Goal: Task Accomplishment & Management: Manage account settings

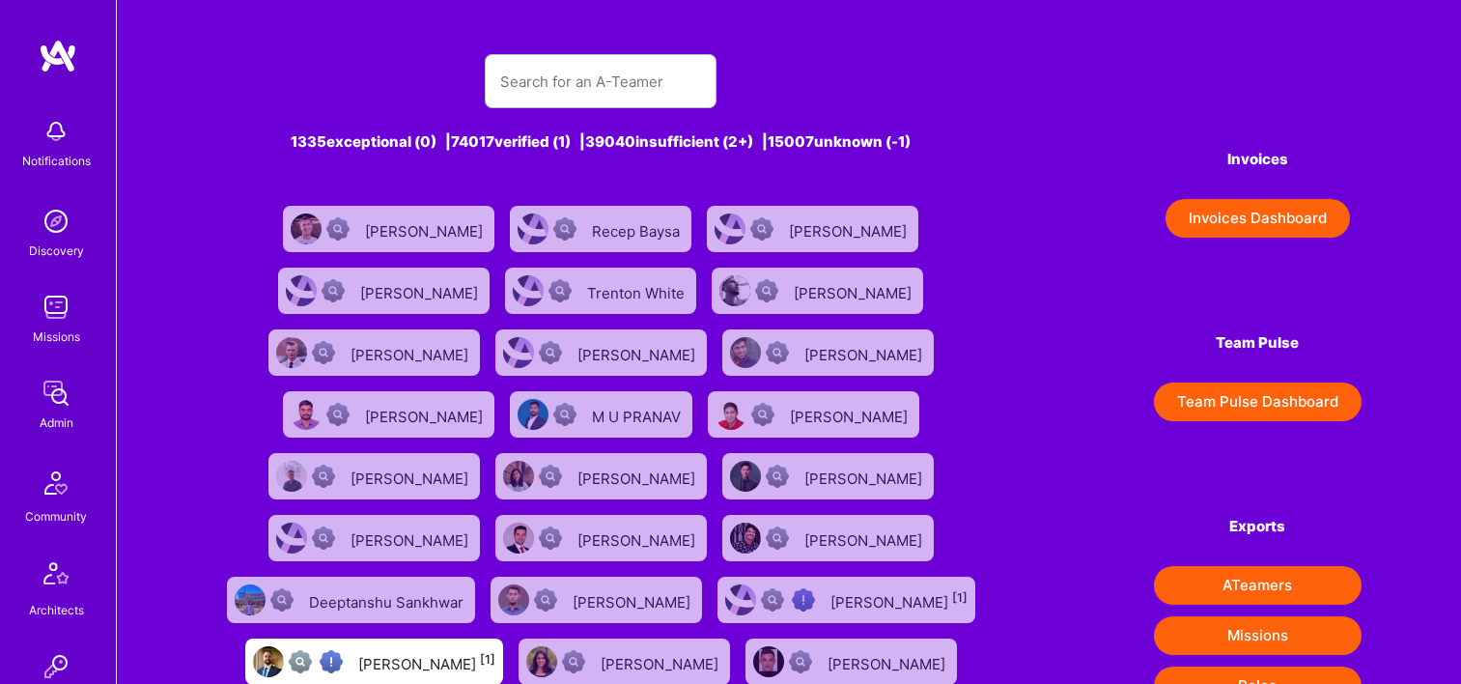
scroll to position [386, 0]
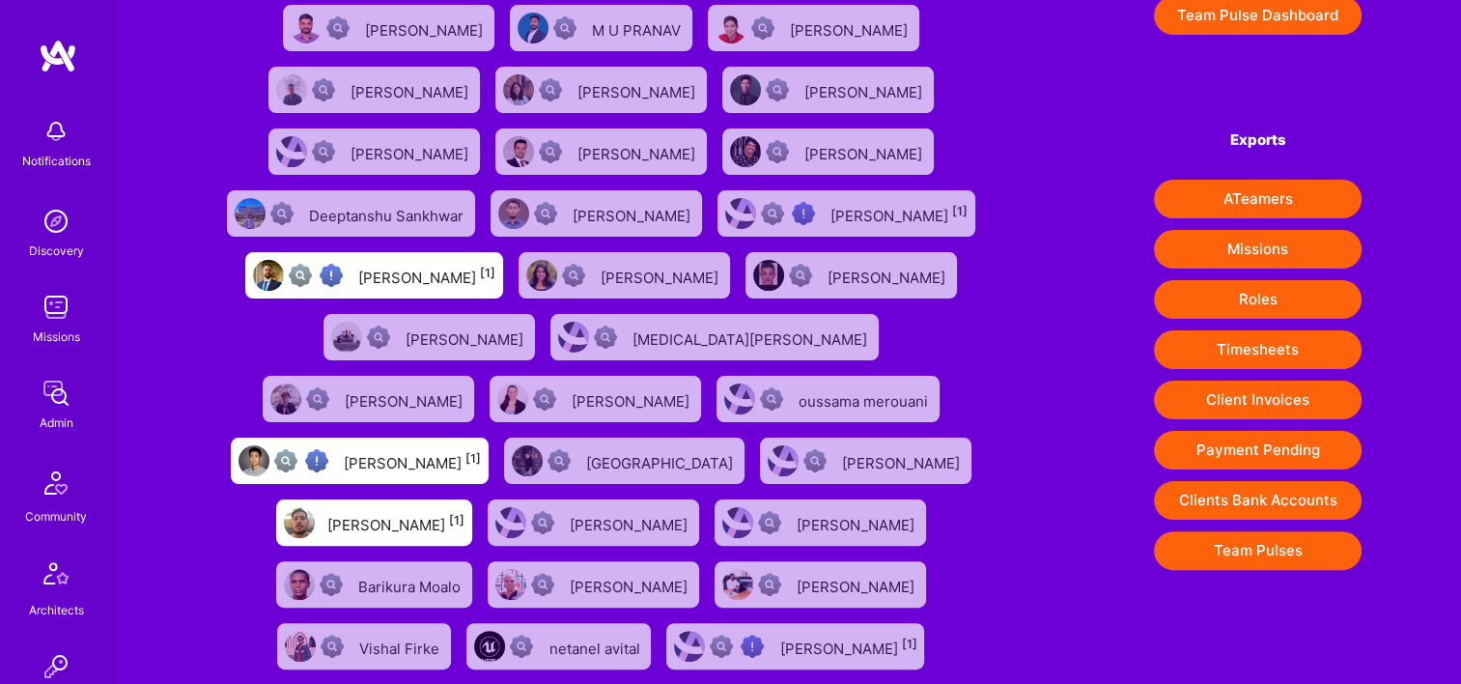
click at [60, 397] on img at bounding box center [56, 393] width 39 height 39
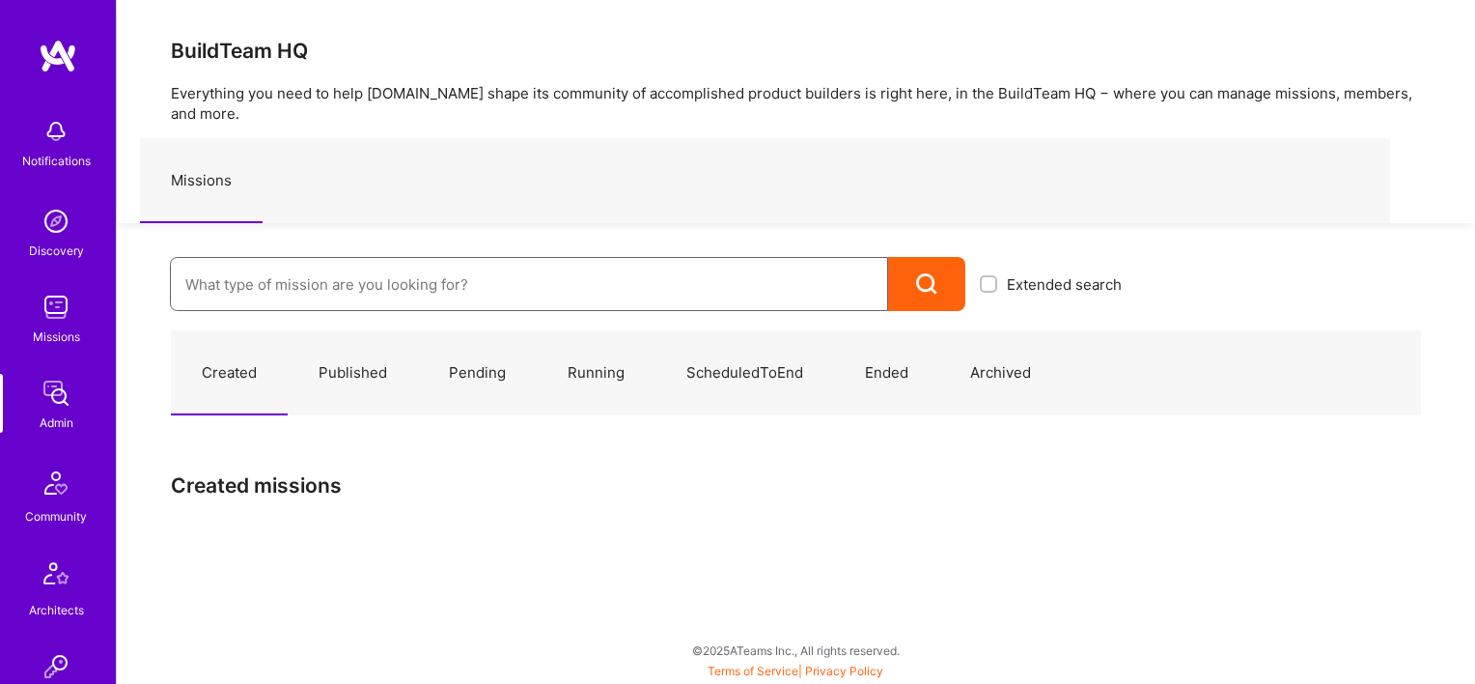
click at [419, 260] on input at bounding box center [528, 284] width 687 height 49
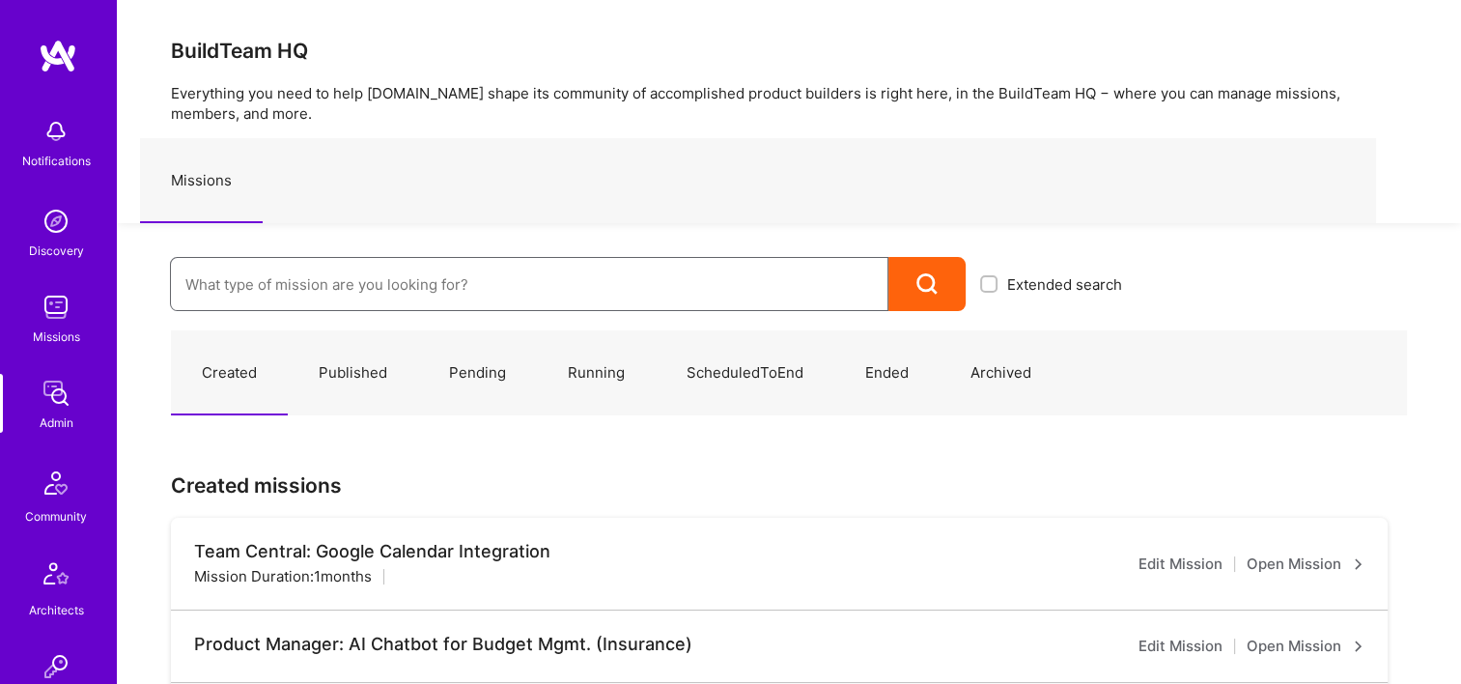
paste input "Grindr: iOS, Android, Data, BE, QA & Design"
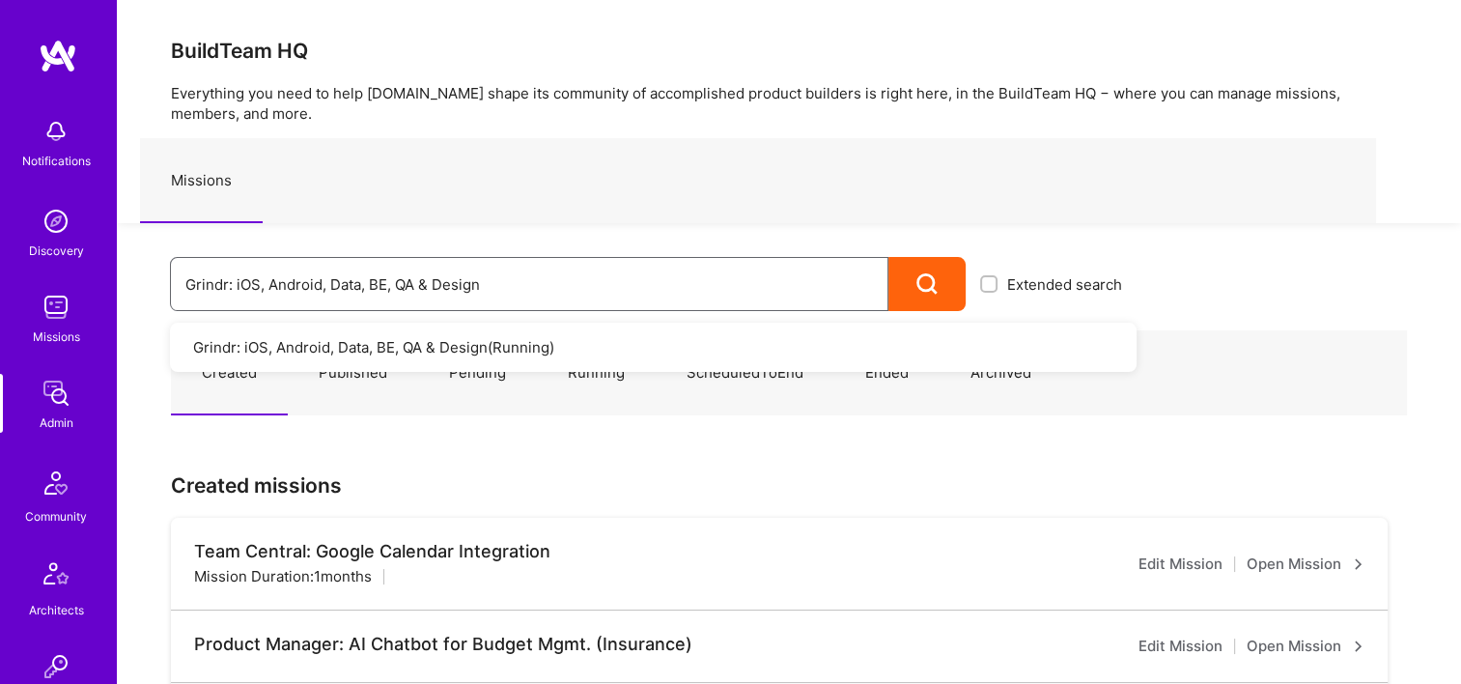
type input "Grindr: iOS, Android, Data, BE, QA & Design"
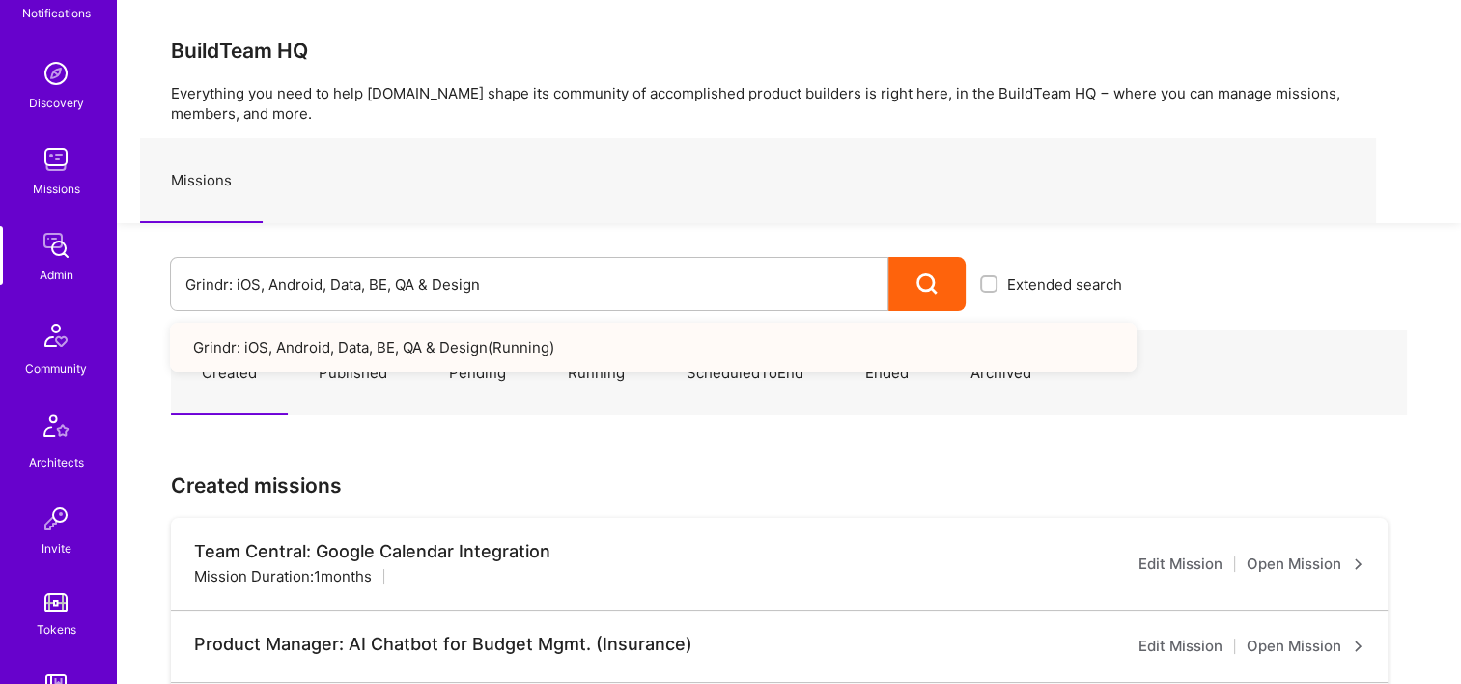
scroll to position [772, 0]
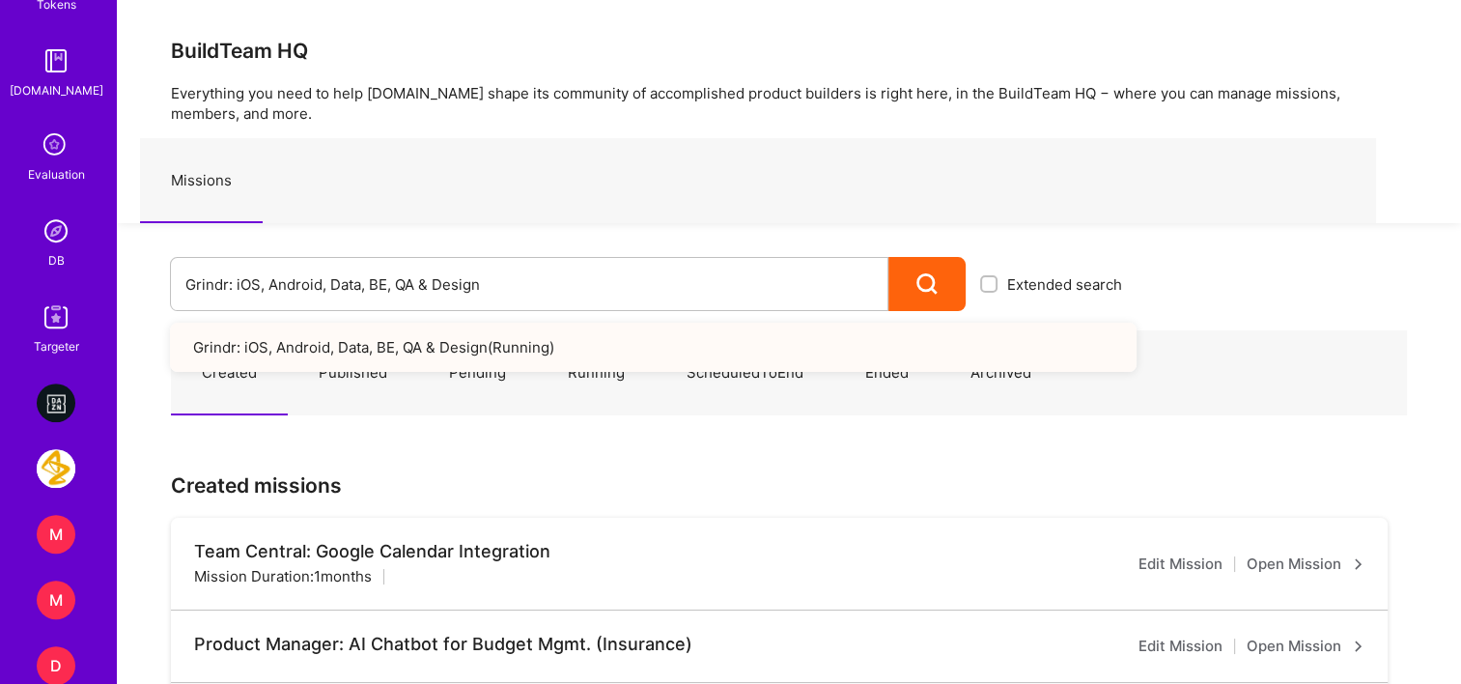
click at [70, 252] on link "DB" at bounding box center [56, 240] width 120 height 59
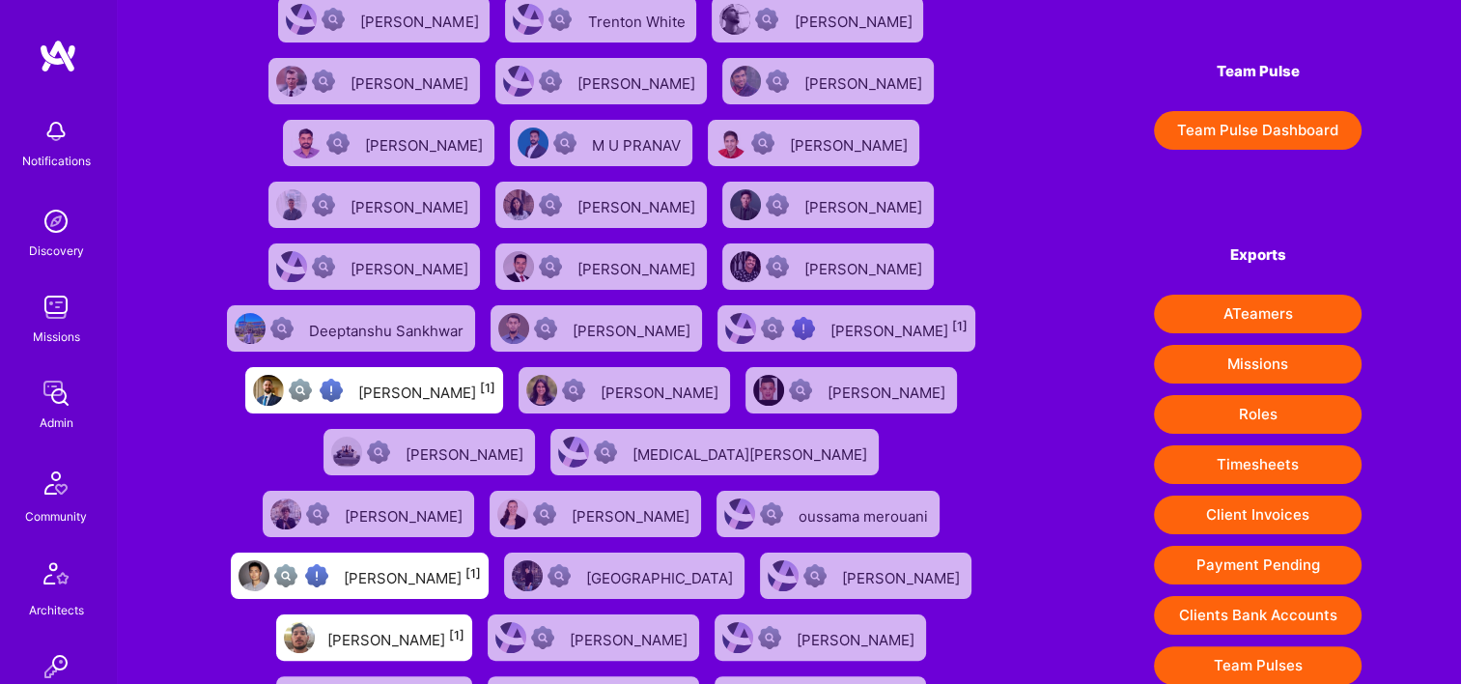
scroll to position [483, 0]
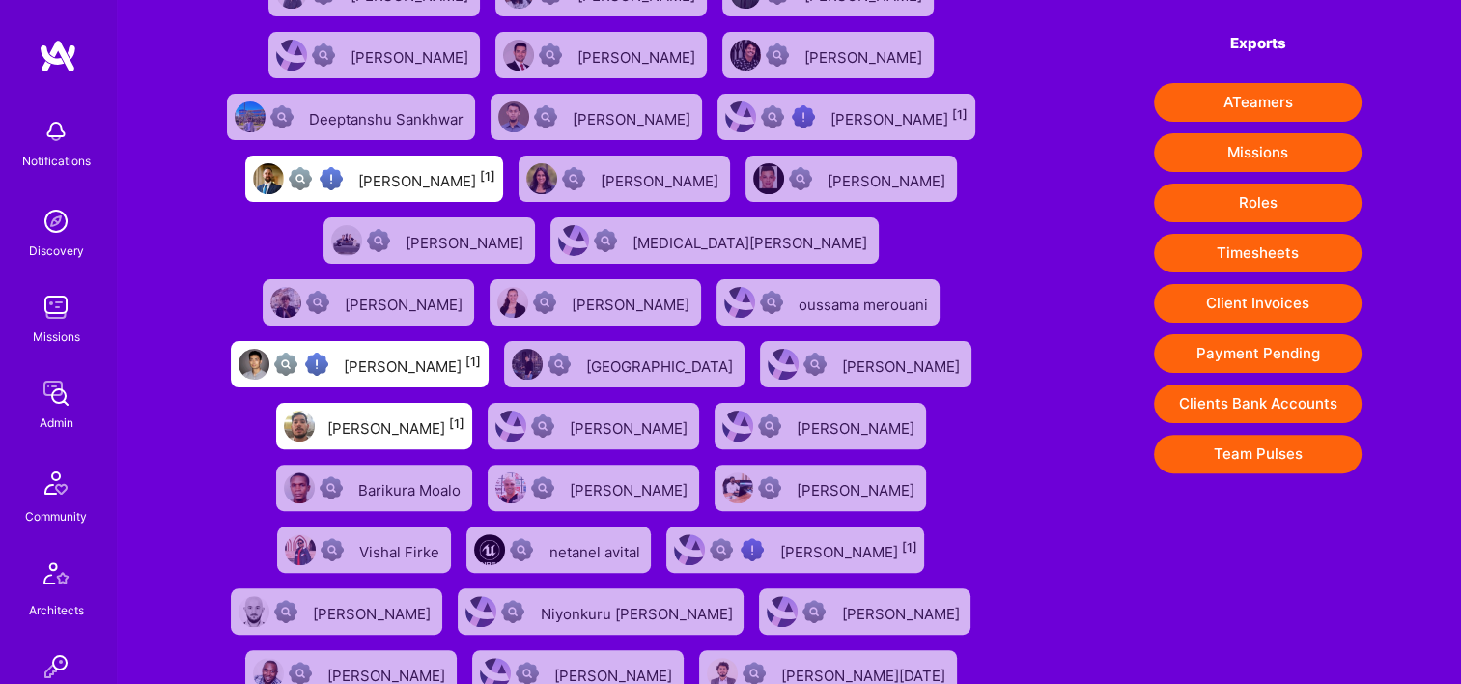
click at [1249, 351] on button "Payment Pending" at bounding box center [1258, 353] width 208 height 39
click at [991, 175] on div "1335 exceptional (0) | 74017 verified (1) | 39040 insufficient (2+) | 15007 unk…" at bounding box center [789, 187] width 1344 height 1341
click at [58, 393] on img at bounding box center [56, 393] width 39 height 39
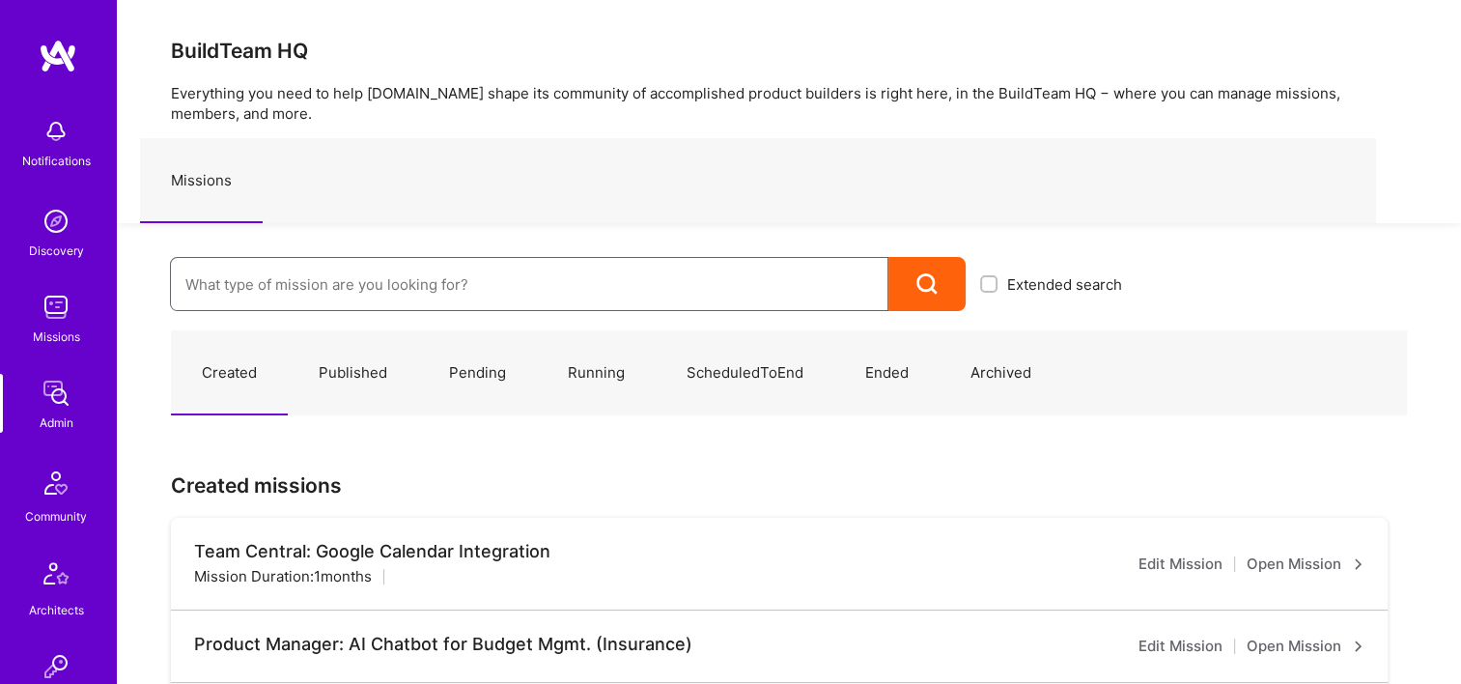
click at [388, 264] on input at bounding box center [528, 284] width 687 height 49
paste input "PCarMarket: Car Marketplace Web App Redesign"
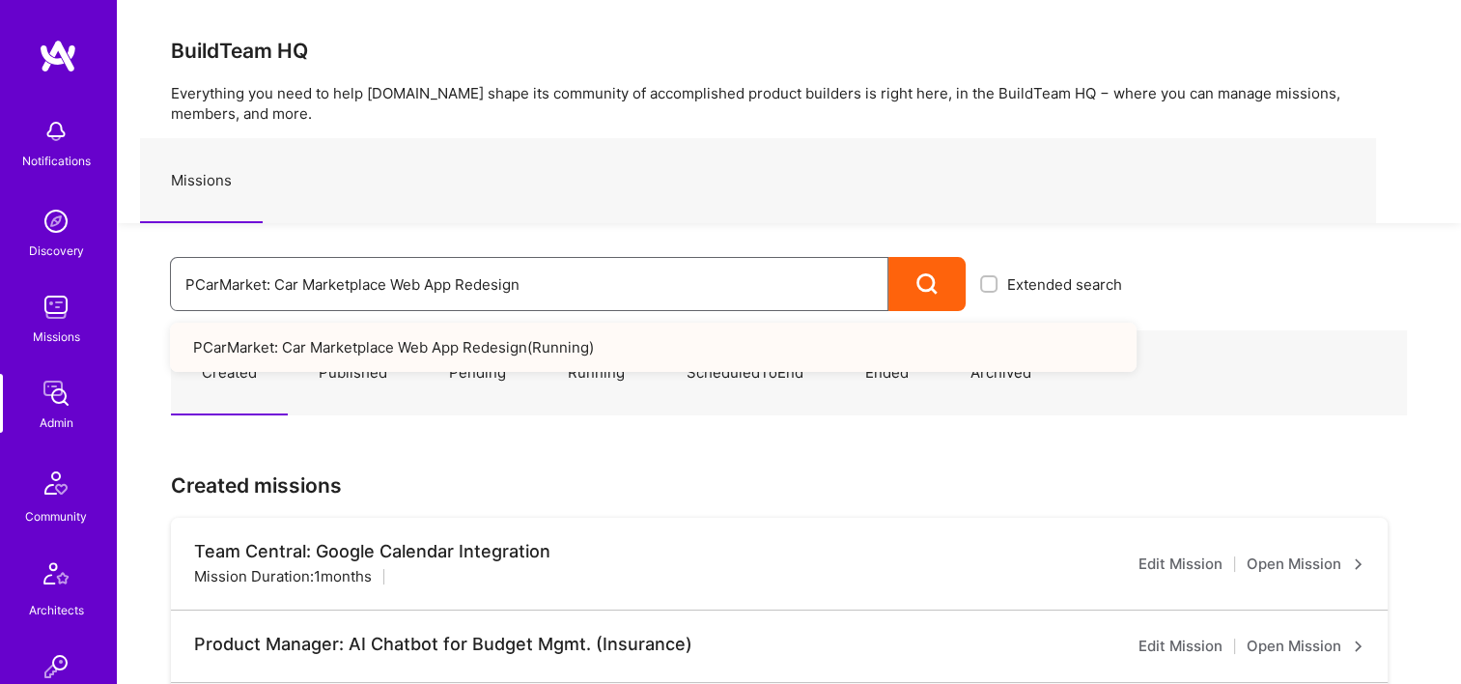
drag, startPoint x: 579, startPoint y: 282, endPoint x: 254, endPoint y: 287, distance: 325.4
paste input "Evinced: GenAI Accessibility Capabilities"
drag, startPoint x: 441, startPoint y: 355, endPoint x: 412, endPoint y: 351, distance: 29.2
drag, startPoint x: 505, startPoint y: 286, endPoint x: 120, endPoint y: 270, distance: 385.6
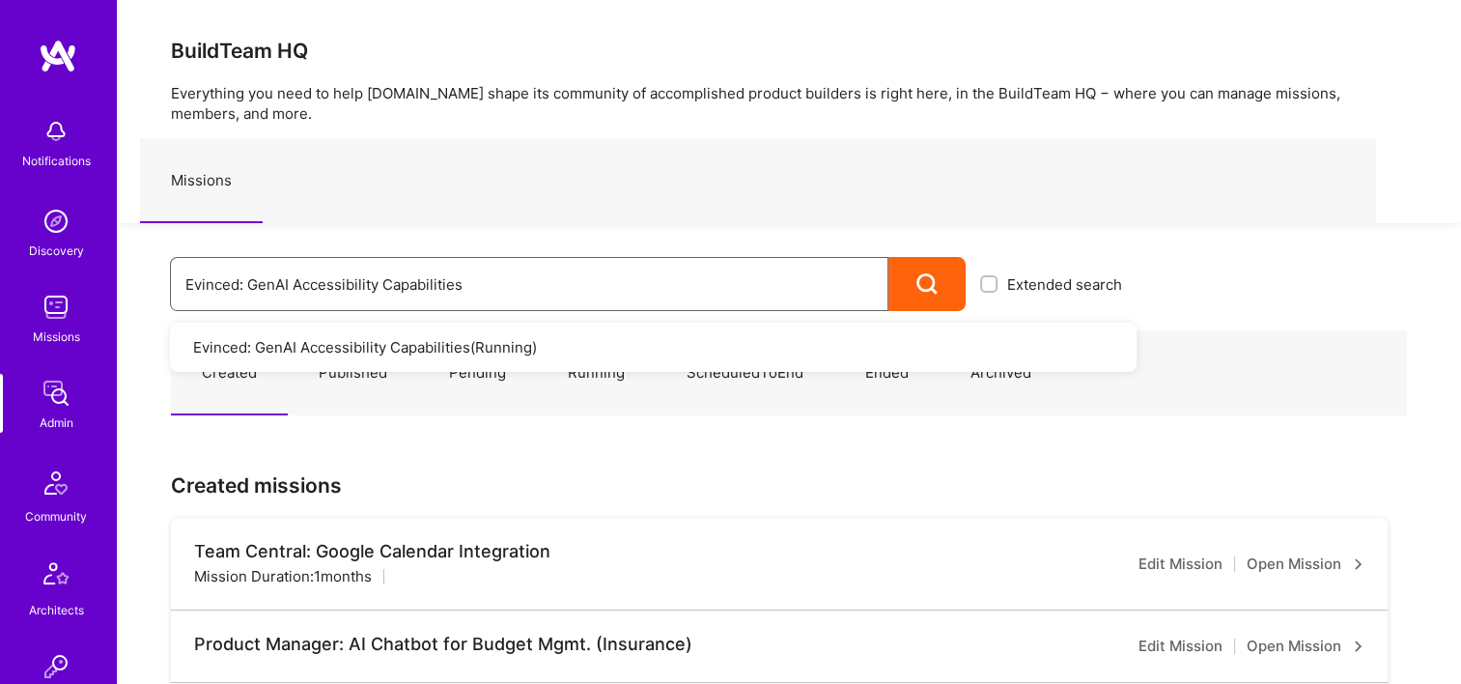
paste input "AI-Agents Accessibility Solution"
drag, startPoint x: 502, startPoint y: 288, endPoint x: 8, endPoint y: 277, distance: 494.5
paste input "Learning portal and AI content genera"
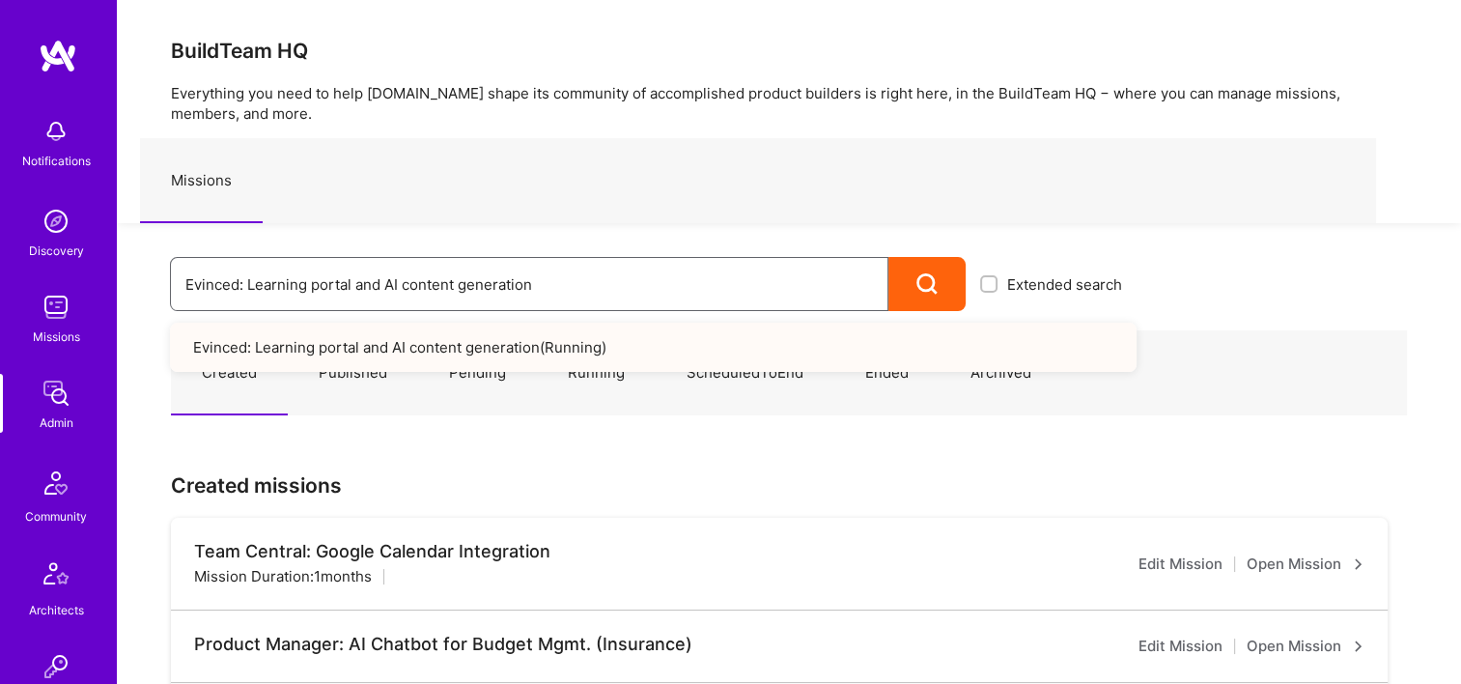
drag, startPoint x: 575, startPoint y: 287, endPoint x: 50, endPoint y: 299, distance: 525.4
paste input "ndeavor: Olympic Engineering -3338OEG275"
drag, startPoint x: 490, startPoint y: 283, endPoint x: 202, endPoint y: 301, distance: 288.3
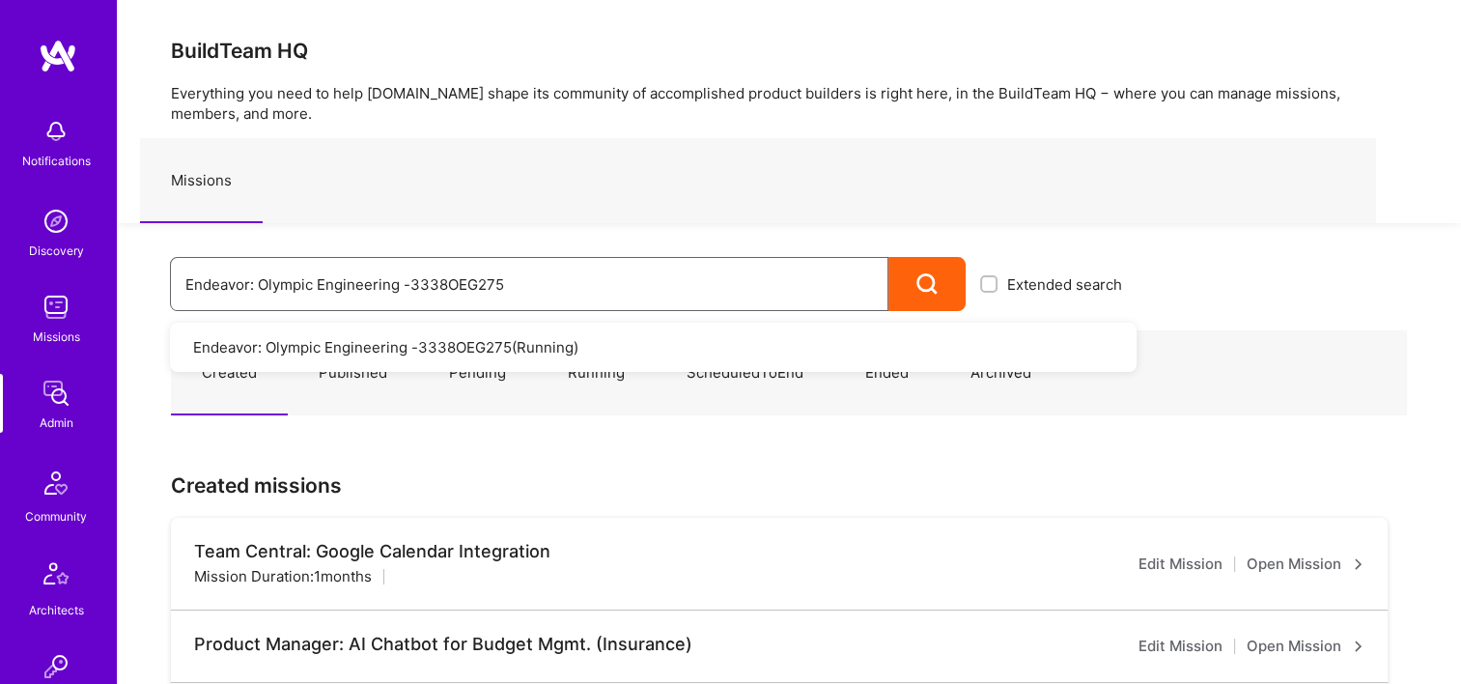
paste input "nlocation Mobile/Security- 3338TSV"
drag, startPoint x: 196, startPoint y: 282, endPoint x: 165, endPoint y: 283, distance: 30.9
click at [165, 283] on div "Endeavor: Onlocation Mobile/Security- 3338TSV275 Extended search Endeavor: Onlo…" at bounding box center [627, 267] width 1020 height 88
paste input "Data Team- 3338DES"
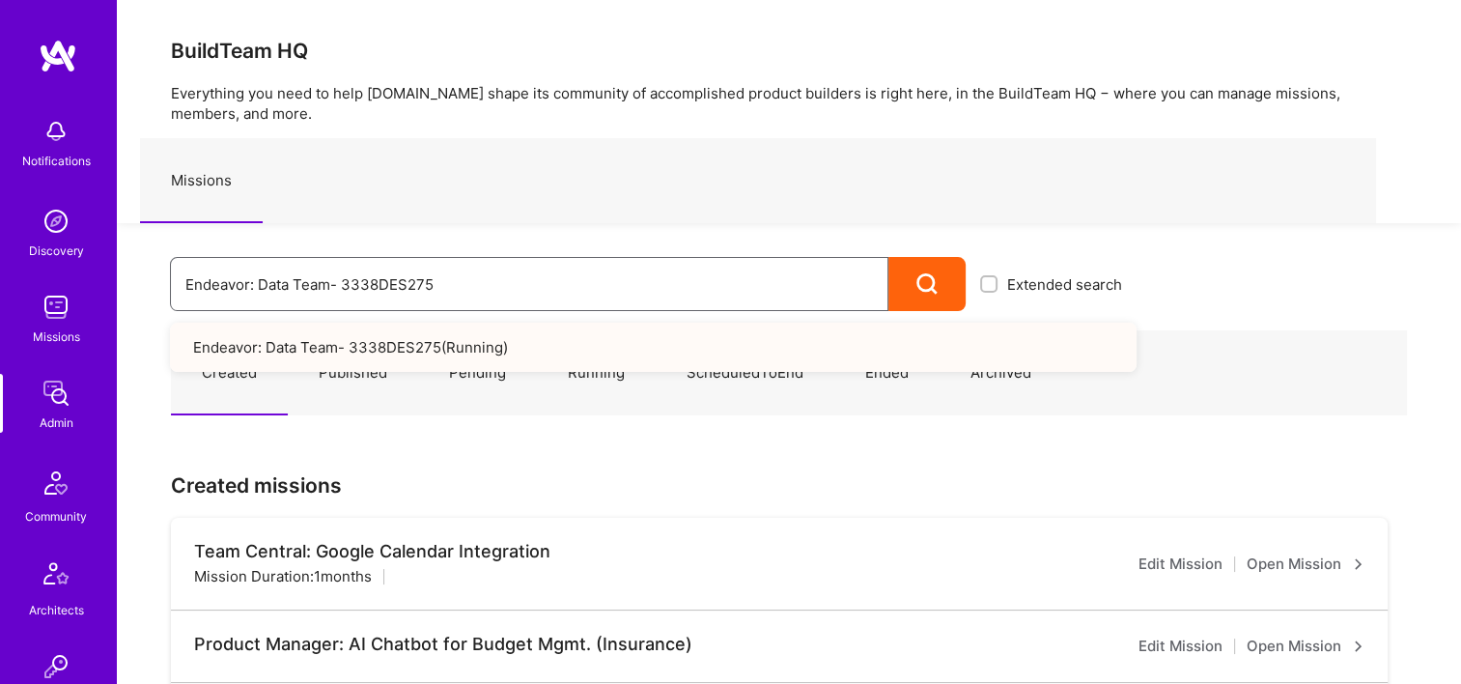
drag, startPoint x: 75, startPoint y: 268, endPoint x: 8, endPoint y: 254, distance: 69.1
paste input "Modern Exec: Project Magic"
drag, startPoint x: 290, startPoint y: 287, endPoint x: 155, endPoint y: 289, distance: 134.2
click at [158, 289] on div "Modern Exec: Project Magic Extended search Modern Exec: Project Magic ( Running…" at bounding box center [627, 267] width 1020 height 88
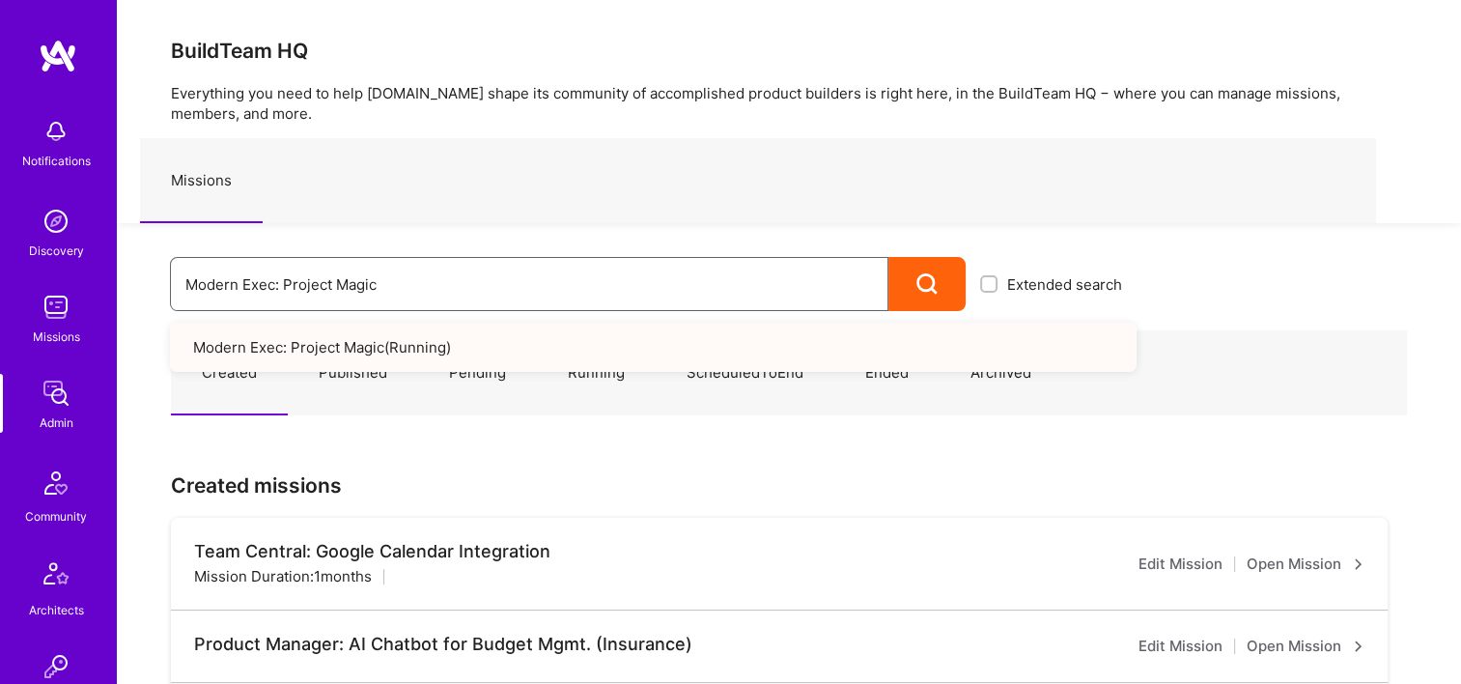
paste input "Team for Platform & AI Development"
type input "Modern Exec: Team for Platform & AI Development"
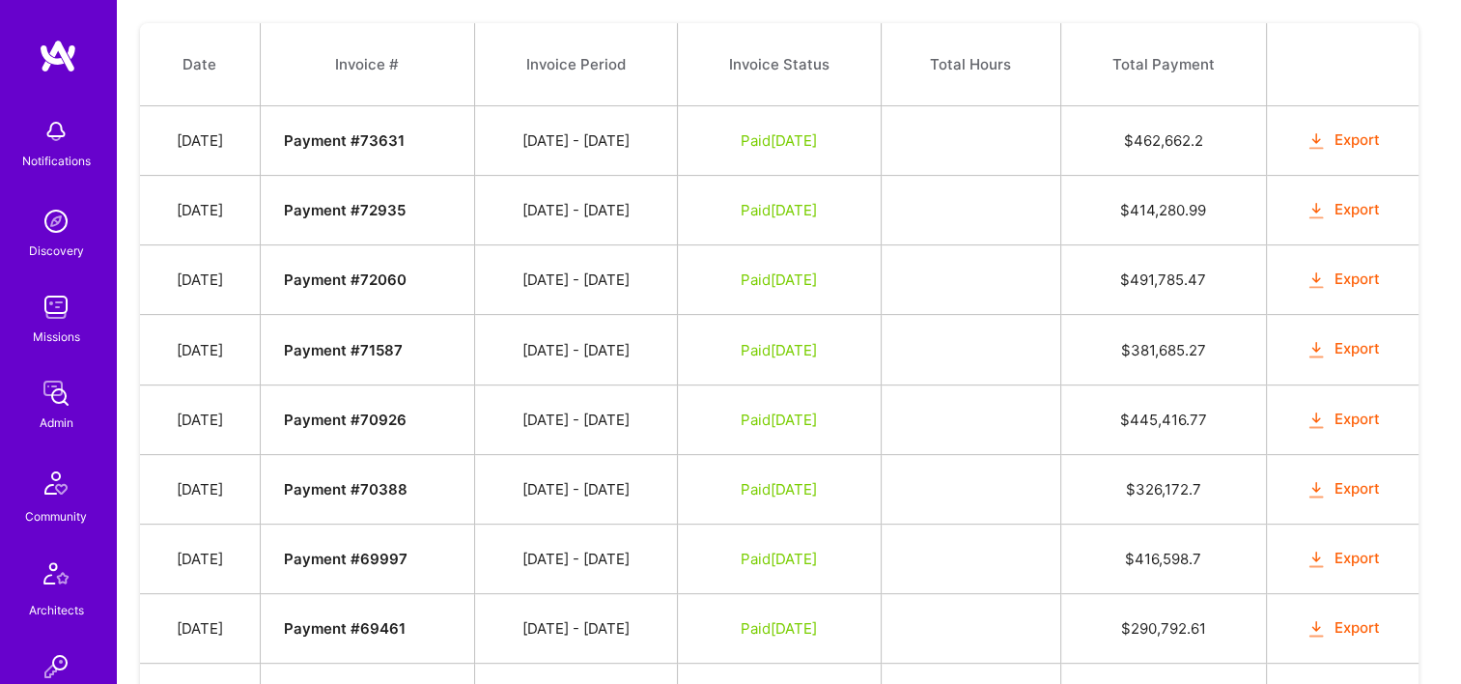
scroll to position [483, 0]
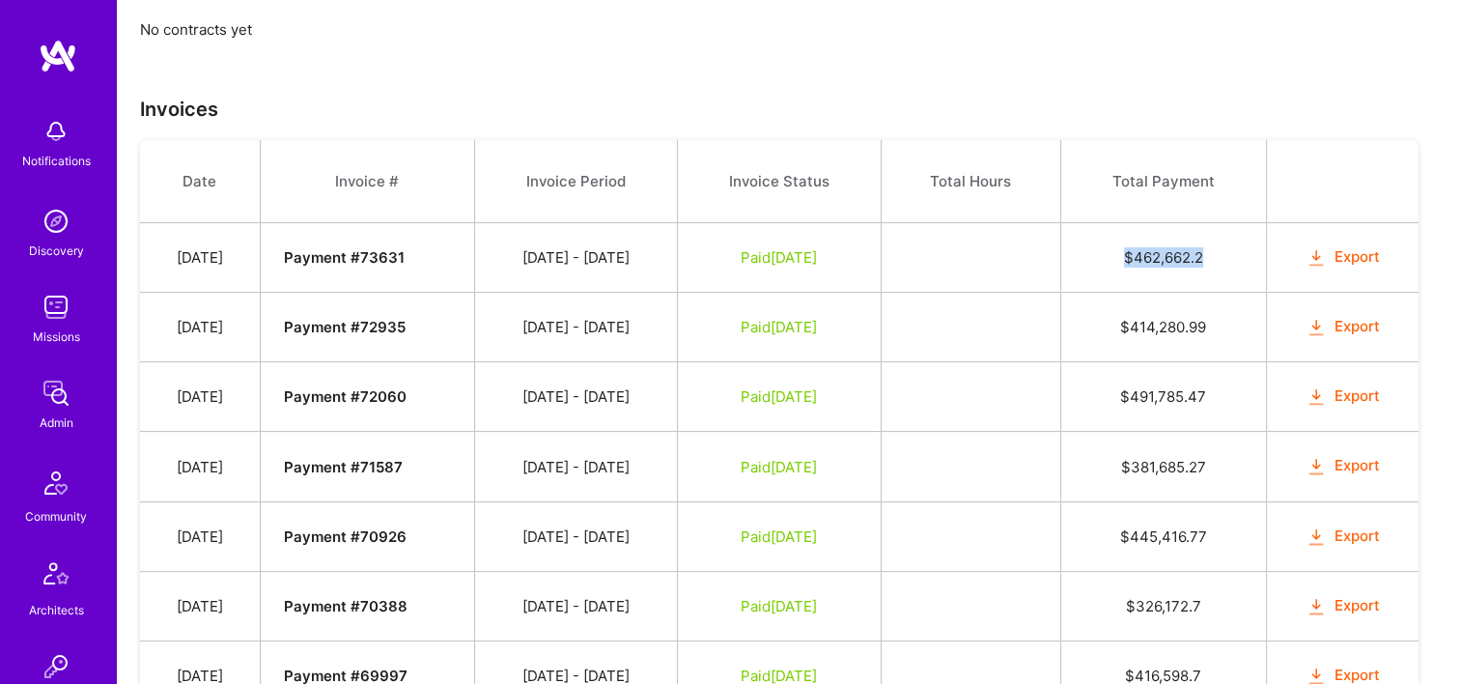
drag, startPoint x: 1228, startPoint y: 252, endPoint x: 1115, endPoint y: 249, distance: 113.0
click at [1115, 249] on td "$ 462,662.2" at bounding box center [1163, 258] width 206 height 70
drag, startPoint x: 1115, startPoint y: 249, endPoint x: 1046, endPoint y: 261, distance: 70.5
click at [1046, 261] on td at bounding box center [971, 258] width 180 height 70
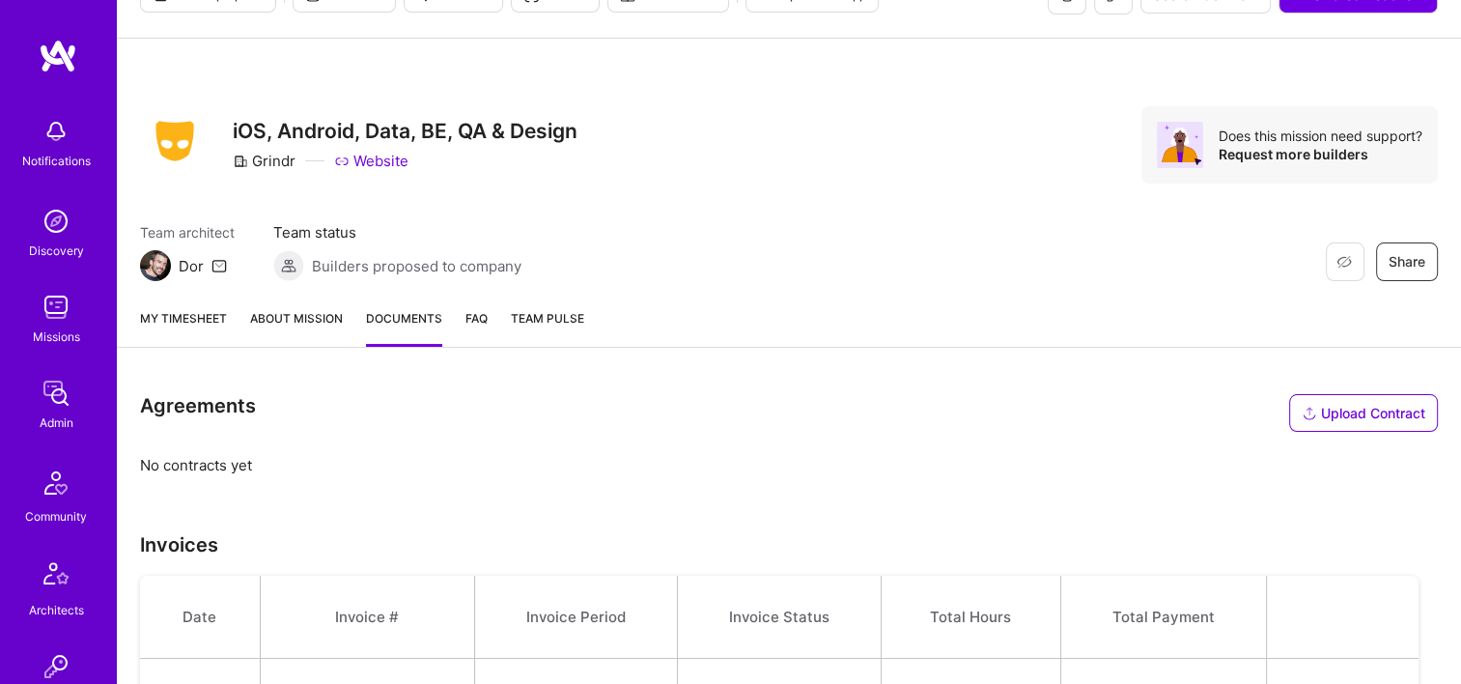
scroll to position [0, 0]
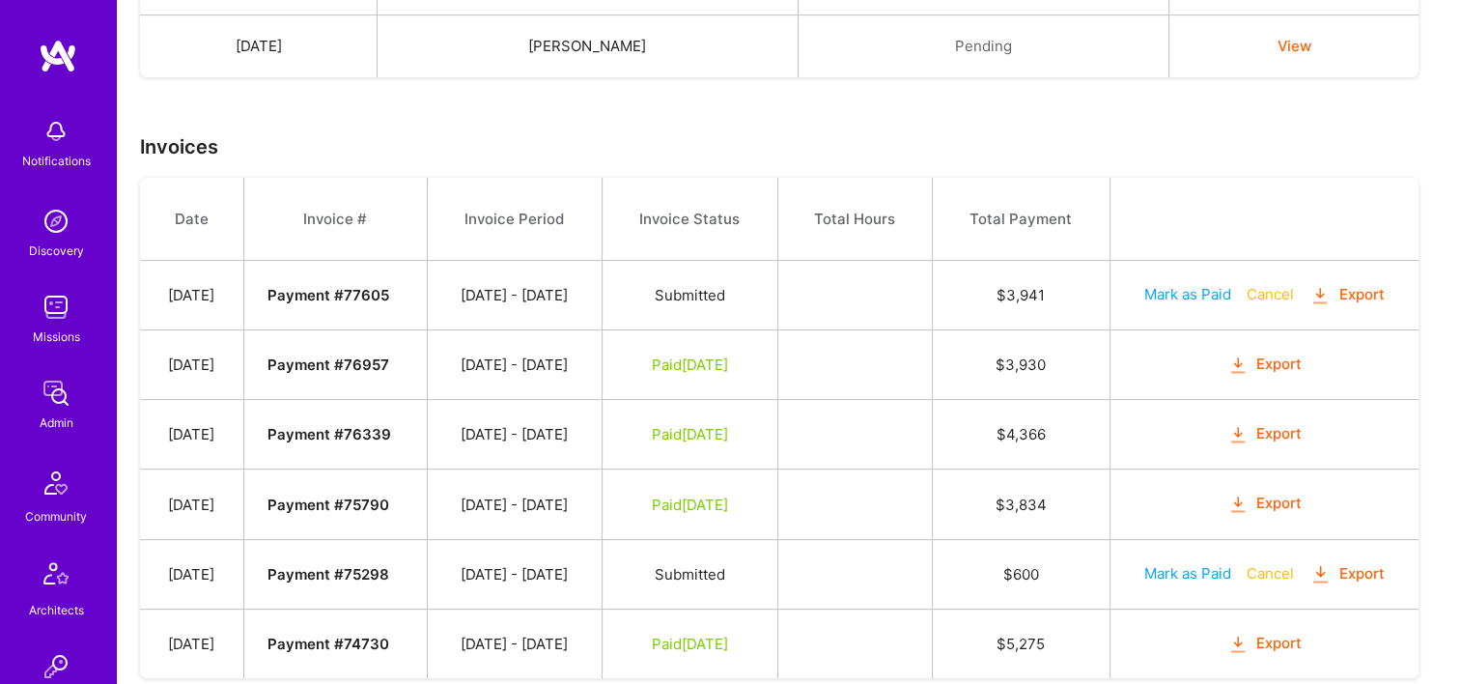
scroll to position [665, 0]
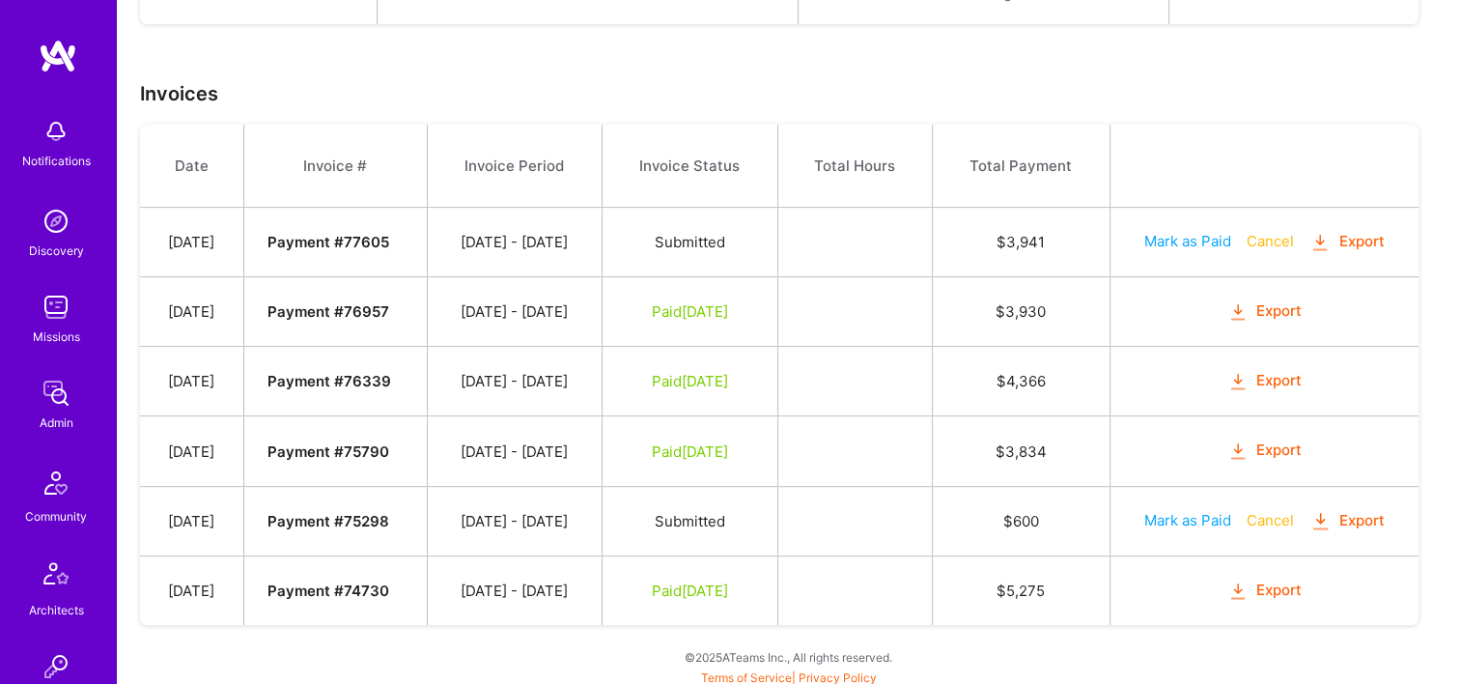
click at [1167, 514] on button "Mark as Paid" at bounding box center [1187, 520] width 87 height 20
select select "8"
select select "30"
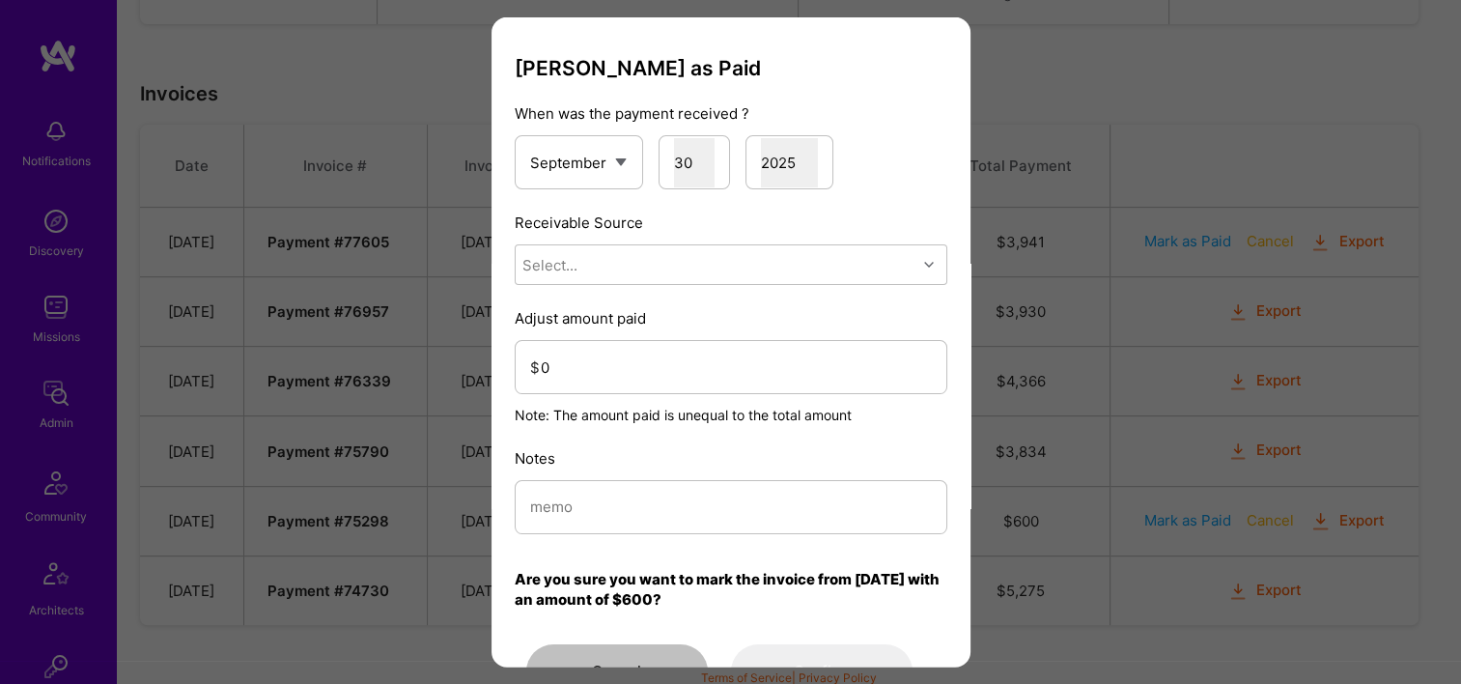
click at [669, 286] on div "Mark Invoice as Paid When was the payment received ? January February March Apr…" at bounding box center [731, 377] width 433 height 642
click at [650, 267] on div "Select..." at bounding box center [716, 264] width 401 height 39
click at [610, 382] on div "Stripe" at bounding box center [731, 386] width 433 height 36
click at [610, 382] on input "0" at bounding box center [736, 366] width 391 height 49
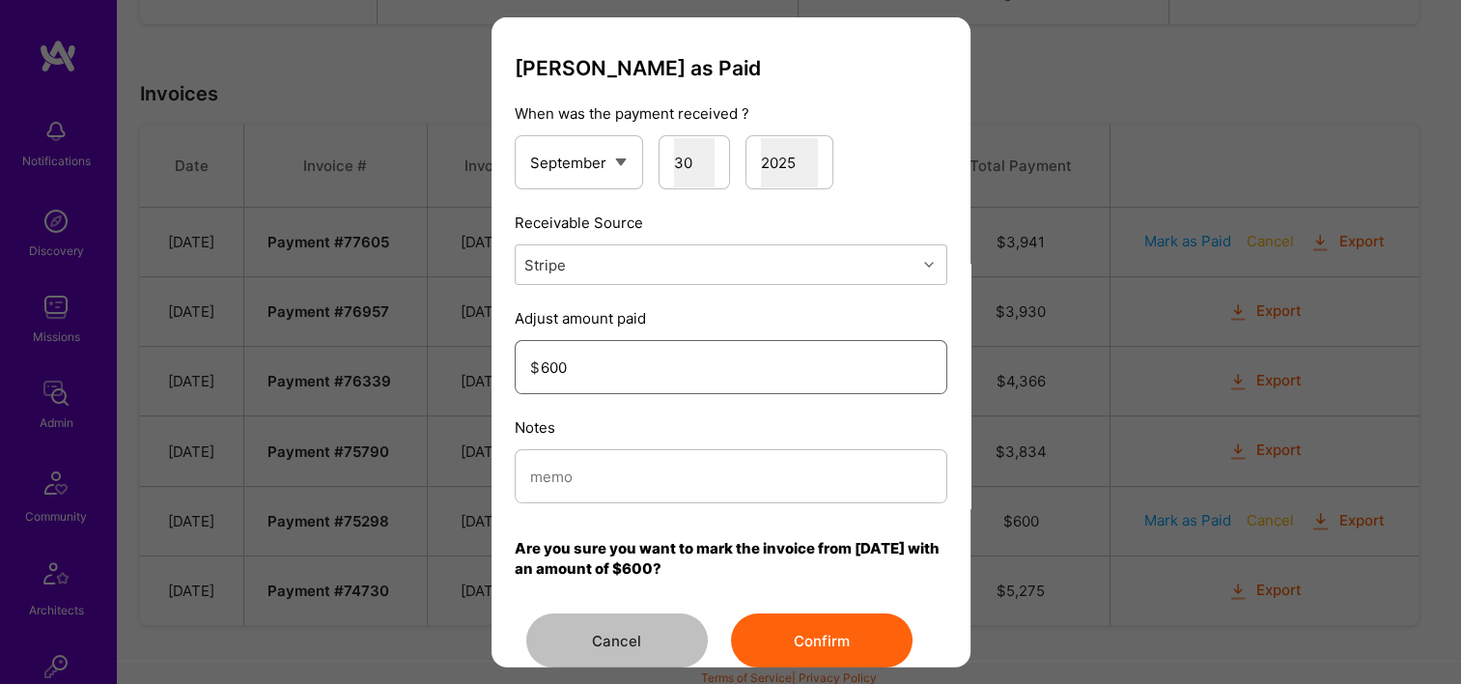
type input "600"
click at [640, 473] on input "modal" at bounding box center [731, 475] width 402 height 49
type input "Reconciled from Stripe"
click at [789, 614] on button "Confirm" at bounding box center [822, 640] width 182 height 54
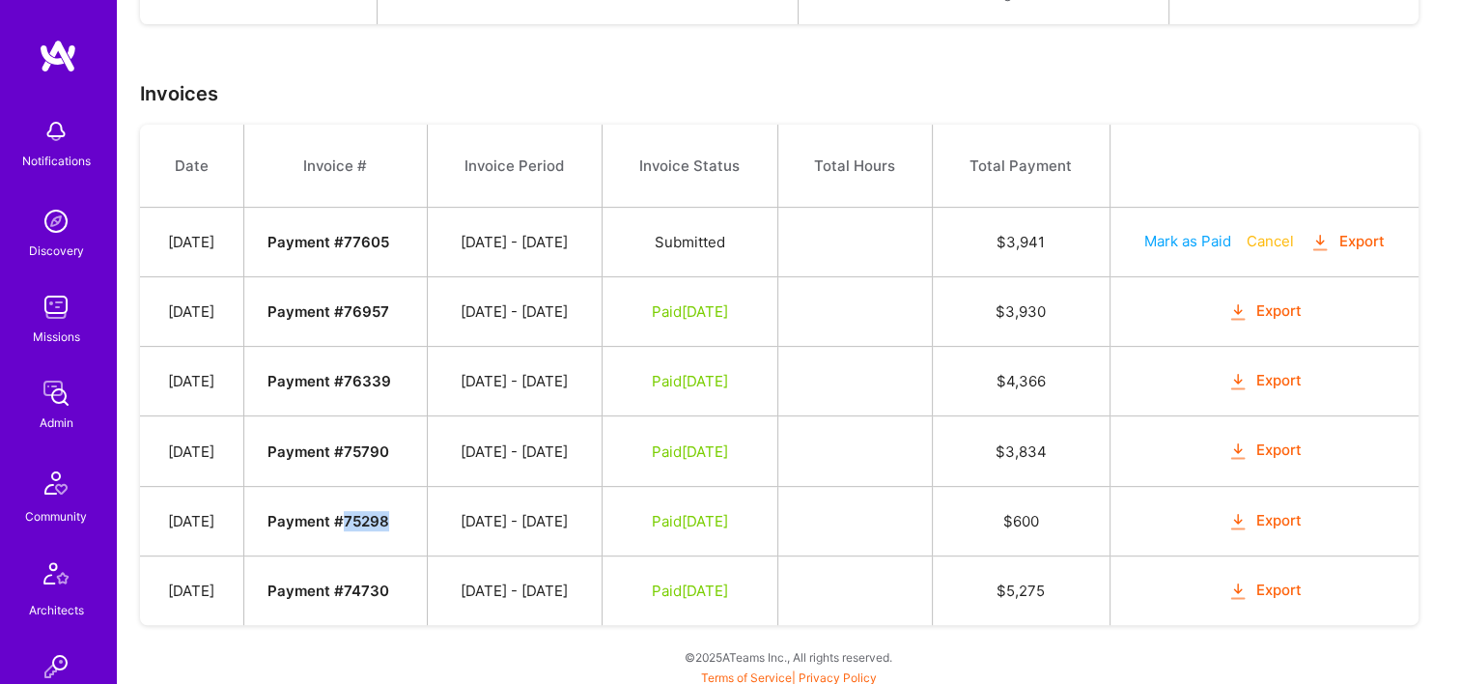
drag, startPoint x: 427, startPoint y: 510, endPoint x: 379, endPoint y: 514, distance: 47.5
click at [379, 514] on td "Payment # 75298" at bounding box center [334, 521] width 183 height 70
copy strong "75298"
click at [650, 326] on td "Paid Sep 24, 2025" at bounding box center [690, 312] width 176 height 70
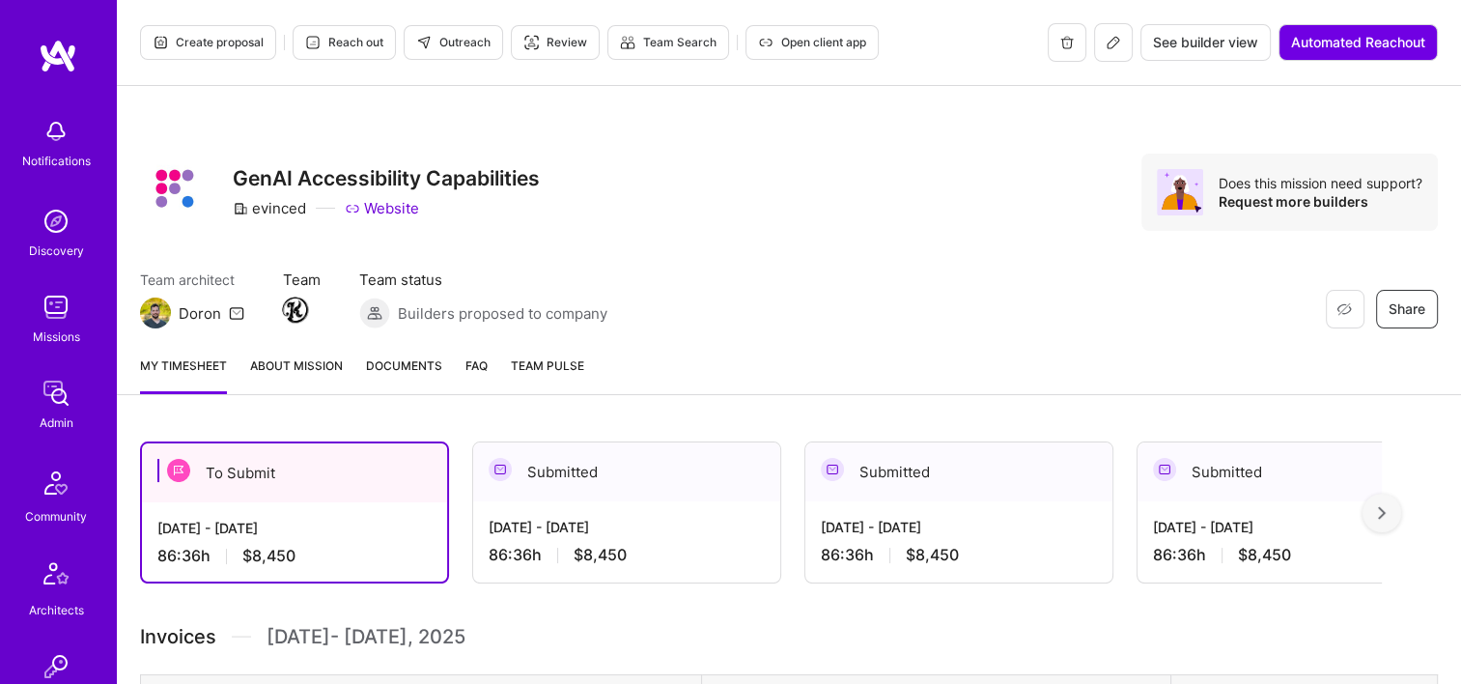
click at [440, 361] on span "Documents" at bounding box center [404, 365] width 76 height 20
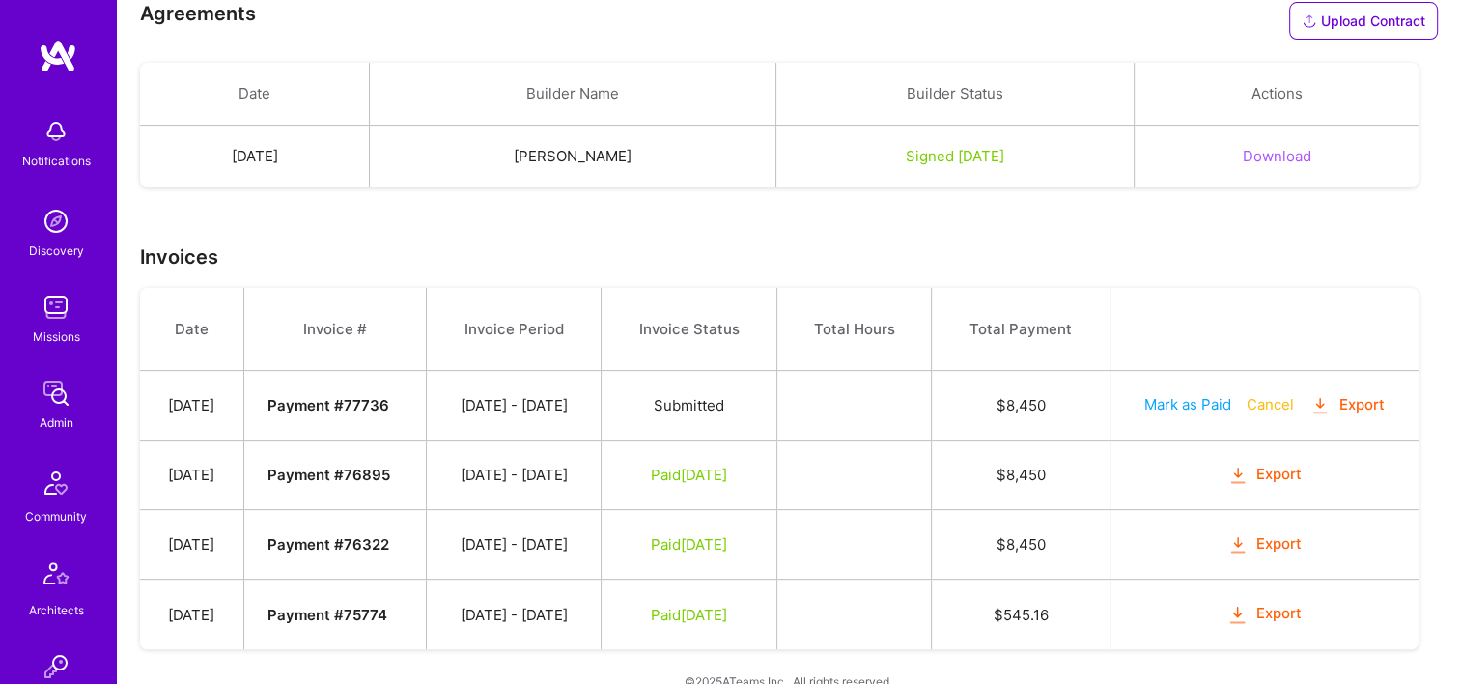
scroll to position [464, 0]
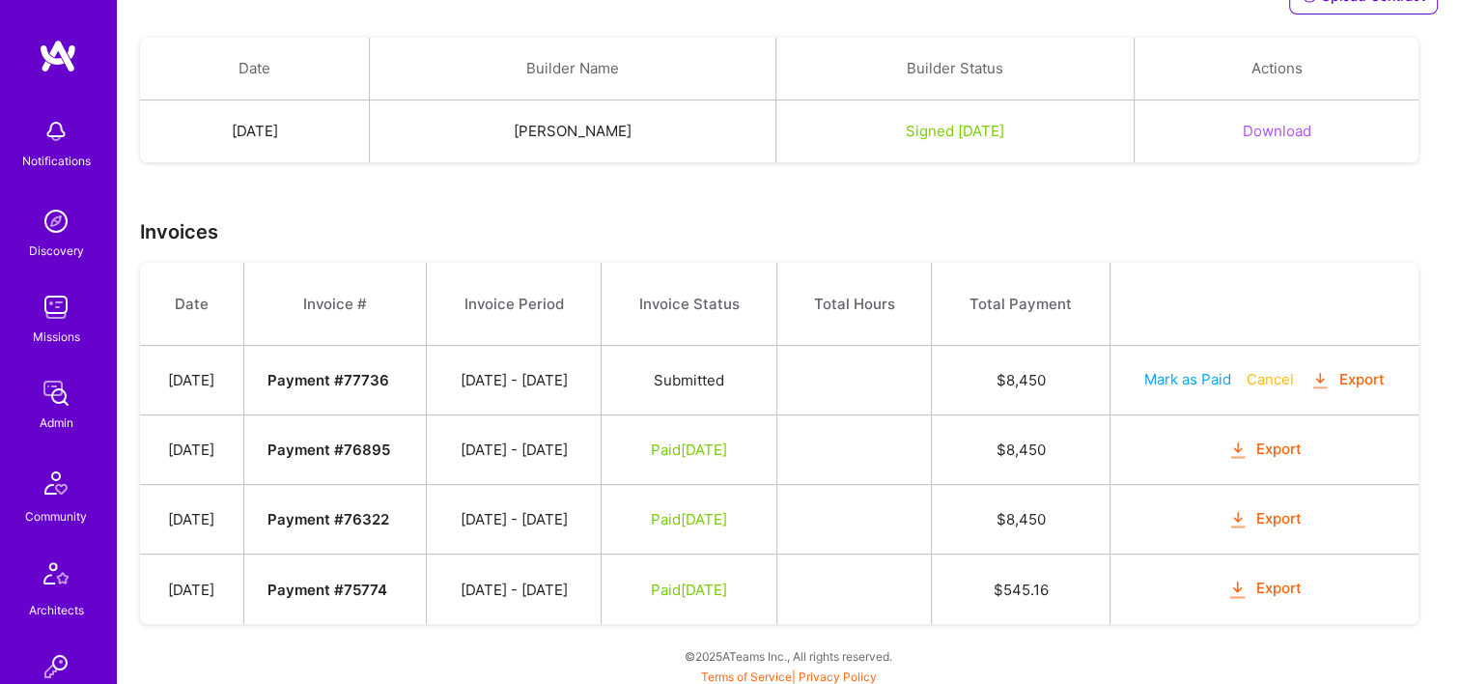
click at [1184, 378] on button "Mark as Paid" at bounding box center [1187, 379] width 87 height 20
select select "8"
select select "30"
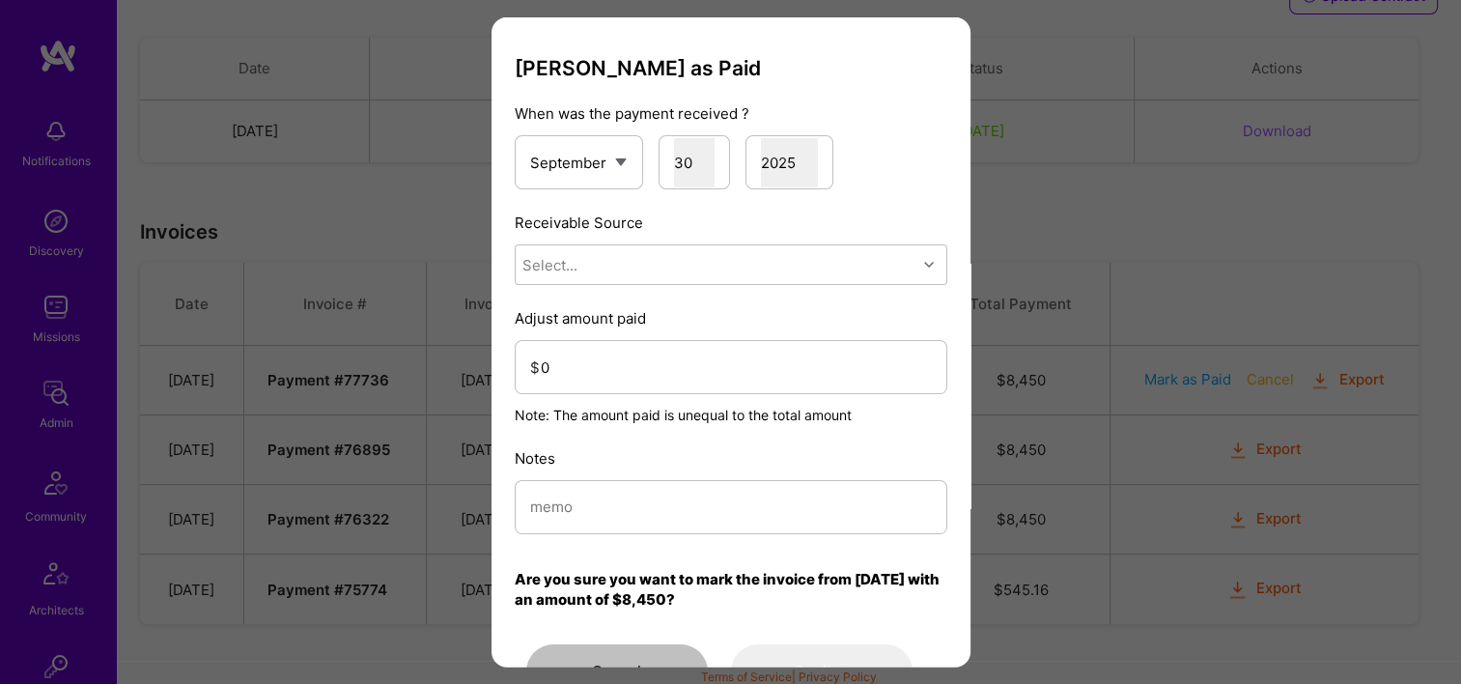
click at [1263, 195] on div "Mark Invoice as Paid When was the payment received ? January February March Apr…" at bounding box center [730, 342] width 1461 height 684
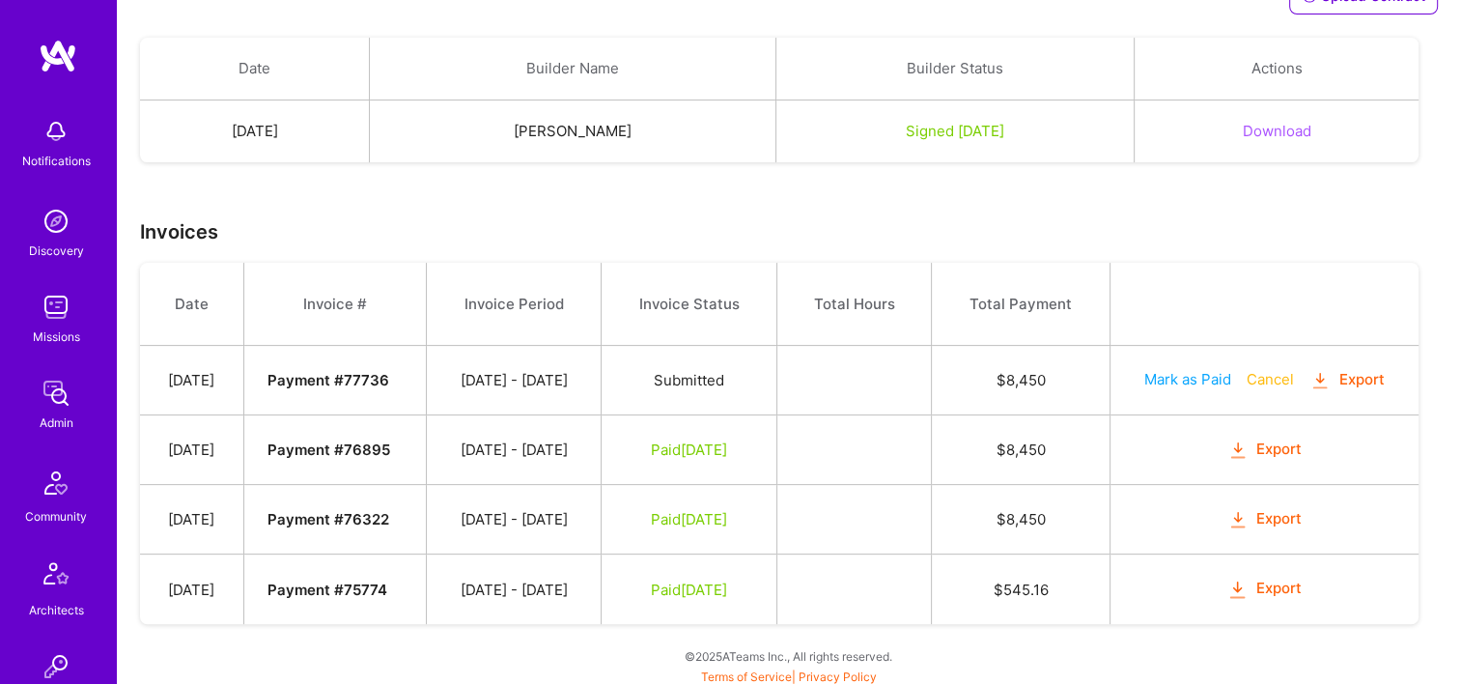
click at [1205, 369] on button "Mark as Paid" at bounding box center [1187, 379] width 87 height 20
select select "8"
select select "30"
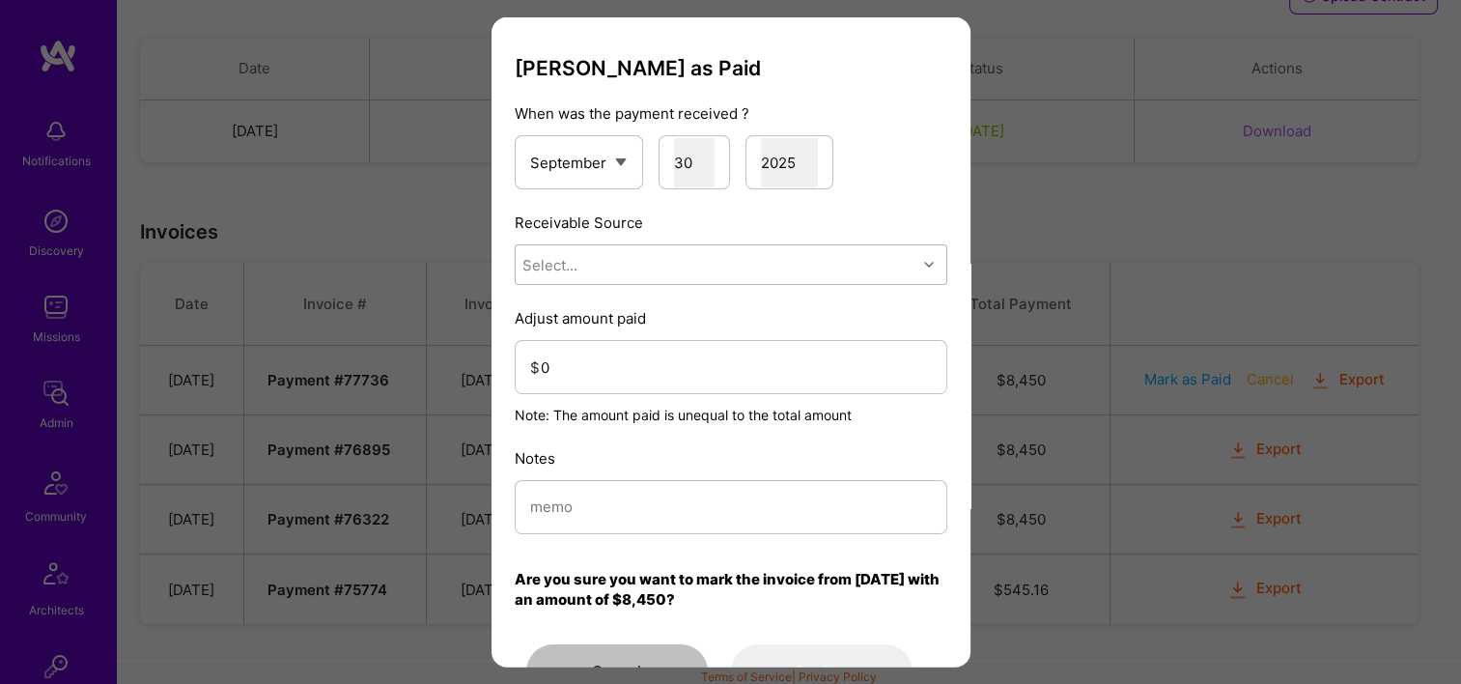
click at [744, 268] on div "Select..." at bounding box center [716, 264] width 401 height 39
click at [648, 376] on div "Stripe" at bounding box center [731, 386] width 433 height 36
click at [615, 355] on input "0" at bounding box center [736, 366] width 391 height 49
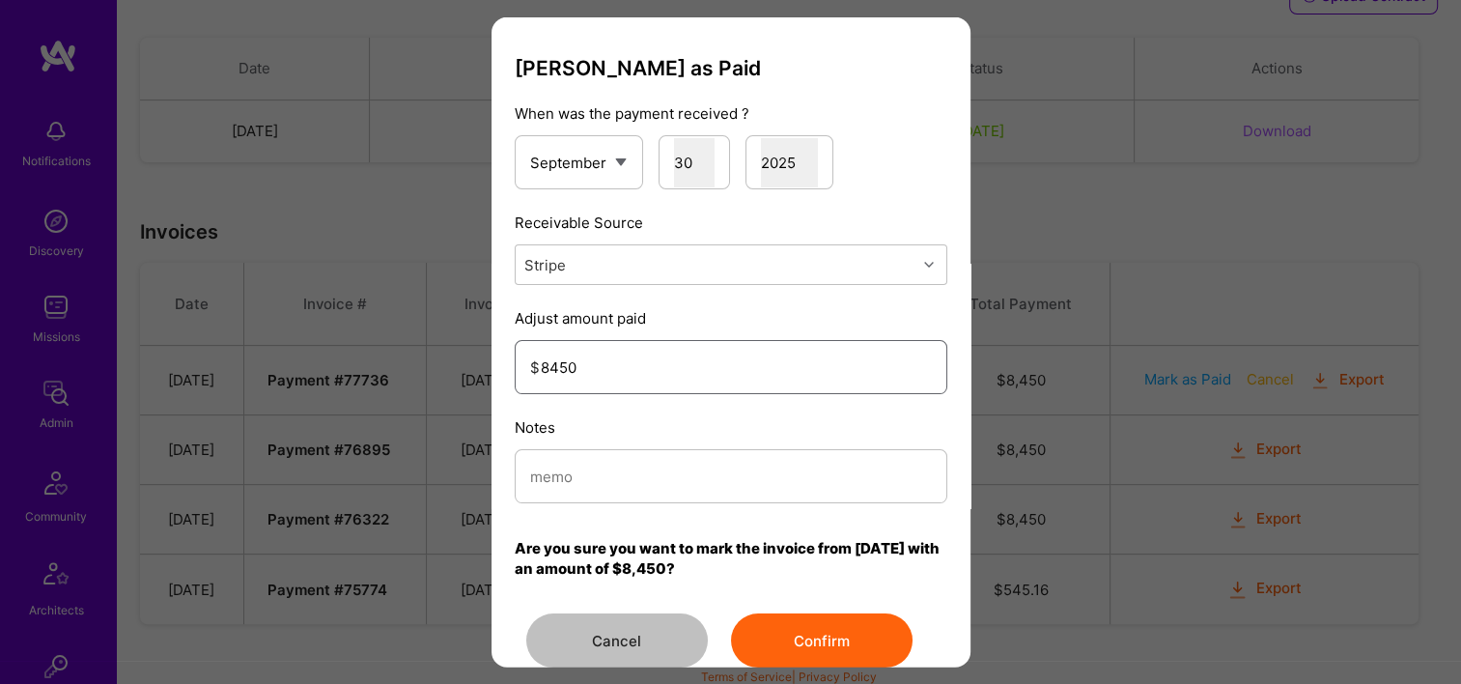
type input "8450"
click at [641, 488] on input "modal" at bounding box center [731, 475] width 402 height 49
type input "Reconciled from Stripe"
click at [807, 644] on button "Confirm" at bounding box center [822, 640] width 182 height 54
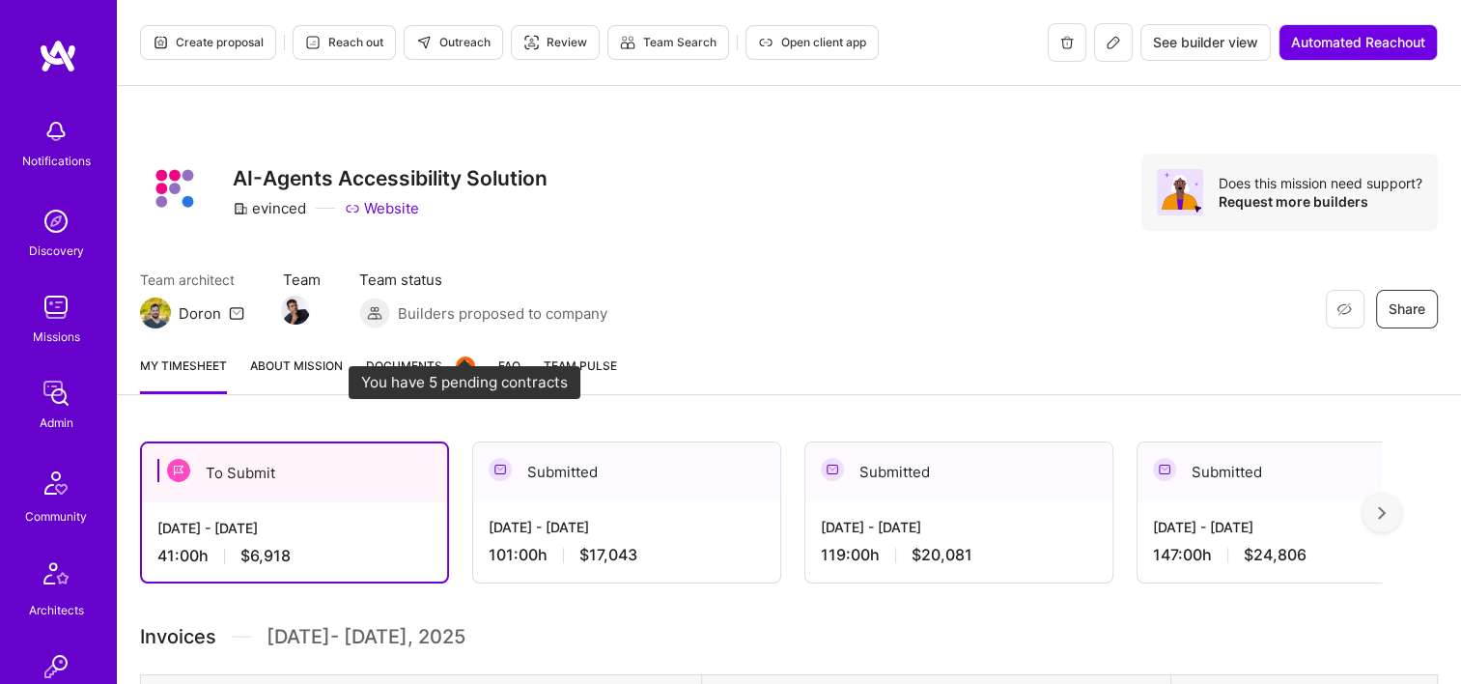
click at [460, 366] on div "5" at bounding box center [465, 365] width 19 height 19
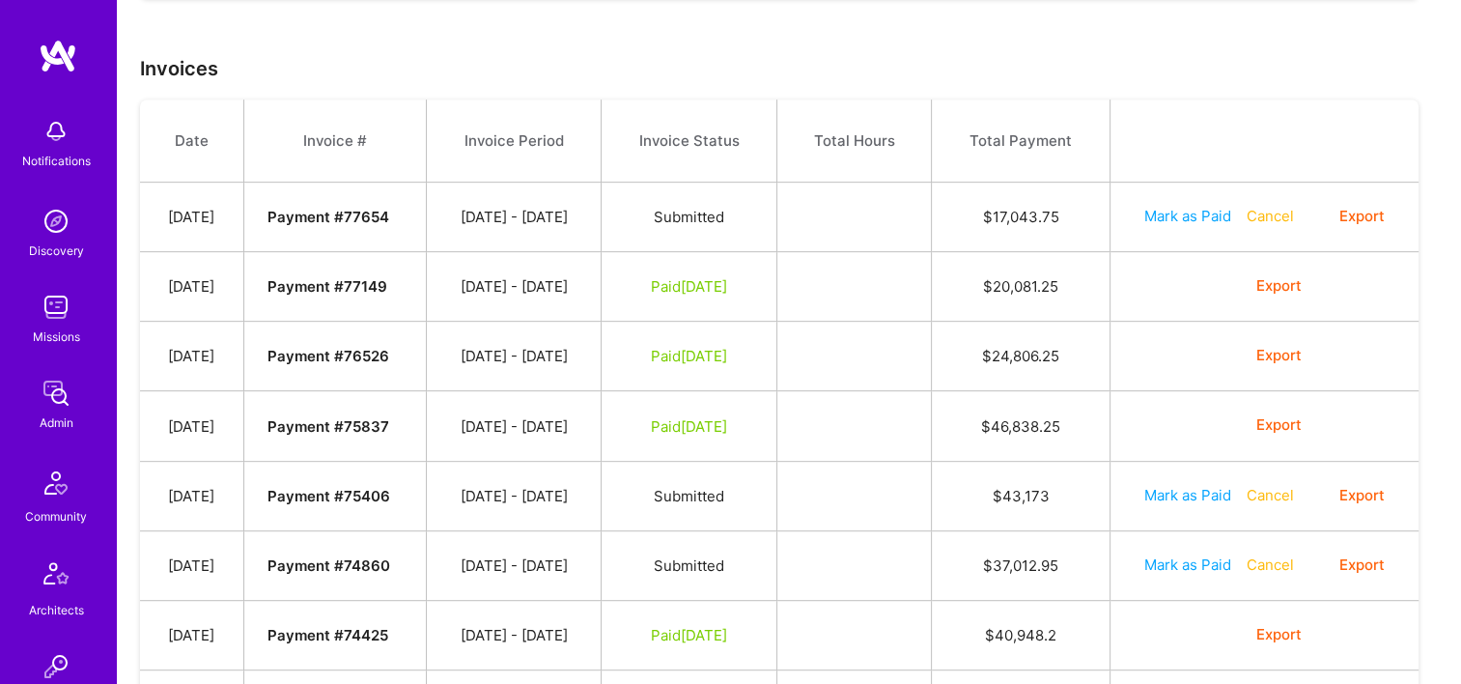
scroll to position [869, 0]
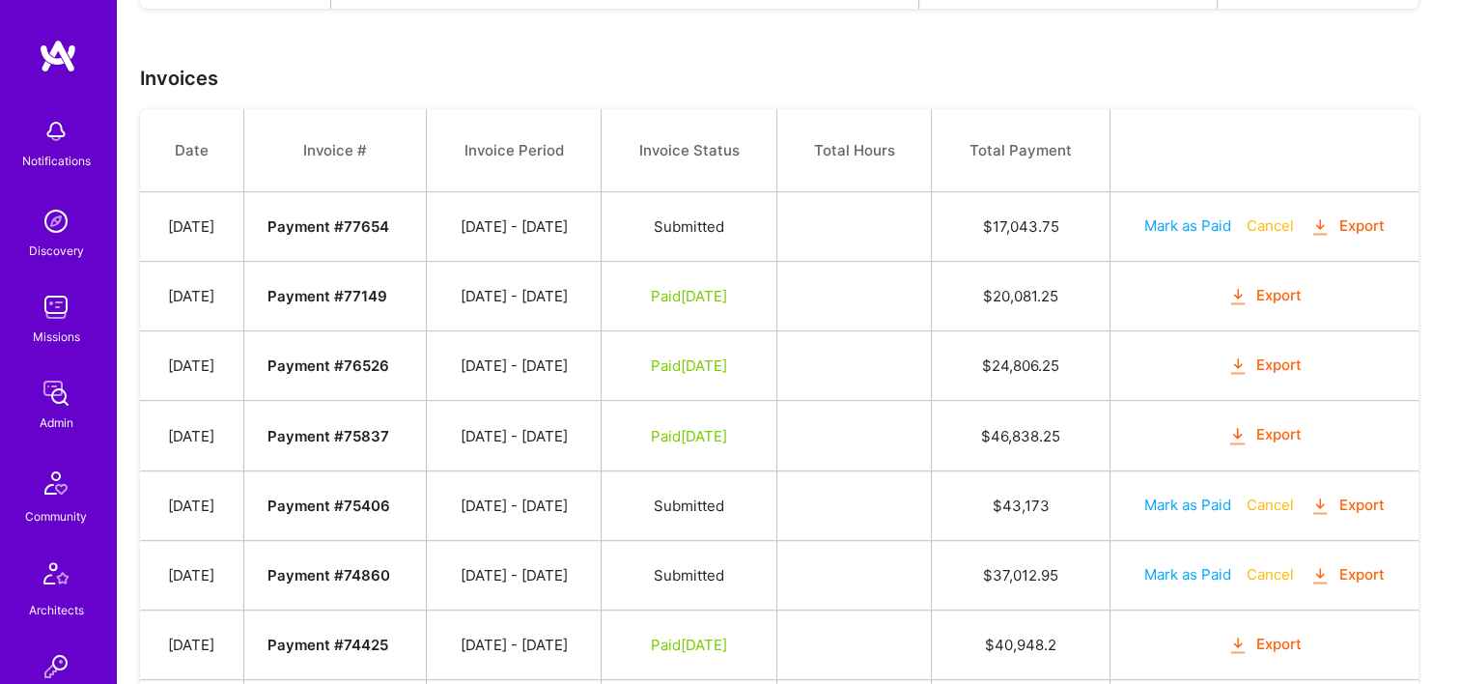
click at [1179, 227] on button "Mark as Paid" at bounding box center [1187, 225] width 87 height 20
select select "8"
select select "30"
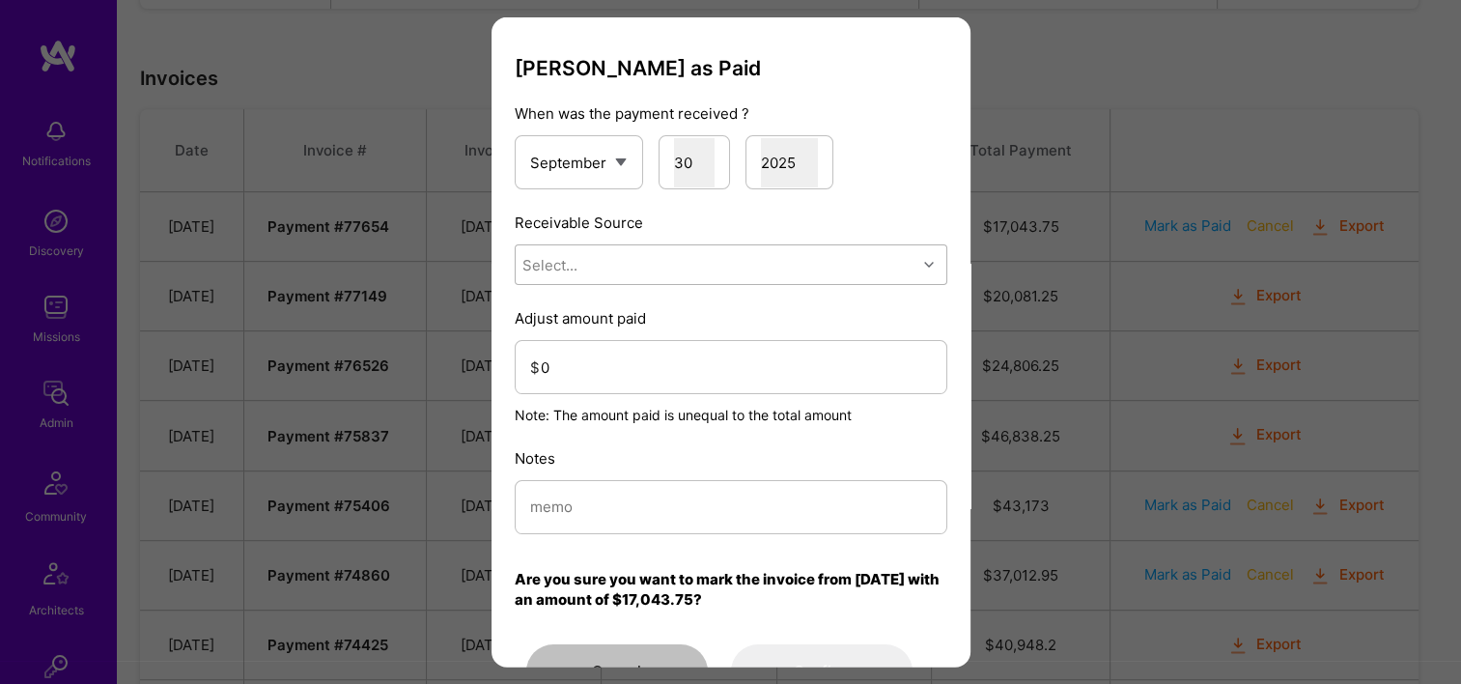
click at [679, 263] on div "Select..." at bounding box center [716, 264] width 401 height 39
click at [648, 398] on div "Stripe" at bounding box center [731, 386] width 433 height 36
click at [622, 495] on input "modal" at bounding box center [731, 506] width 402 height 49
drag, startPoint x: 635, startPoint y: 507, endPoint x: 278, endPoint y: 510, distance: 357.3
click at [253, 506] on div "Mark Invoice as Paid When was the payment received ? January February March Apr…" at bounding box center [730, 342] width 1461 height 684
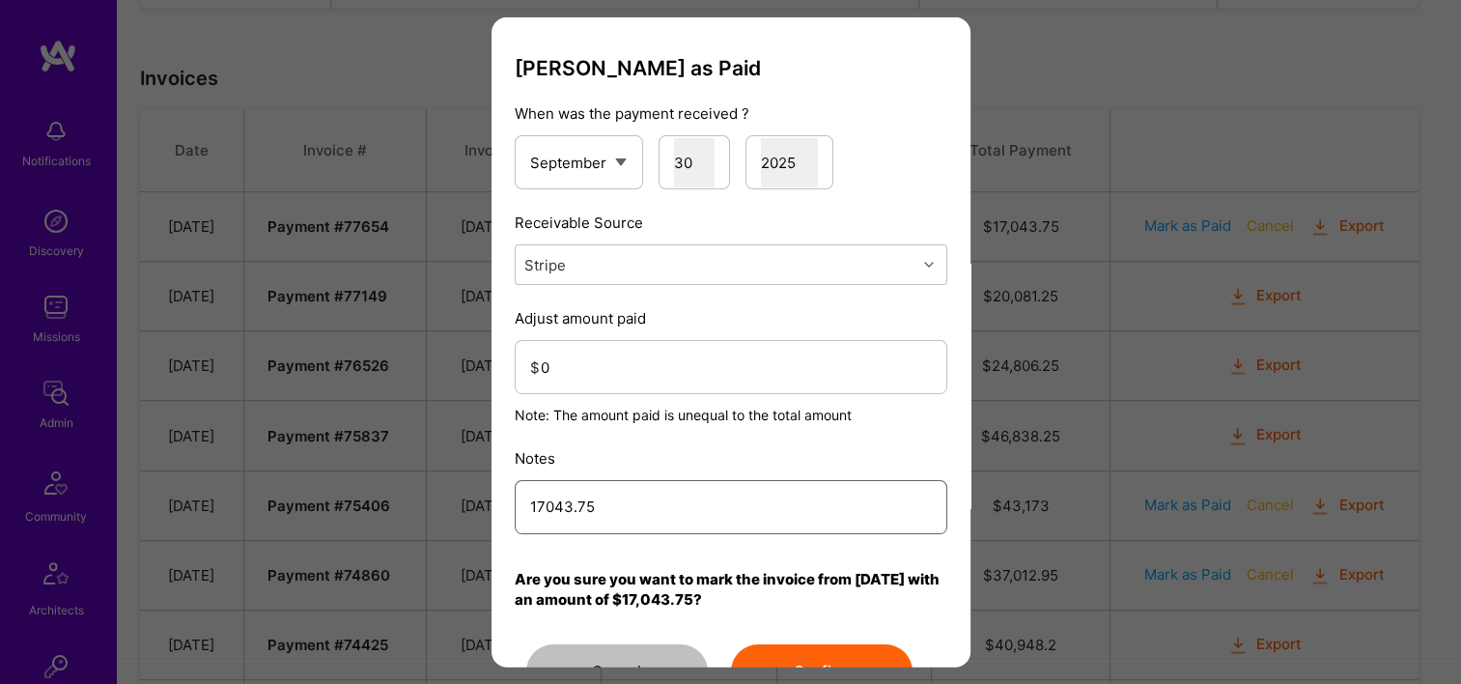
drag, startPoint x: 579, startPoint y: 511, endPoint x: 569, endPoint y: 522, distance: 15.7
click at [571, 522] on input "17043.75" at bounding box center [731, 506] width 402 height 49
paste input "Reconciled from Stripe"
type input "Reconciled from Stripe"
click at [560, 367] on input "0" at bounding box center [736, 366] width 391 height 49
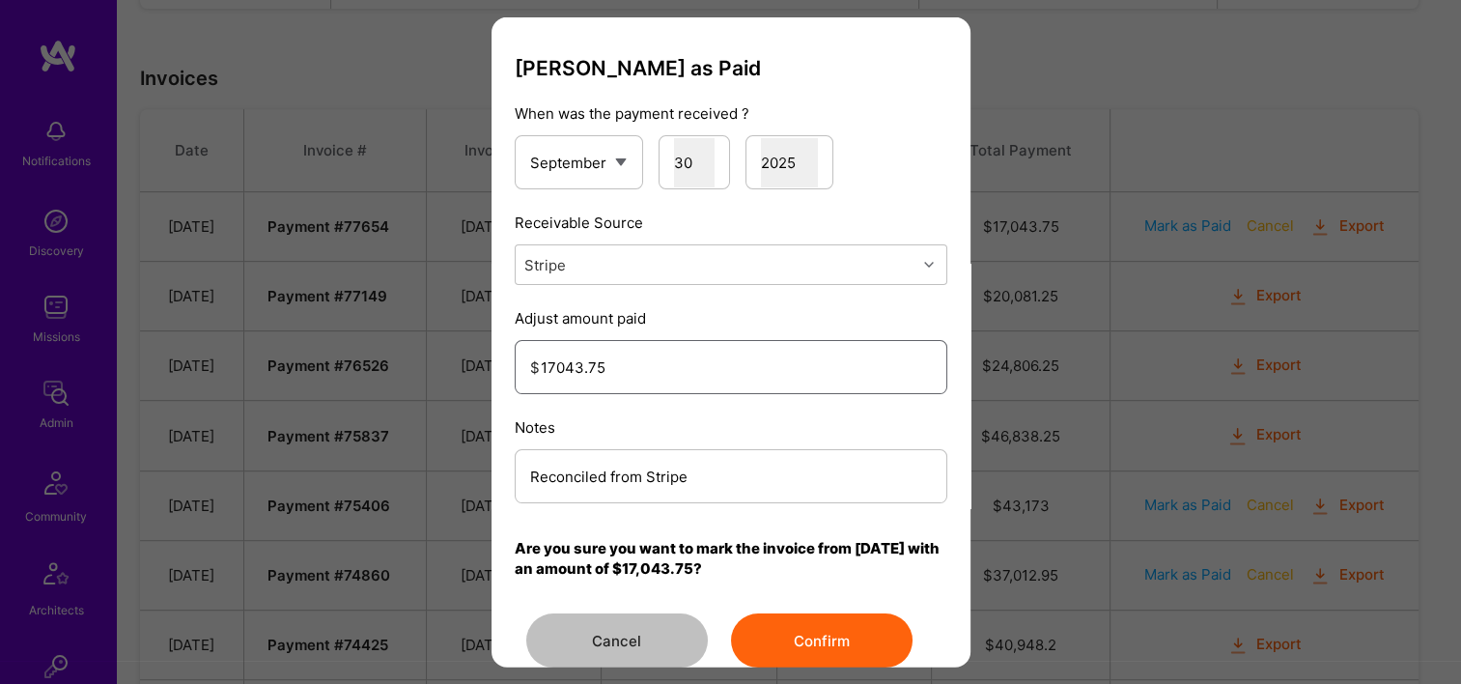
type input "17043.75"
click at [832, 643] on button "Confirm" at bounding box center [822, 640] width 182 height 54
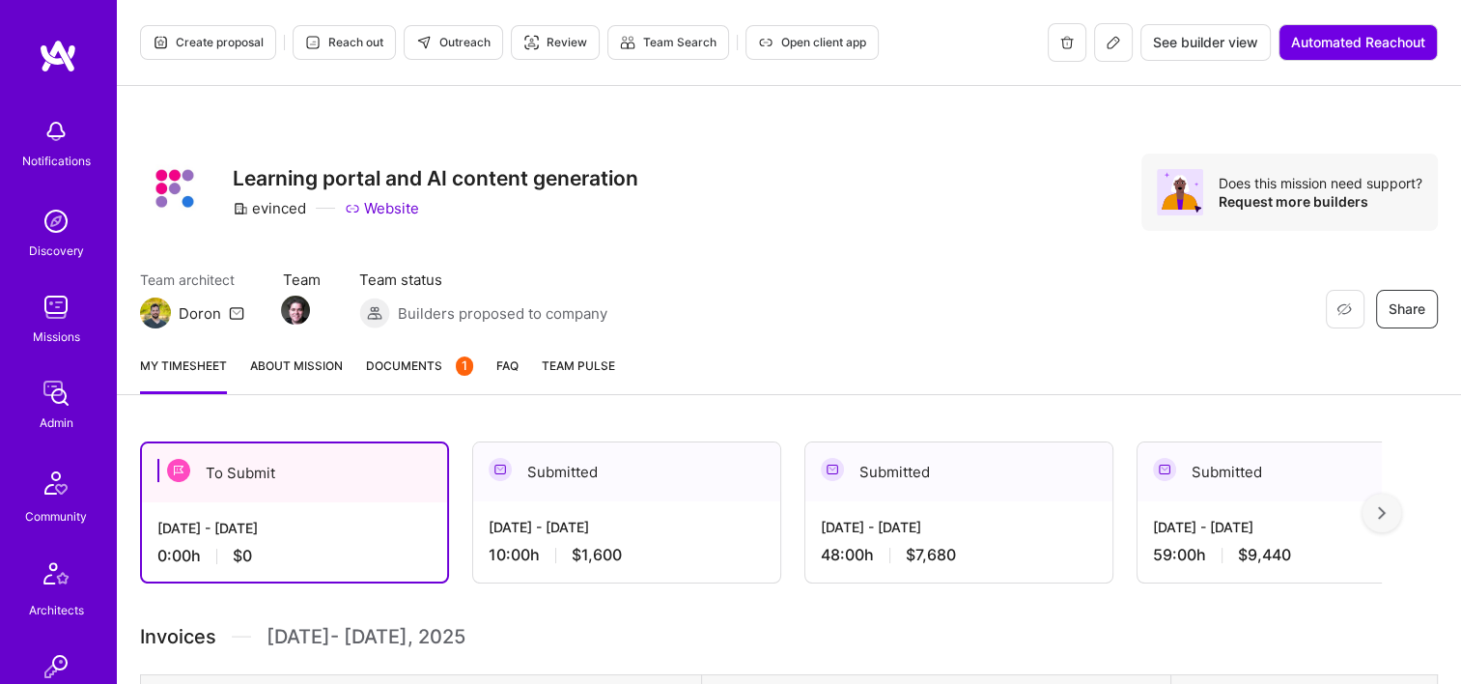
click at [425, 373] on span "Documents 1" at bounding box center [419, 365] width 107 height 20
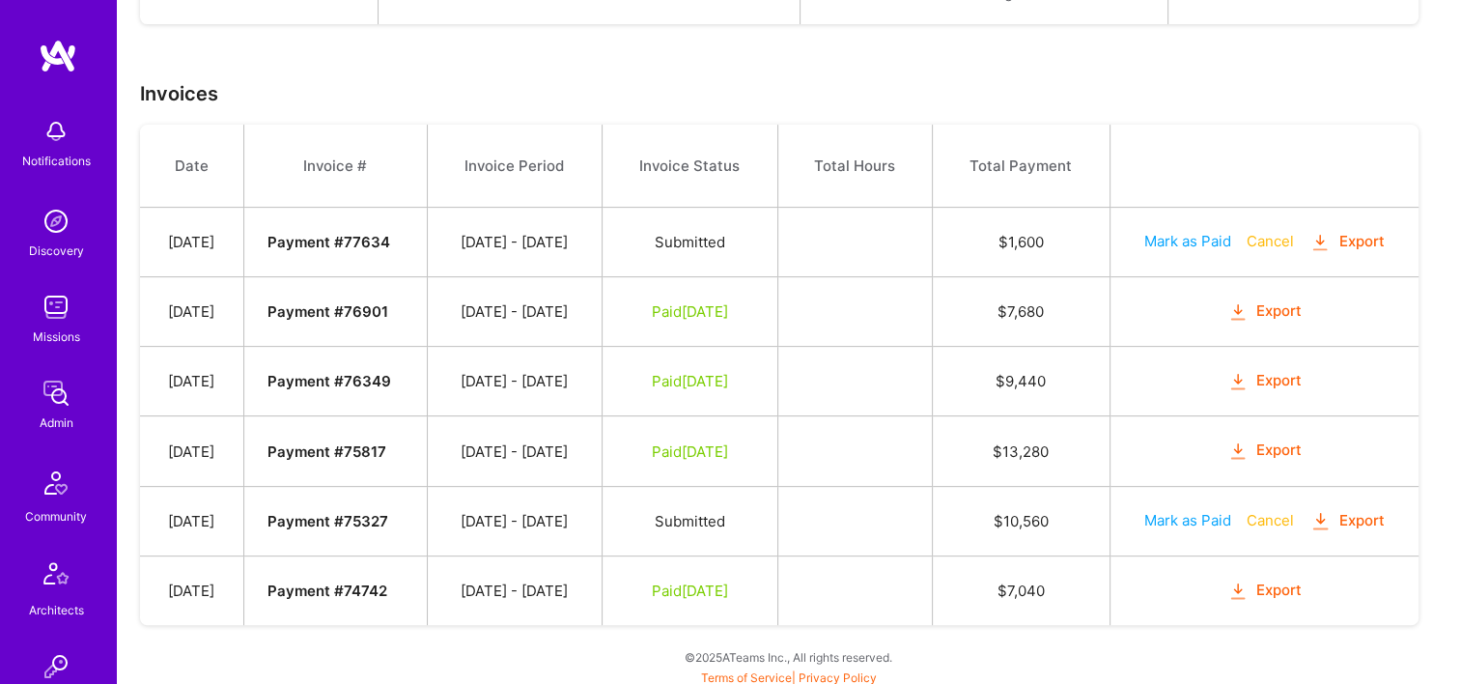
scroll to position [603, 0]
click at [1185, 240] on button "Mark as Paid" at bounding box center [1187, 241] width 87 height 20
select select "8"
select select "30"
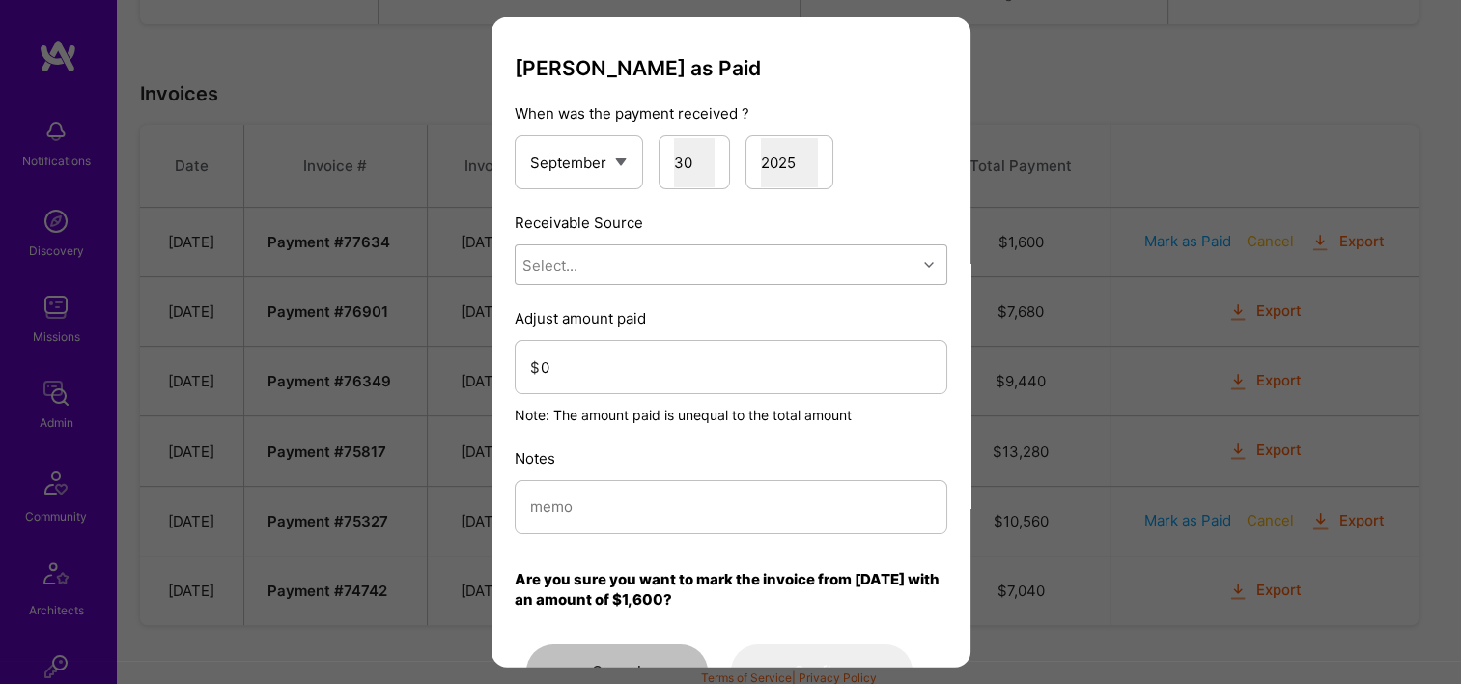
click at [610, 280] on div "Select..." at bounding box center [716, 264] width 401 height 39
click at [611, 373] on div "Stripe" at bounding box center [731, 386] width 433 height 36
click at [598, 381] on input "0" at bounding box center [736, 366] width 391 height 49
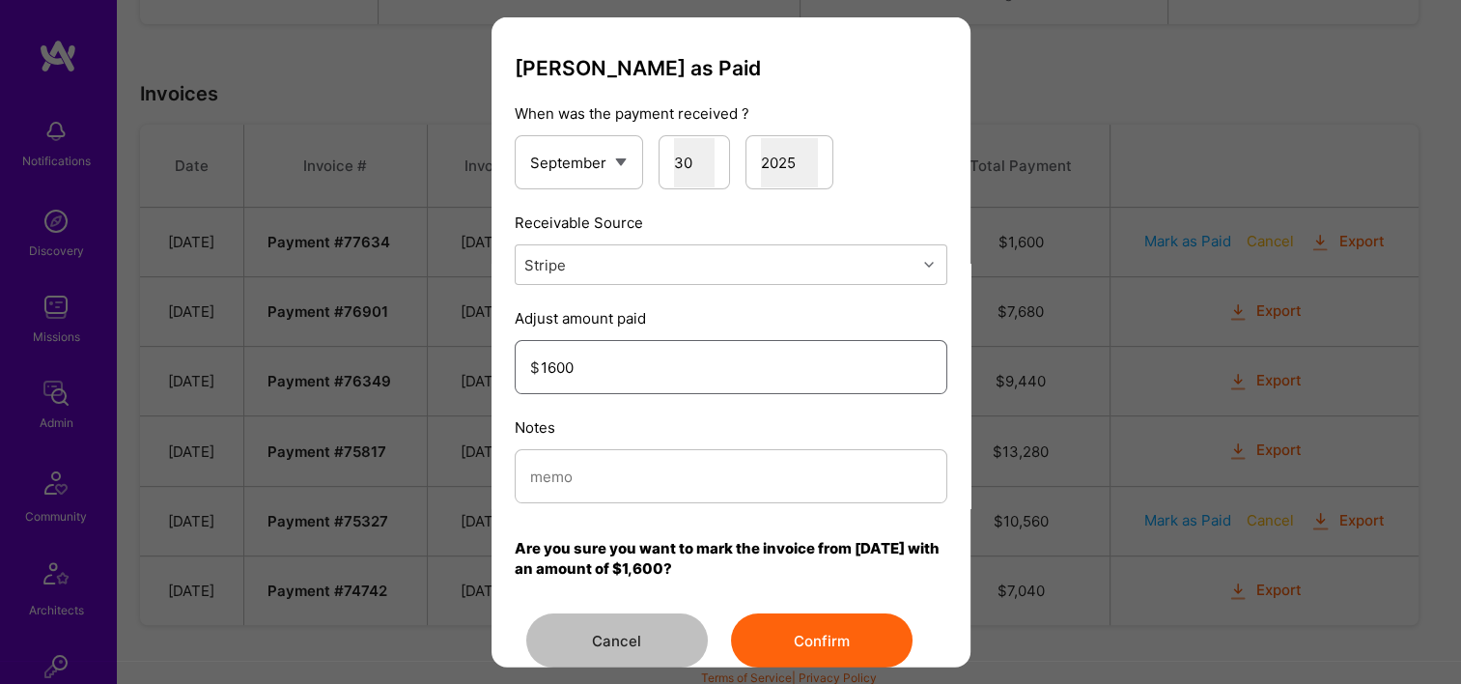
type input "1600"
click at [618, 469] on input "modal" at bounding box center [731, 475] width 402 height 49
type input "Reconciled from Stripe"
click at [784, 615] on button "Confirm" at bounding box center [822, 640] width 182 height 54
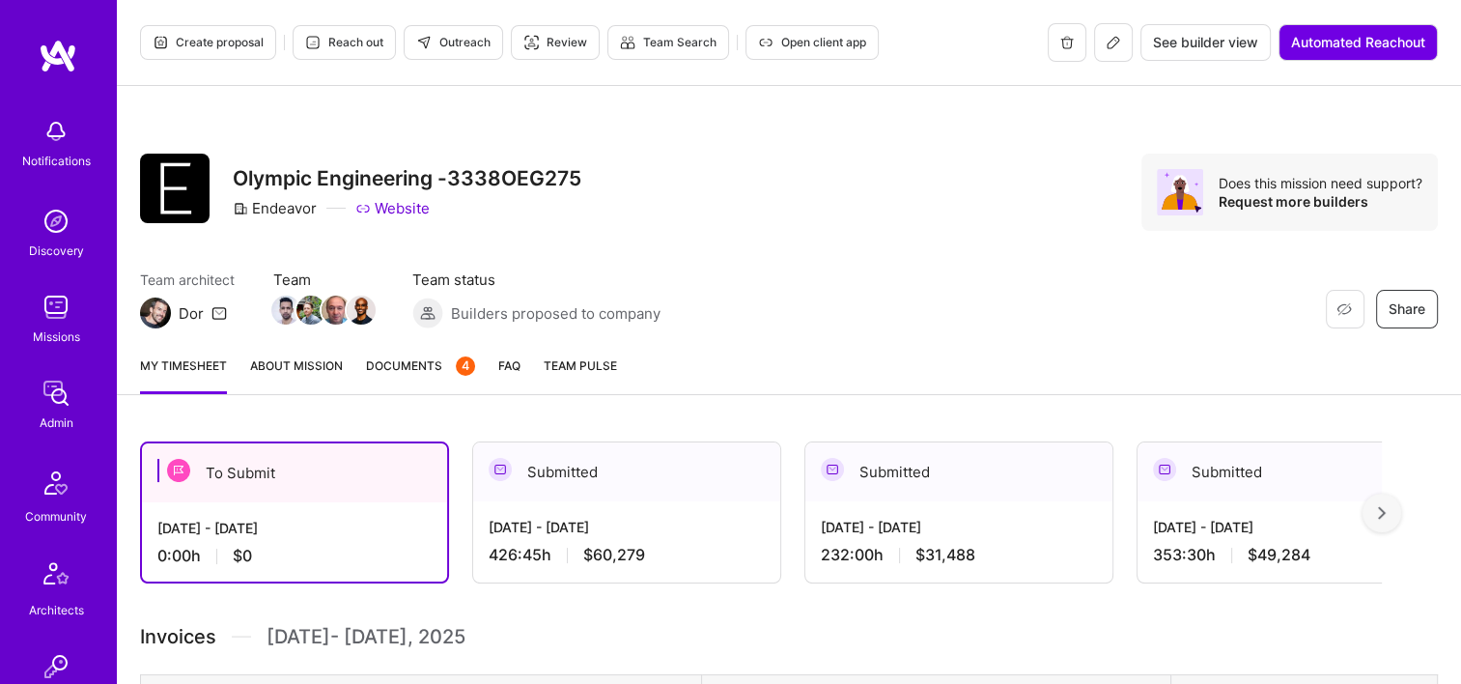
click at [403, 364] on span "Documents 4" at bounding box center [420, 365] width 109 height 20
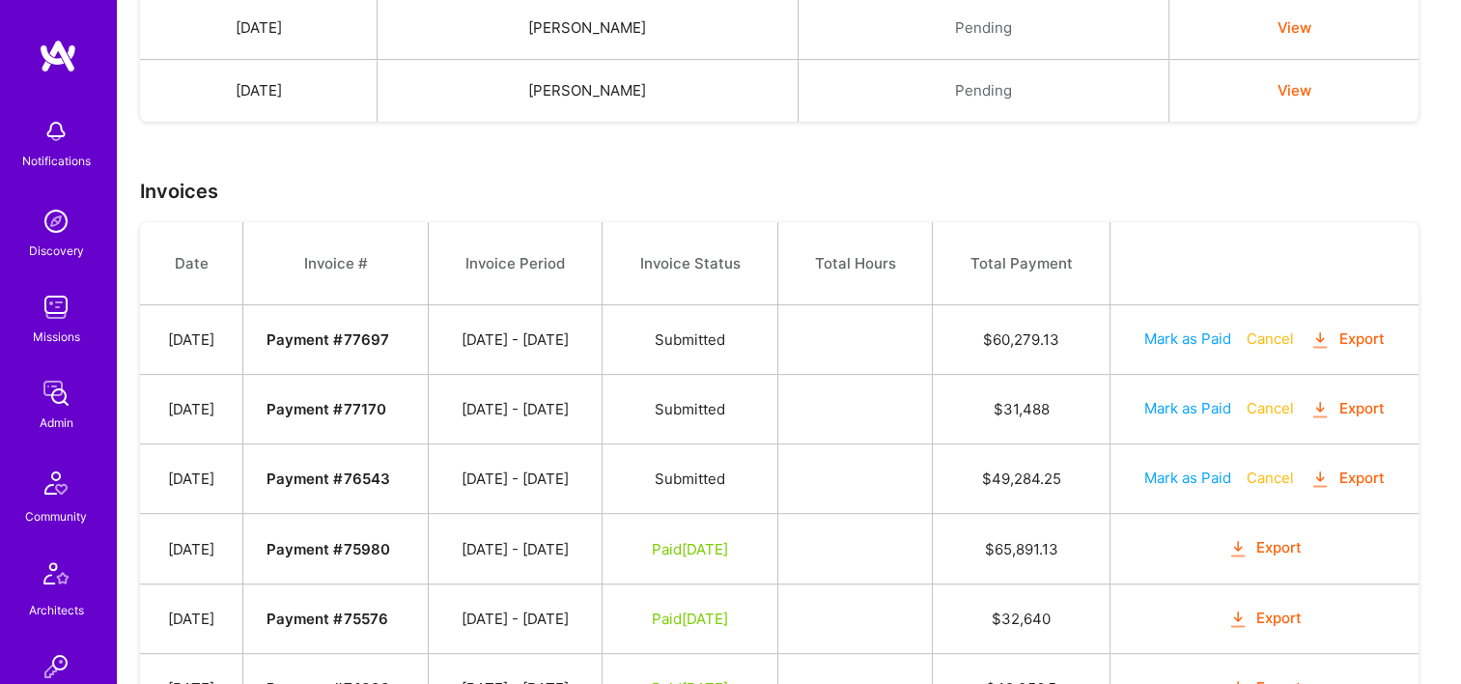
scroll to position [692, 0]
click at [1177, 405] on button "Mark as Paid" at bounding box center [1187, 409] width 87 height 20
select select "8"
select select "30"
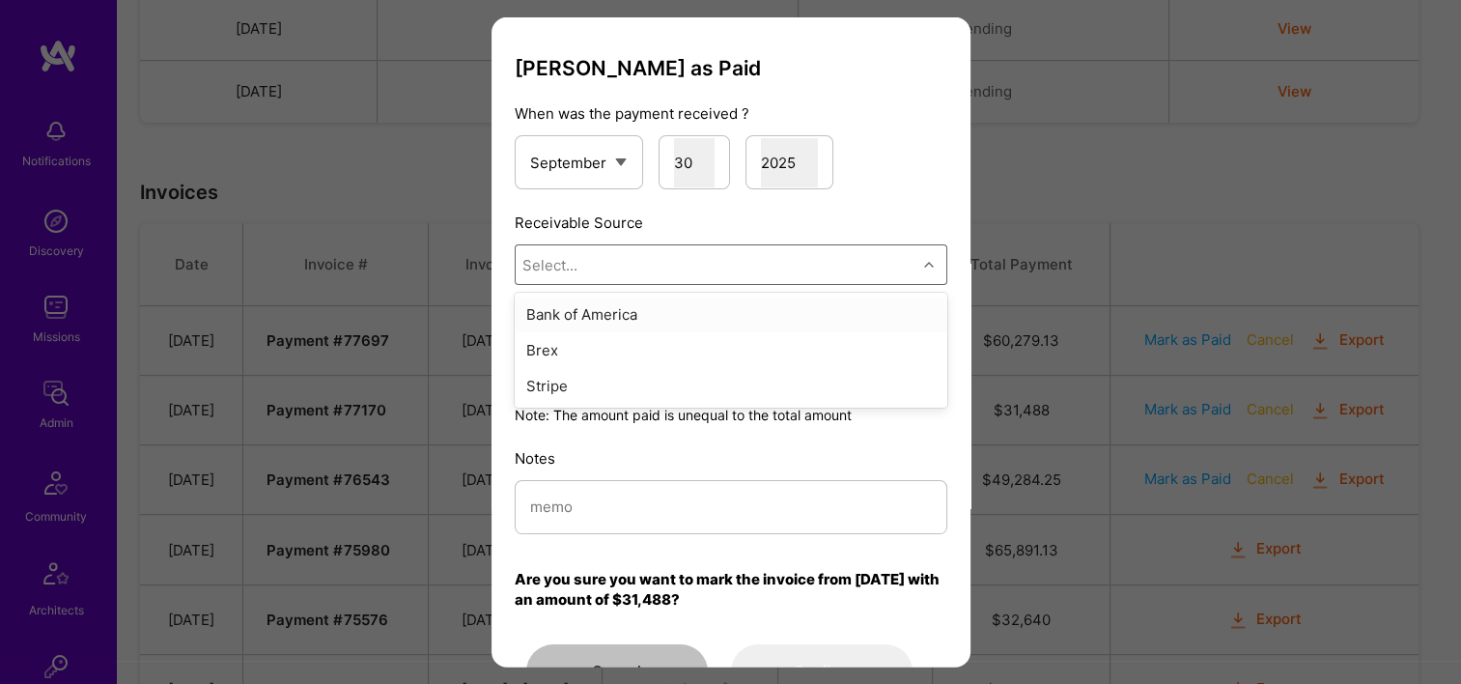
click at [577, 265] on div "Select..." at bounding box center [716, 264] width 401 height 39
click at [599, 373] on div "Stripe" at bounding box center [731, 386] width 433 height 36
click at [631, 502] on input "modal" at bounding box center [731, 506] width 402 height 49
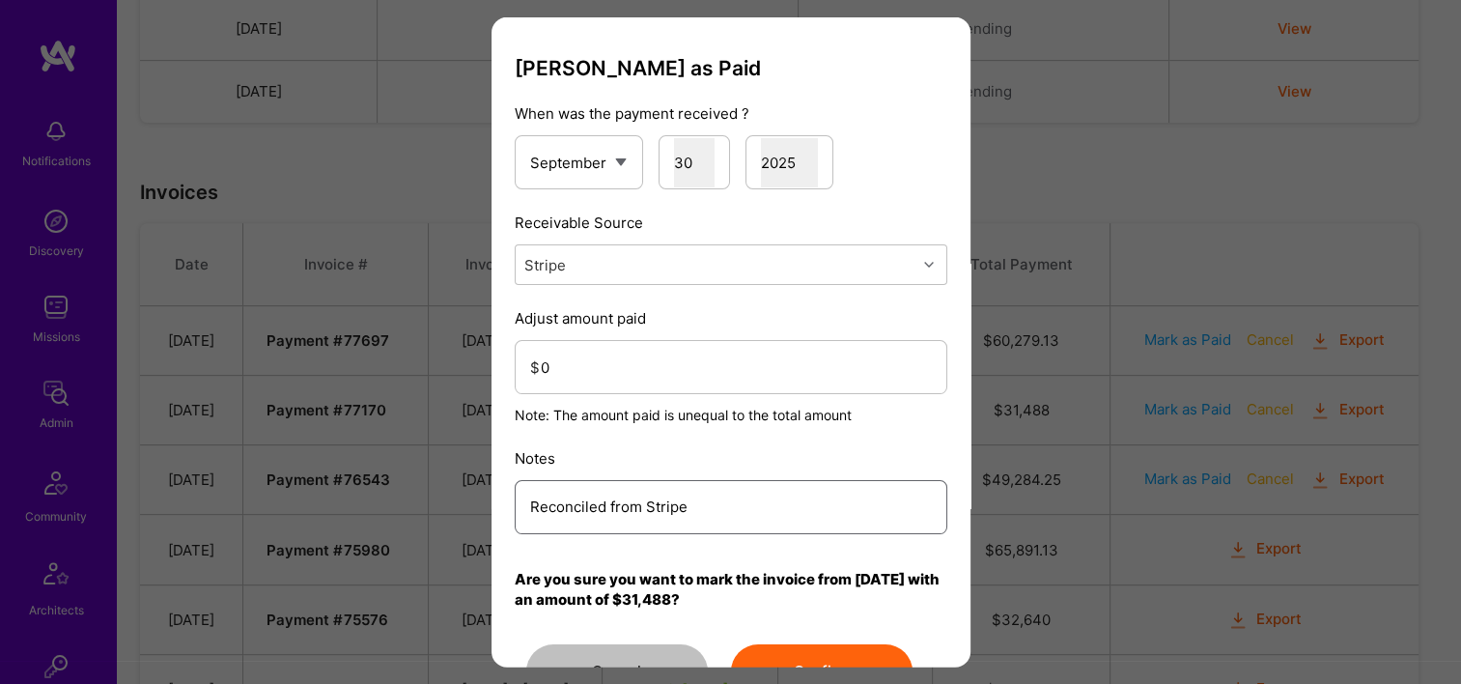
type input "Reconciled from Stripe"
click at [572, 367] on input "0" at bounding box center [736, 366] width 391 height 49
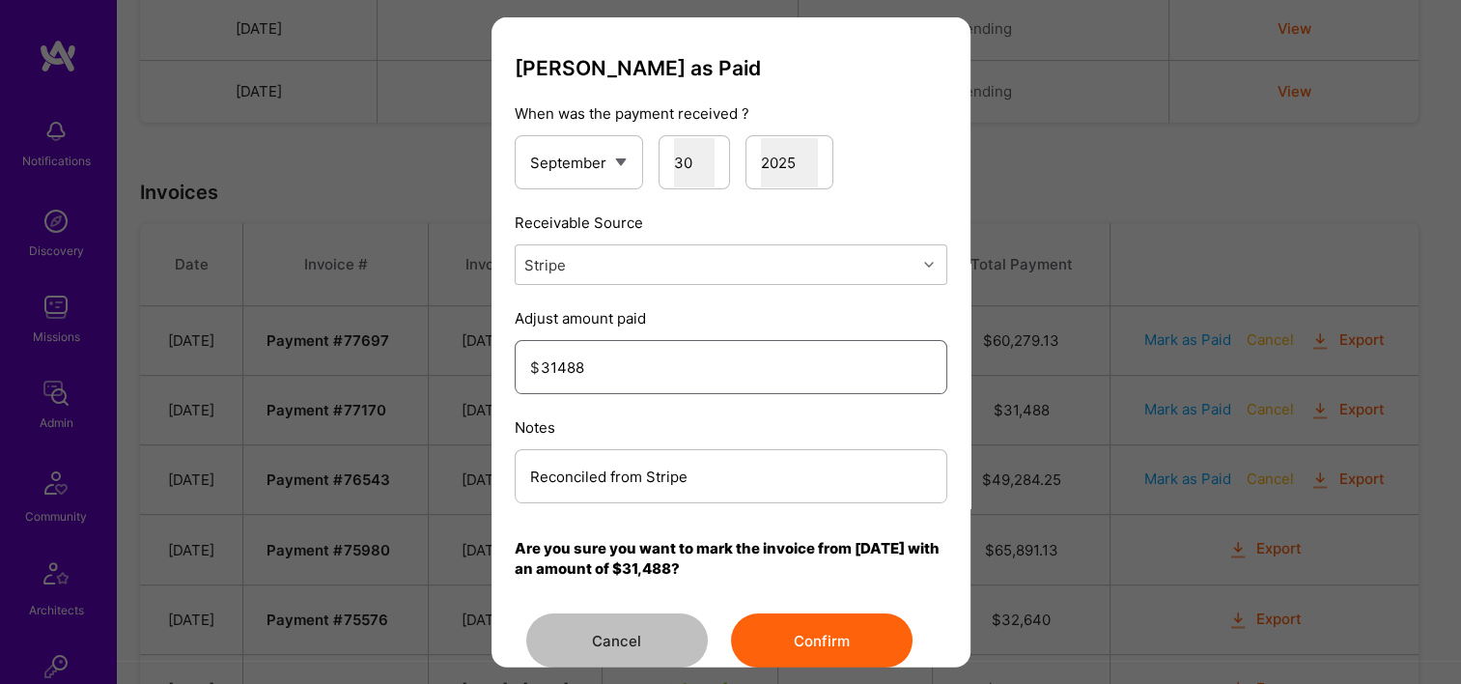
type input "31488"
drag, startPoint x: 763, startPoint y: 633, endPoint x: 757, endPoint y: 613, distance: 21.1
click at [764, 633] on button "Confirm" at bounding box center [822, 640] width 182 height 54
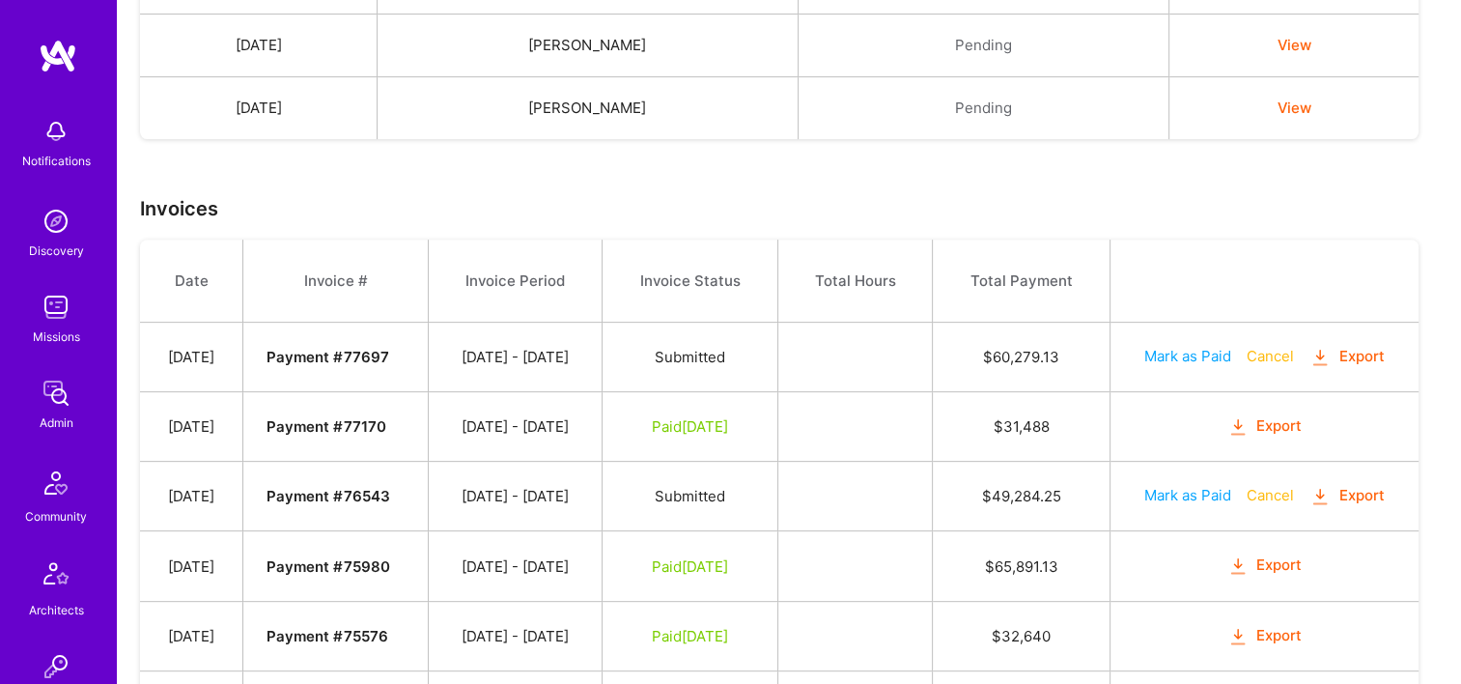
scroll to position [1159, 0]
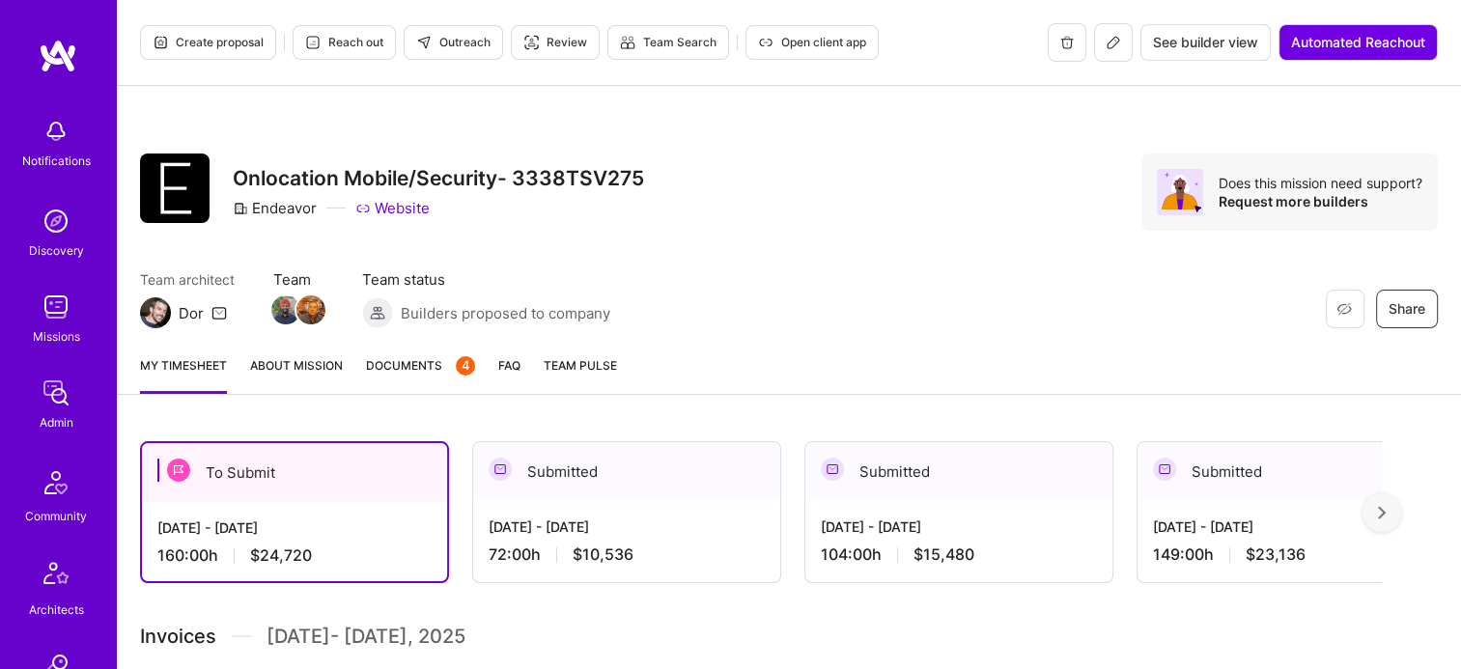
click at [439, 368] on span "Documents 4" at bounding box center [420, 365] width 109 height 20
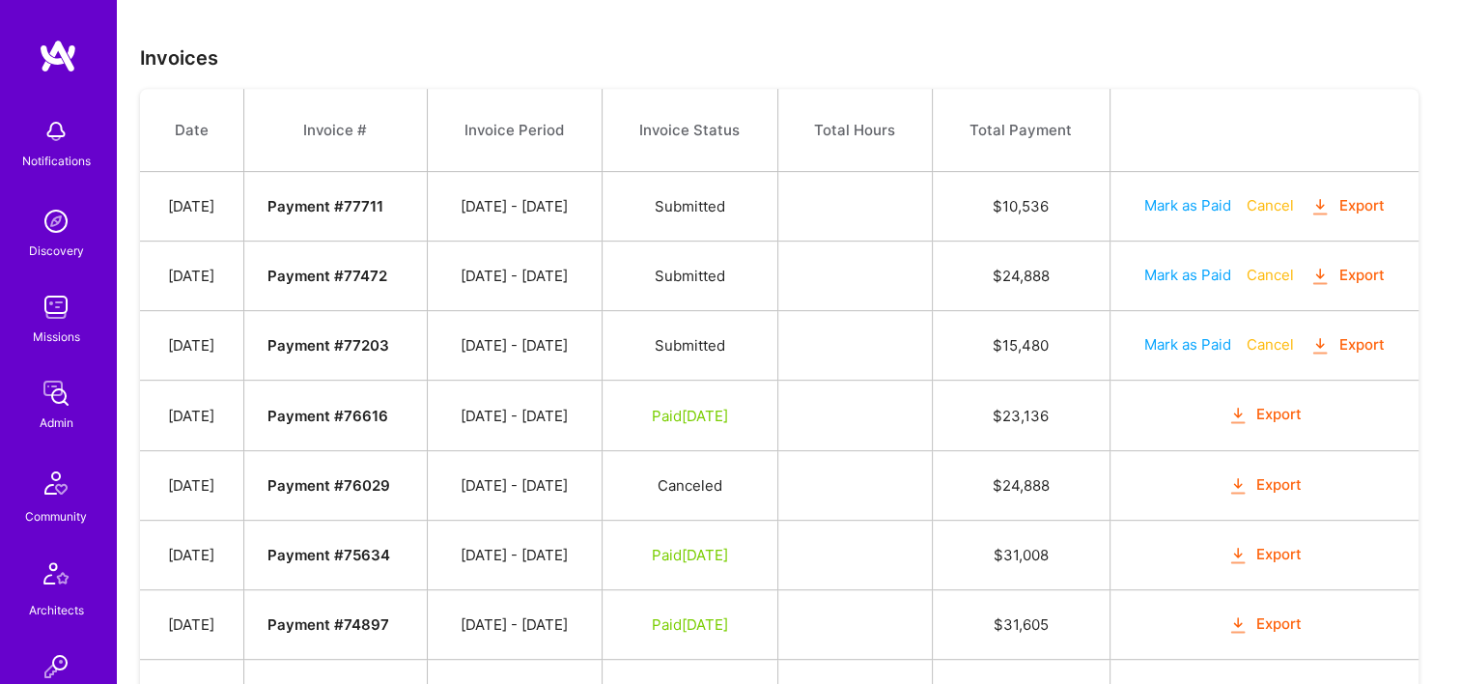
scroll to position [869, 0]
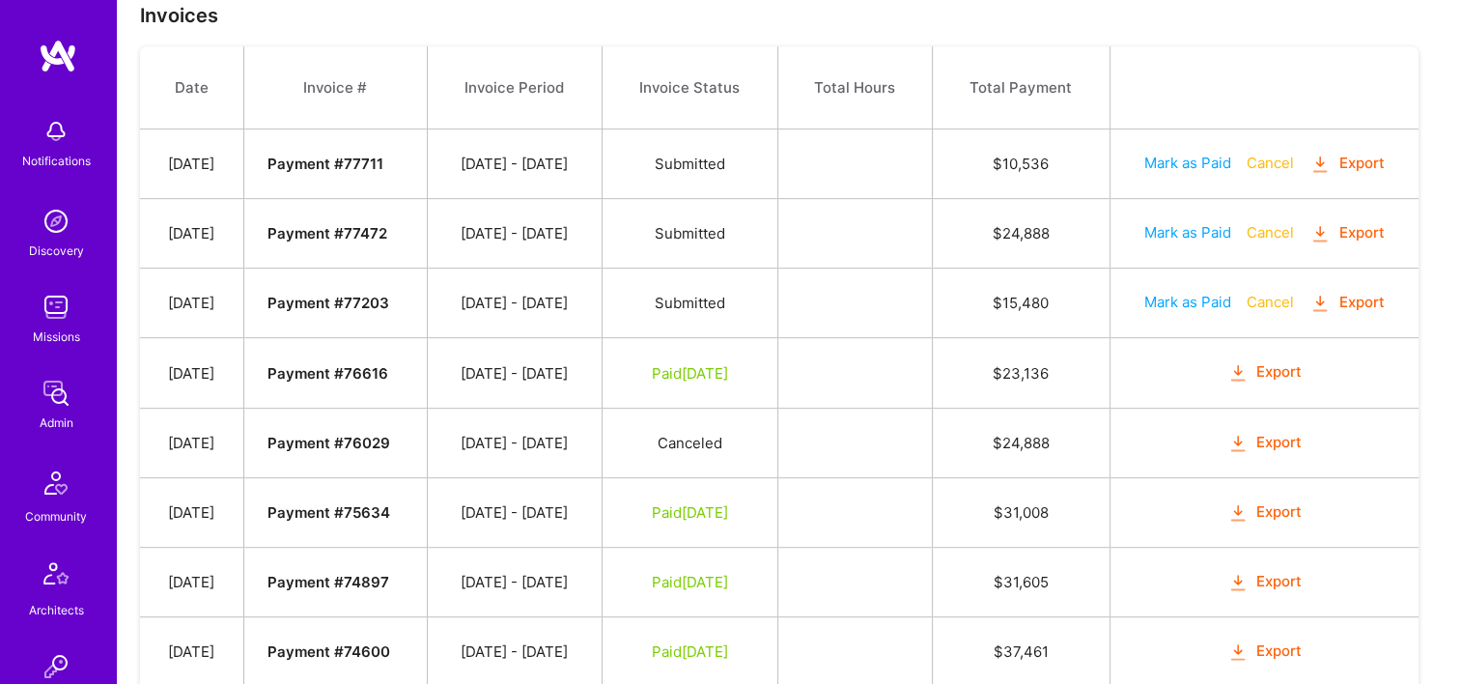
click at [1183, 297] on button "Mark as Paid" at bounding box center [1187, 302] width 87 height 20
select select "8"
select select "30"
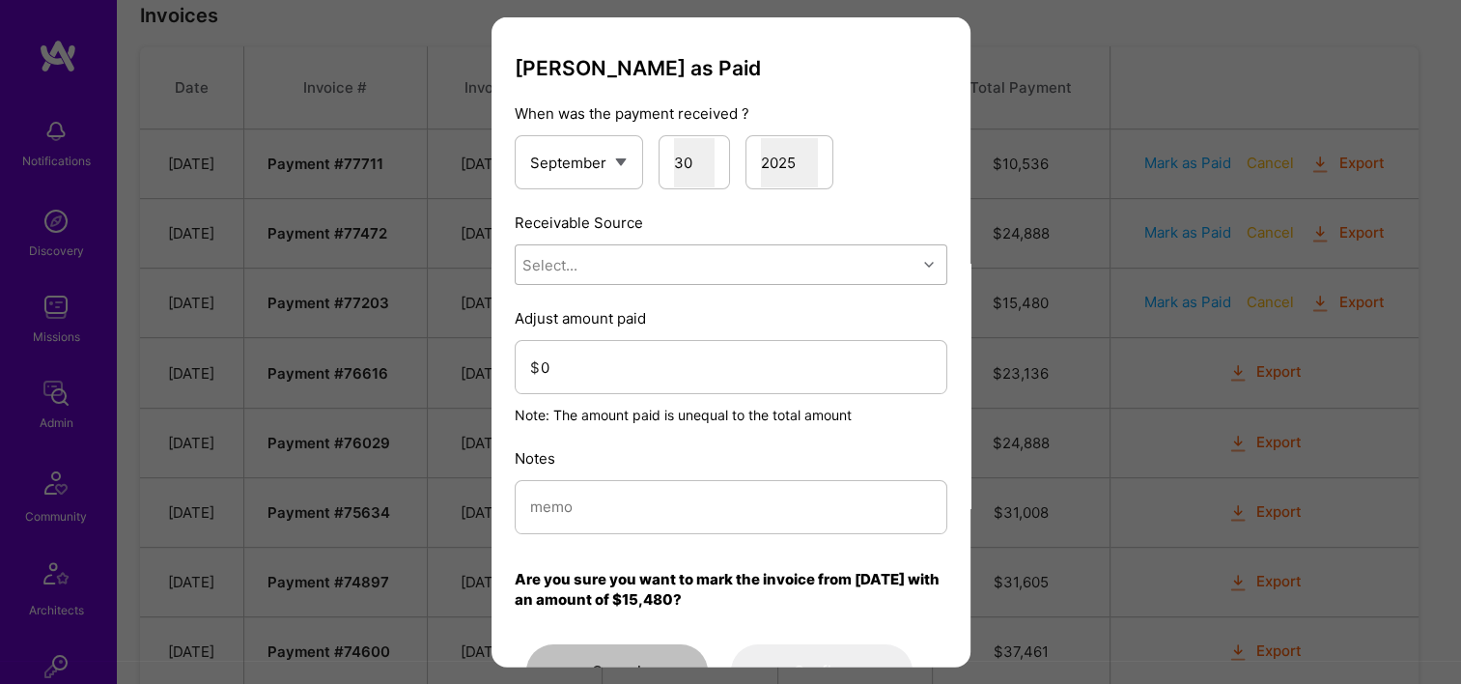
click at [587, 270] on div "Select..." at bounding box center [716, 264] width 401 height 39
click at [615, 377] on div "Stripe" at bounding box center [731, 386] width 433 height 36
click at [595, 500] on input "modal" at bounding box center [731, 506] width 402 height 49
paste input "Endeavor: Data Team- 3338DES275"
type input "Endeavor: Data Team- 3338DES275"
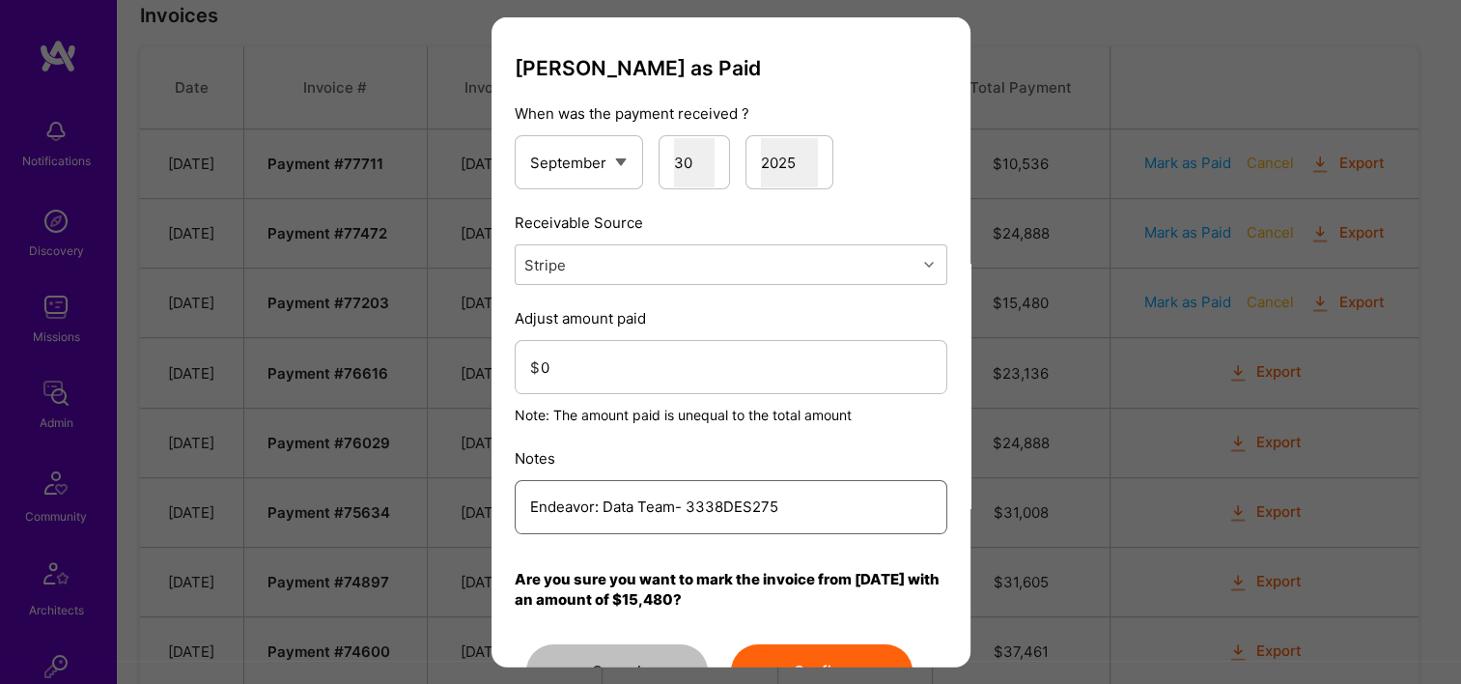
drag, startPoint x: 625, startPoint y: 521, endPoint x: 401, endPoint y: 527, distance: 224.1
click at [407, 527] on div "[PERSON_NAME] as Paid When was the payment received ? January February March Ap…" at bounding box center [730, 342] width 1461 height 684
type input "Reconciled from Stripe"
click at [582, 367] on input "0" at bounding box center [736, 366] width 391 height 49
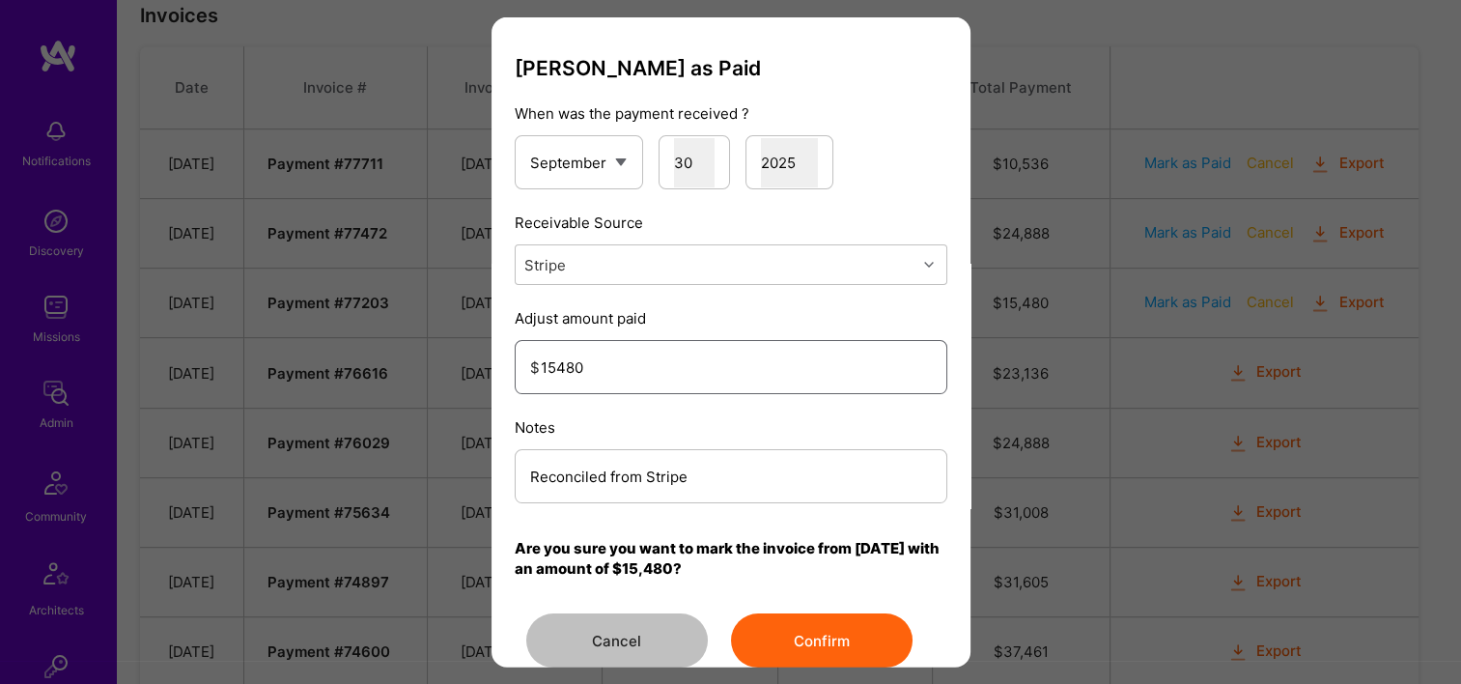
type input "15480"
drag, startPoint x: 400, startPoint y: 488, endPoint x: 358, endPoint y: 491, distance: 41.6
click at [355, 491] on div "[PERSON_NAME] as Paid When was the payment received ? January February March Ap…" at bounding box center [730, 342] width 1461 height 684
click at [817, 634] on button "Confirm" at bounding box center [822, 640] width 182 height 54
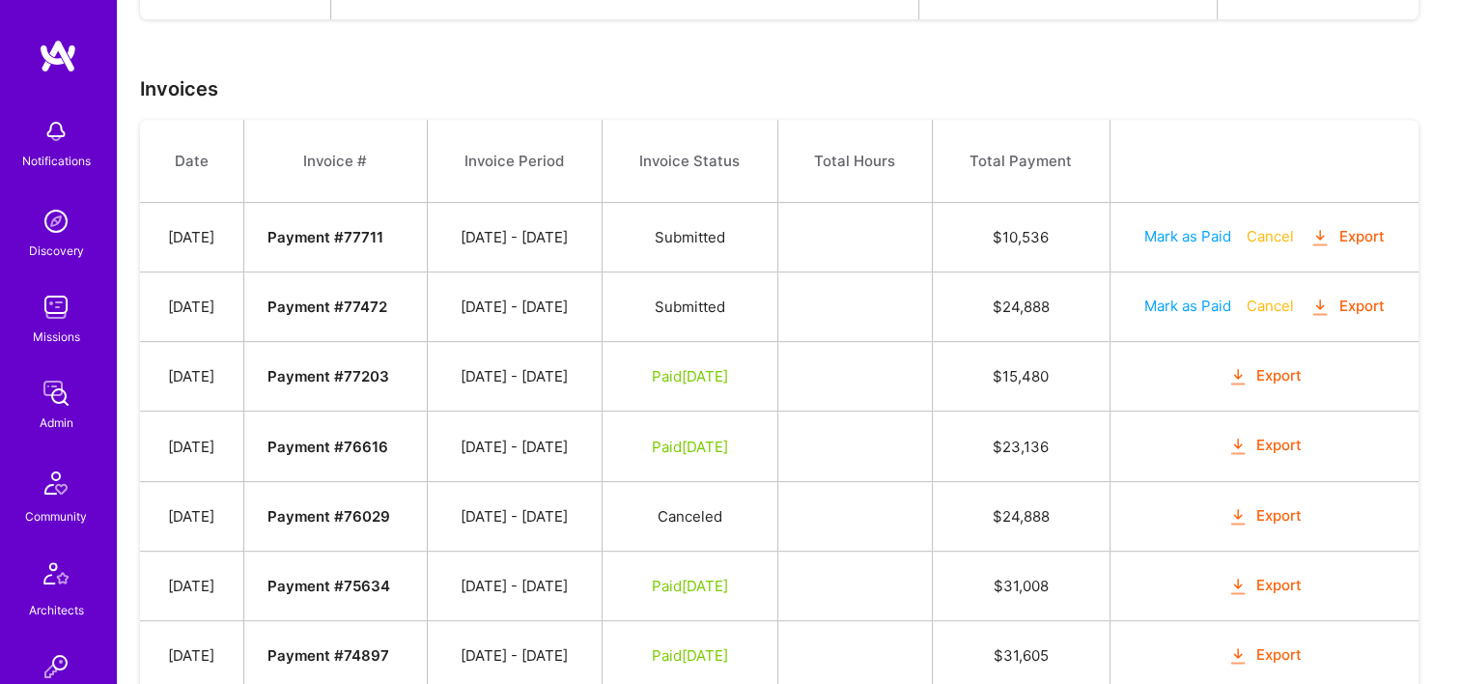
scroll to position [676, 0]
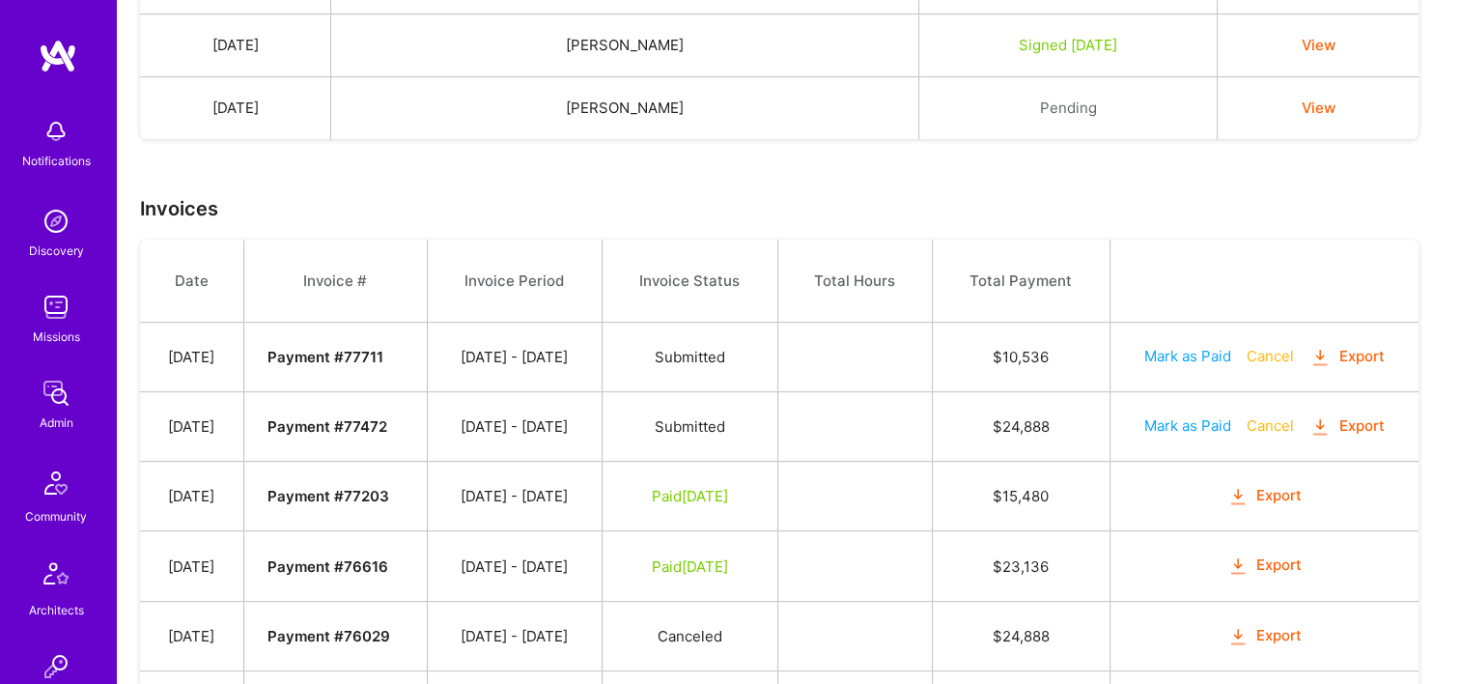
click at [1164, 422] on button "Mark as Paid" at bounding box center [1187, 425] width 87 height 20
select select "8"
select select "30"
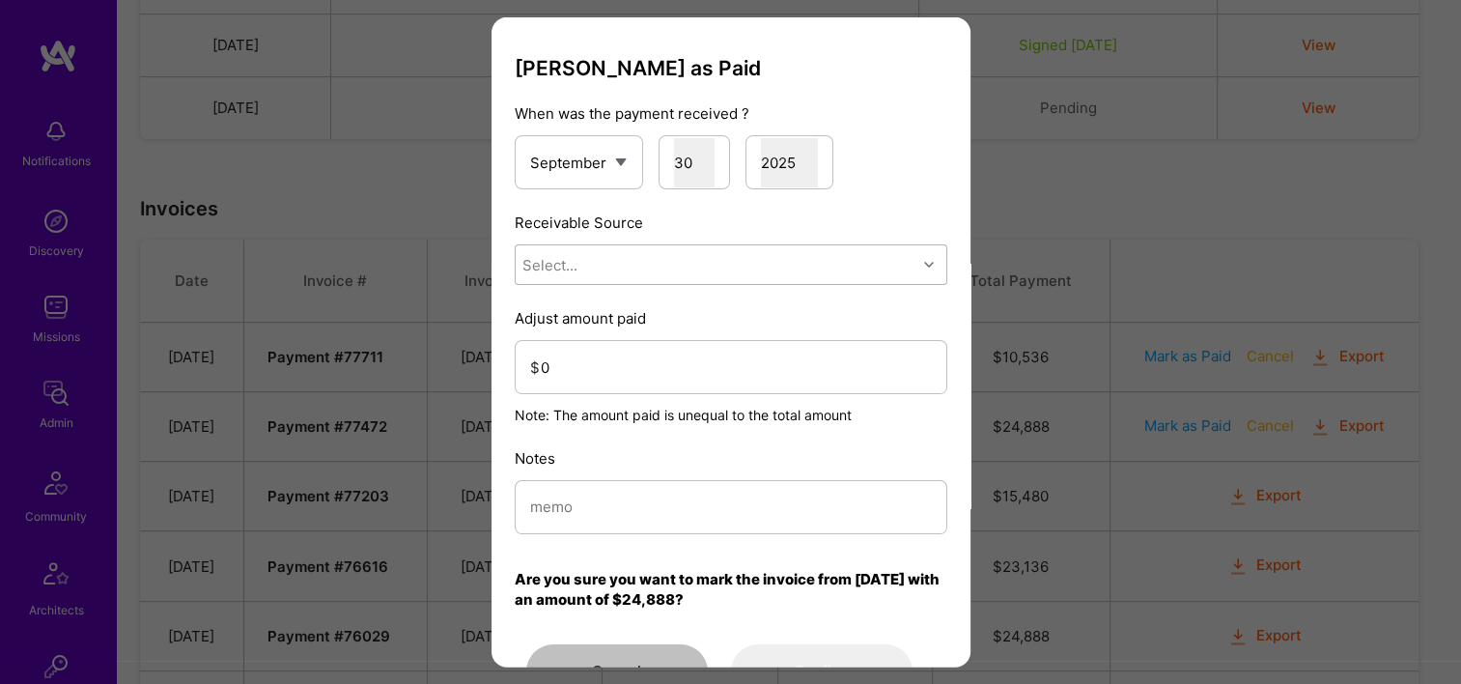
click at [603, 267] on div "Select..." at bounding box center [716, 264] width 401 height 39
click at [618, 385] on div "Stripe" at bounding box center [731, 386] width 433 height 36
click at [614, 474] on div "Notes" at bounding box center [731, 491] width 433 height 86
click at [618, 491] on input "modal" at bounding box center [731, 506] width 402 height 49
paste input "Reconciled from Stripe"
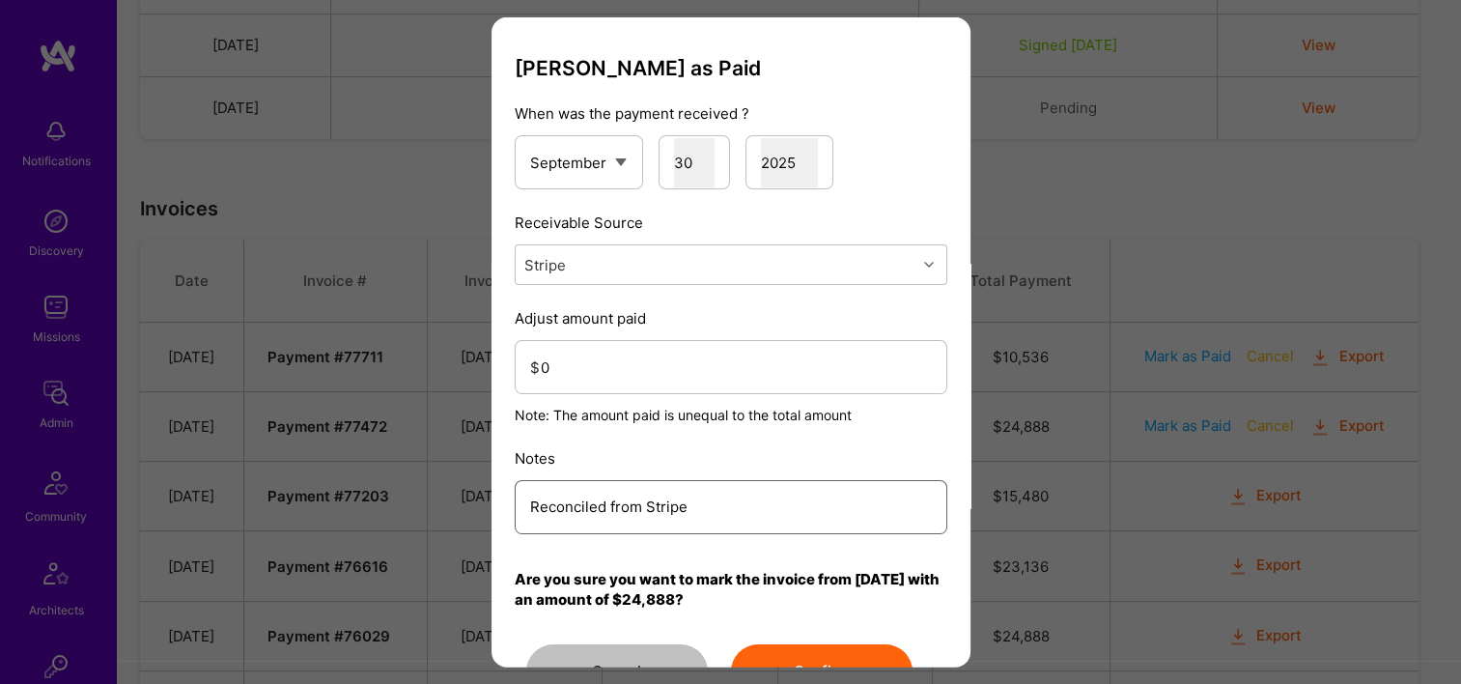
type input "Reconciled from Stripe"
click at [641, 378] on input "0" at bounding box center [736, 366] width 391 height 49
type input "24888"
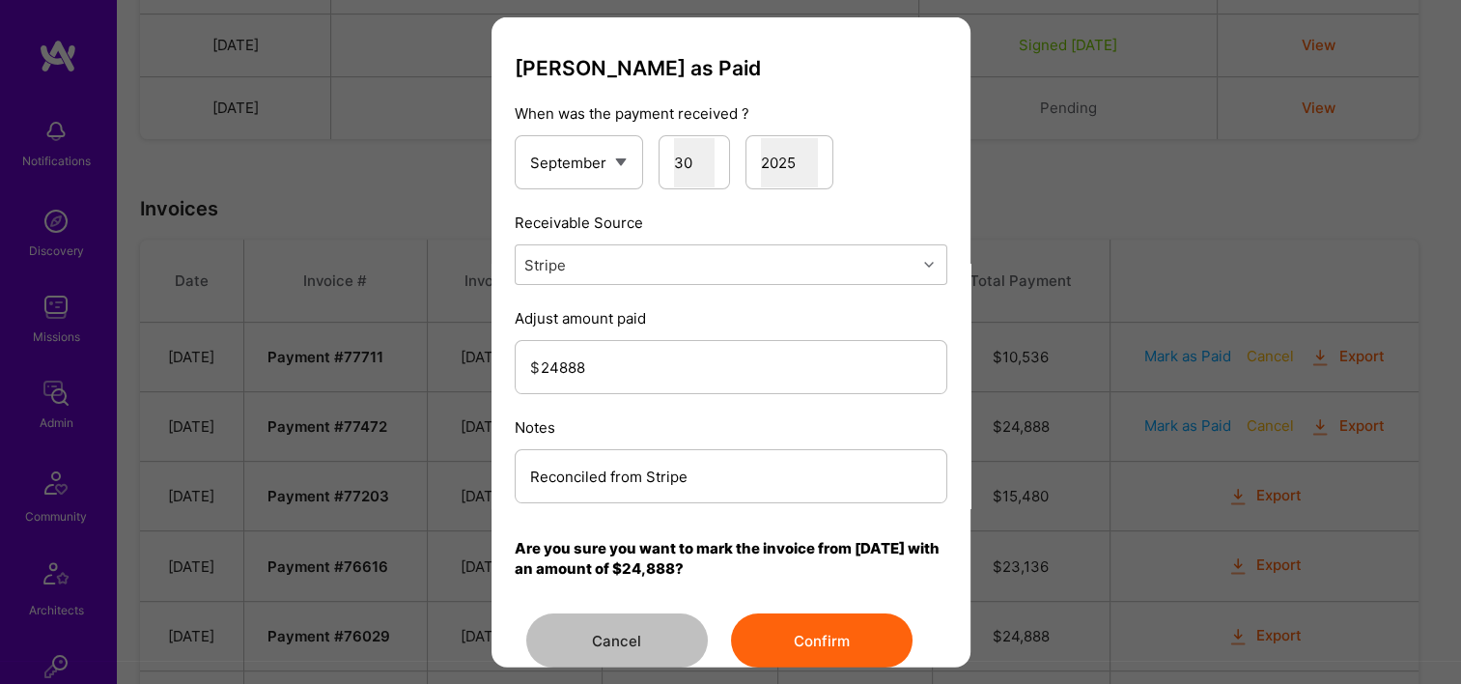
click at [795, 643] on button "Confirm" at bounding box center [822, 640] width 182 height 54
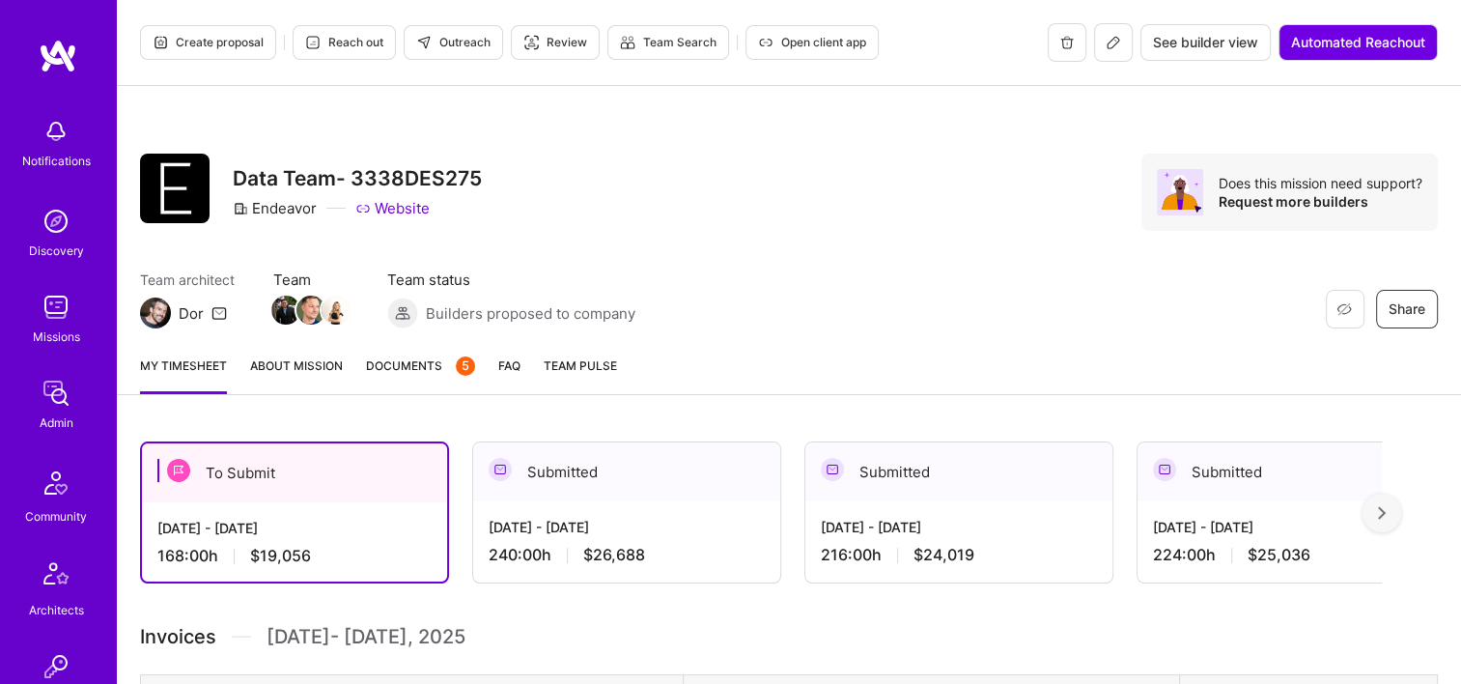
click at [439, 368] on span "Documents 5" at bounding box center [420, 365] width 109 height 20
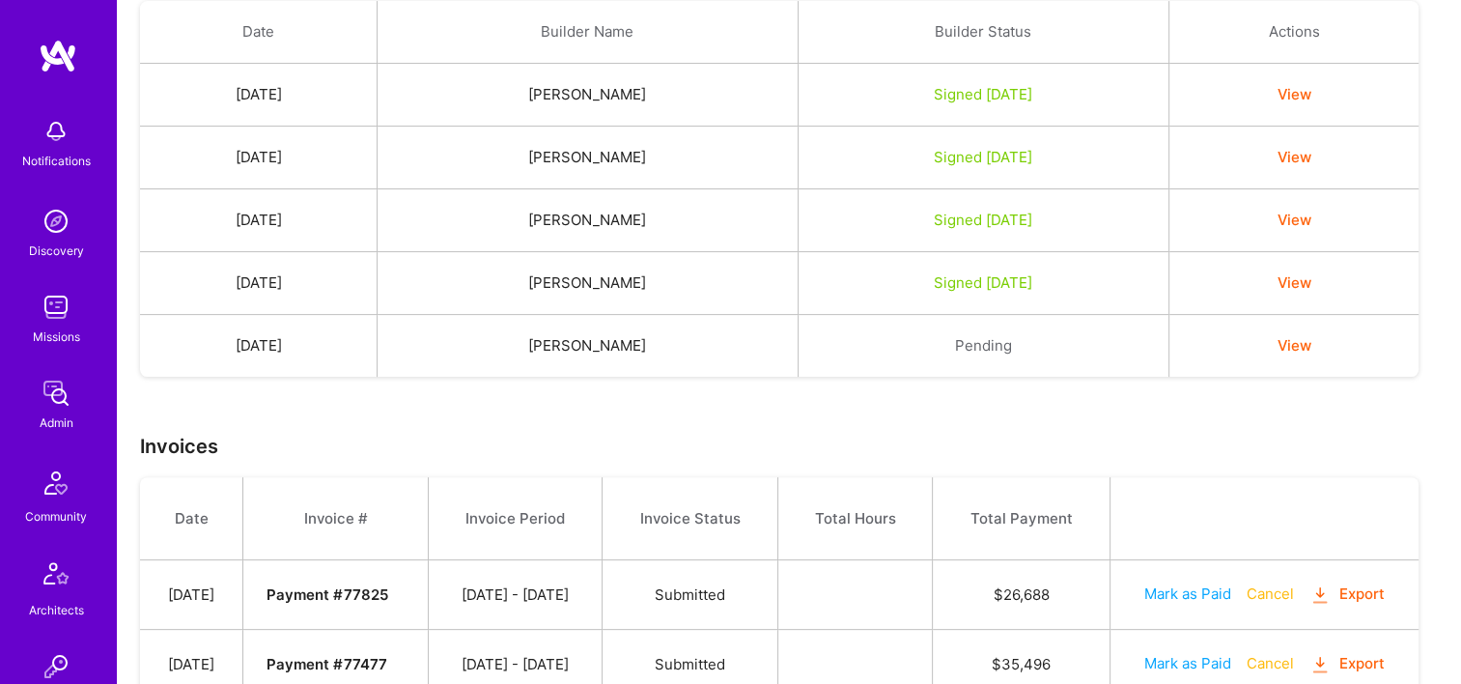
scroll to position [755, 0]
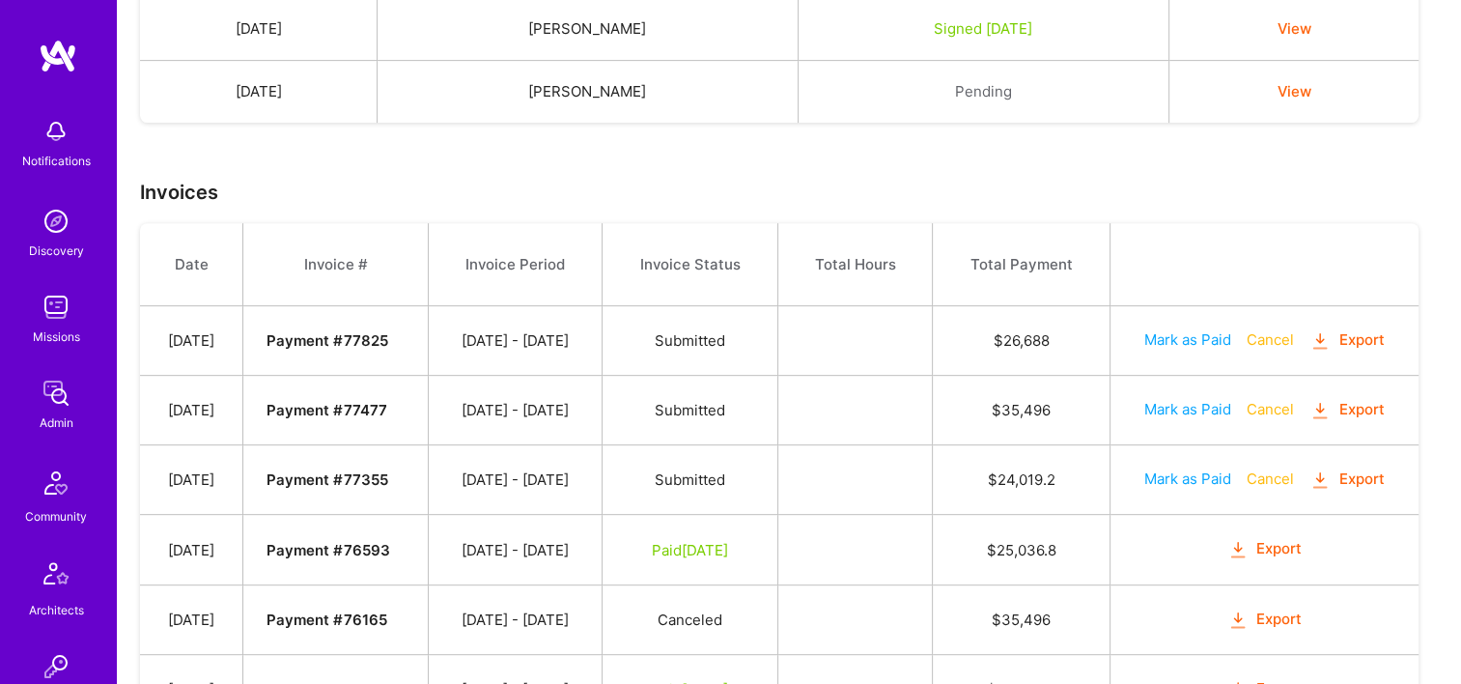
click at [1170, 409] on button "Mark as Paid" at bounding box center [1187, 409] width 87 height 20
select select "8"
select select "30"
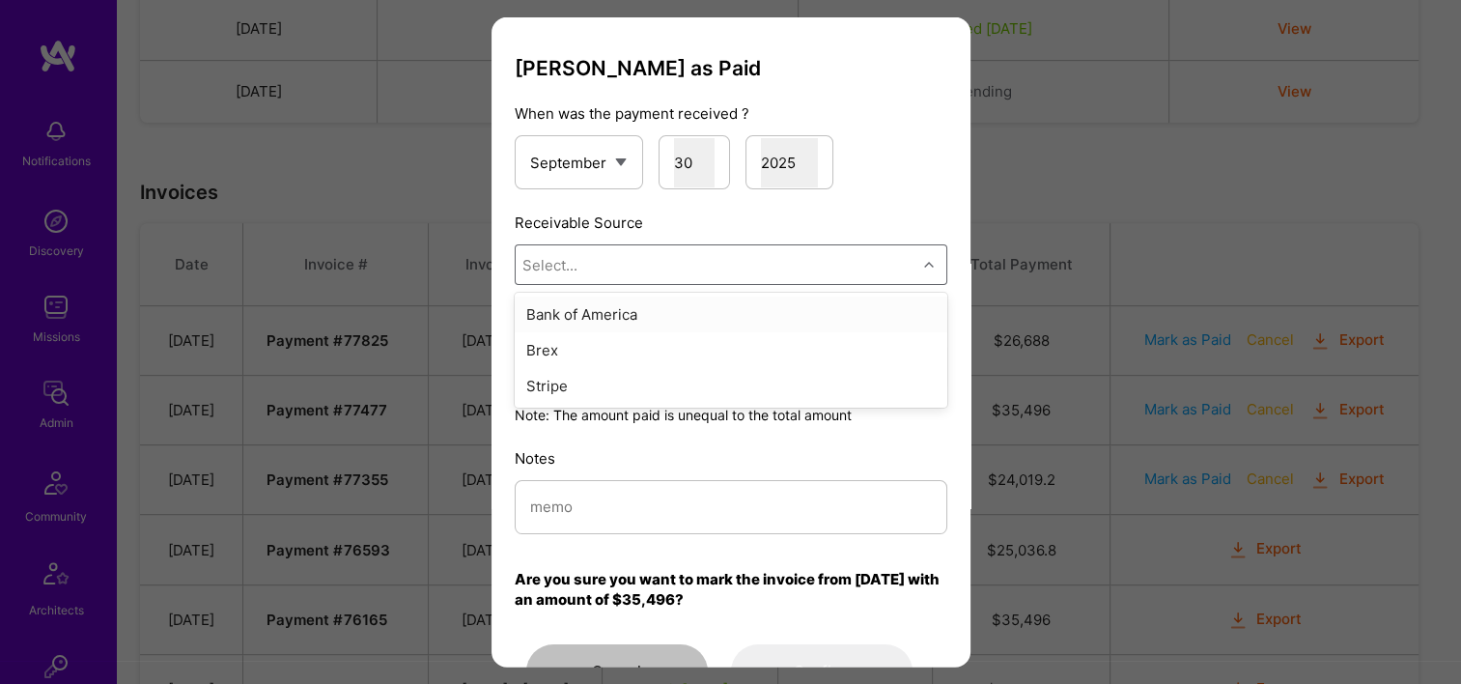
drag, startPoint x: 677, startPoint y: 278, endPoint x: 668, endPoint y: 297, distance: 21.2
click at [676, 274] on div "Select..." at bounding box center [716, 264] width 401 height 39
click at [647, 379] on div "Stripe" at bounding box center [731, 386] width 433 height 36
click at [606, 506] on input "modal" at bounding box center [731, 506] width 402 height 49
paste input "Reconciled from Stripe"
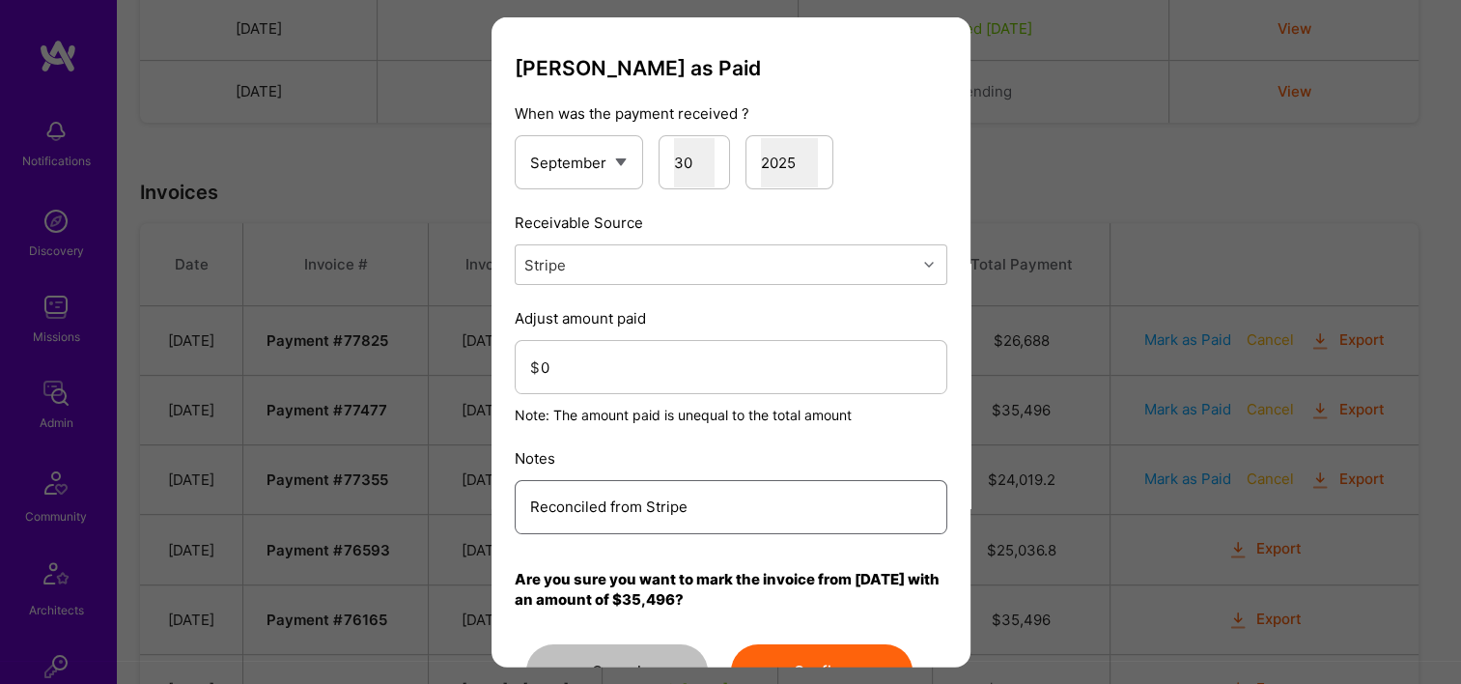
type input "Reconciled from Stripe"
click at [597, 377] on input "0" at bounding box center [736, 366] width 391 height 49
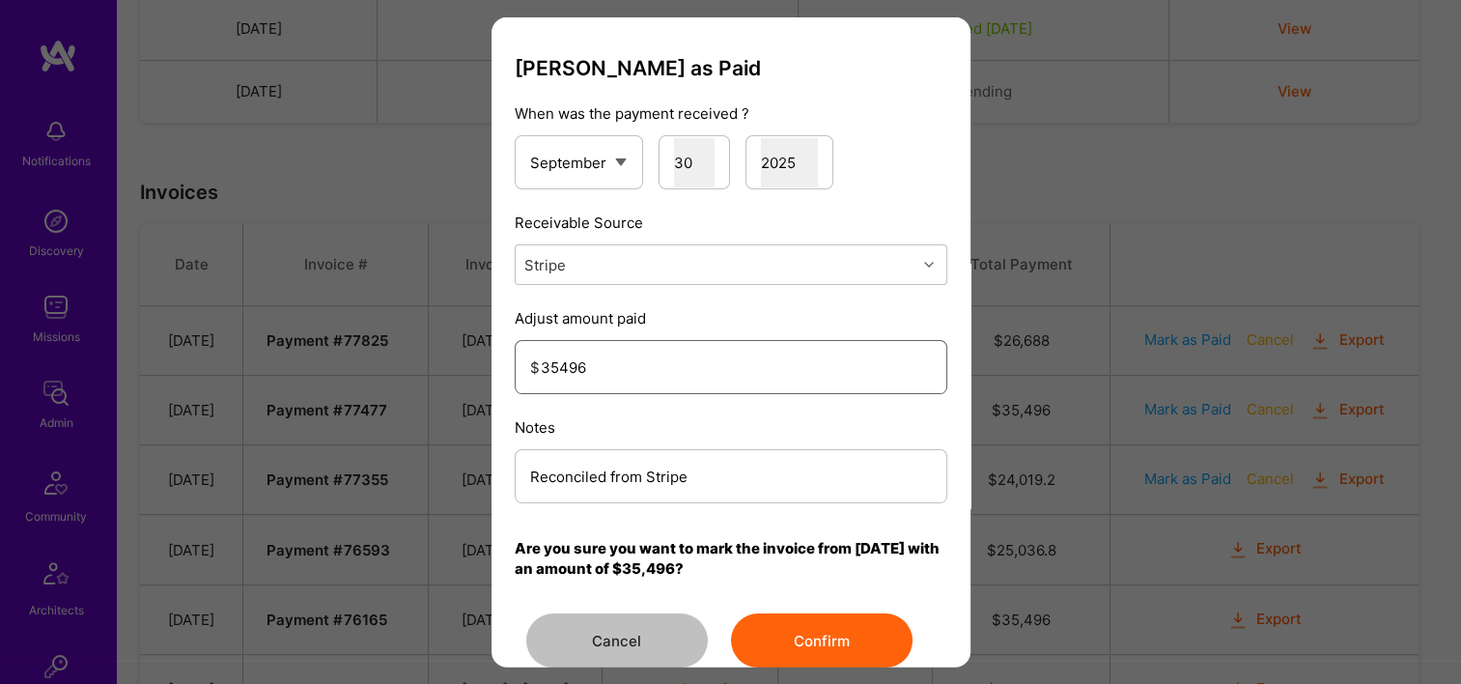
type input "35496"
click at [820, 628] on button "Confirm" at bounding box center [822, 640] width 182 height 54
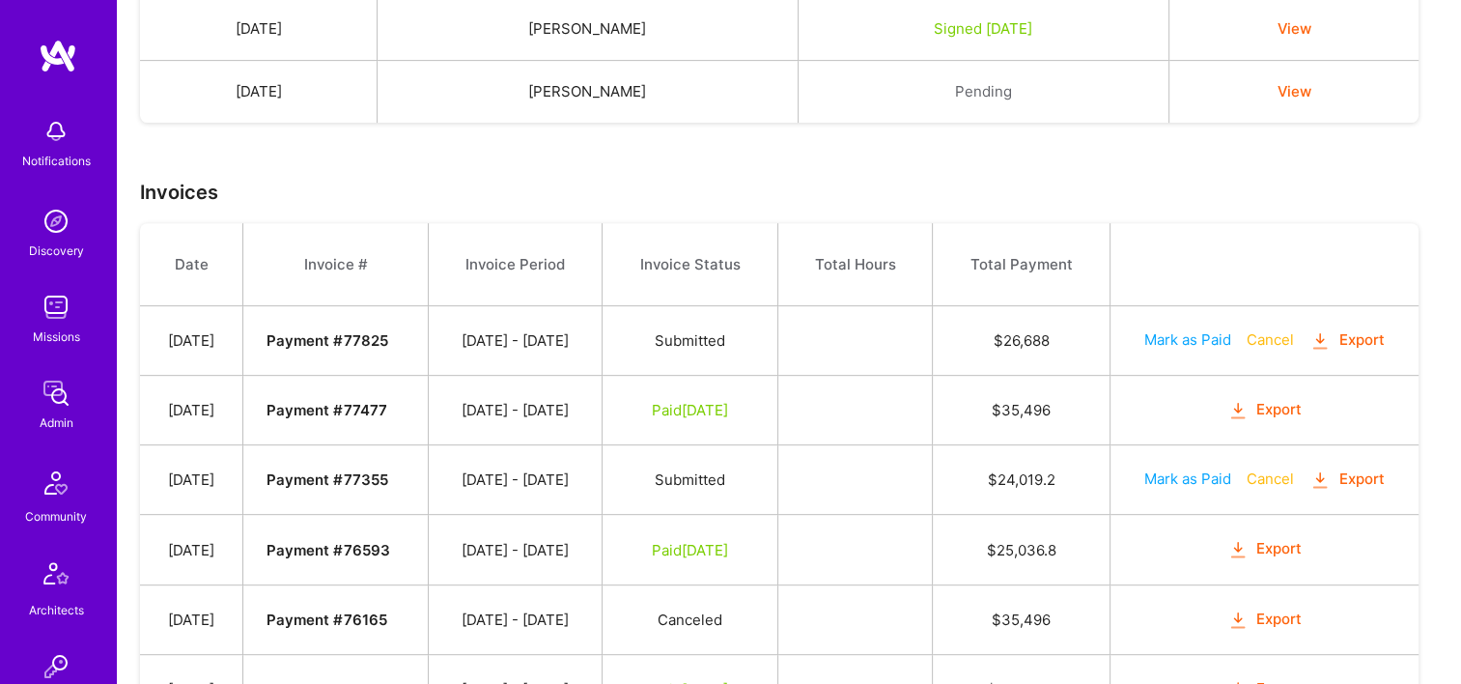
click at [1178, 468] on button "Mark as Paid" at bounding box center [1187, 478] width 87 height 20
select select "8"
select select "30"
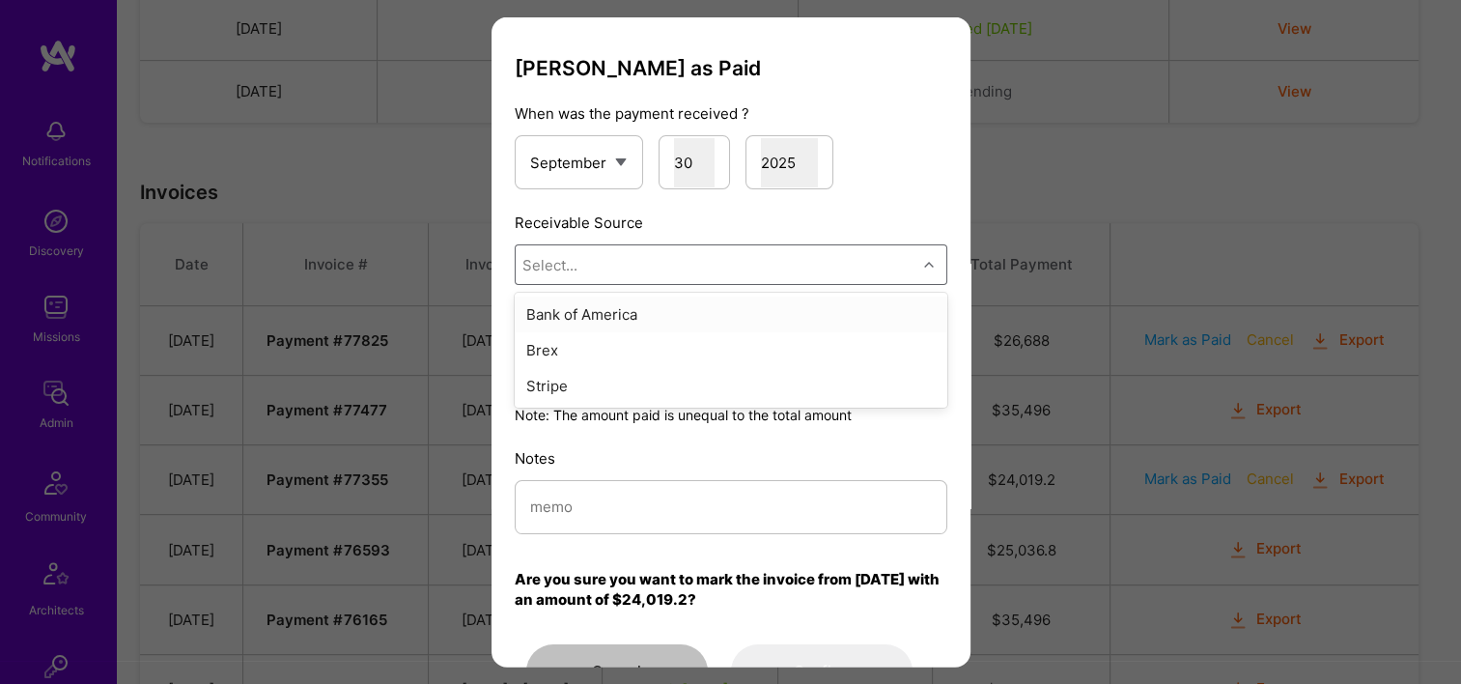
click at [618, 267] on div "Select..." at bounding box center [716, 264] width 401 height 39
click at [630, 378] on div "Stripe" at bounding box center [731, 386] width 433 height 36
click at [608, 498] on input "modal" at bounding box center [731, 506] width 402 height 49
paste input "Reconciled from Stripe"
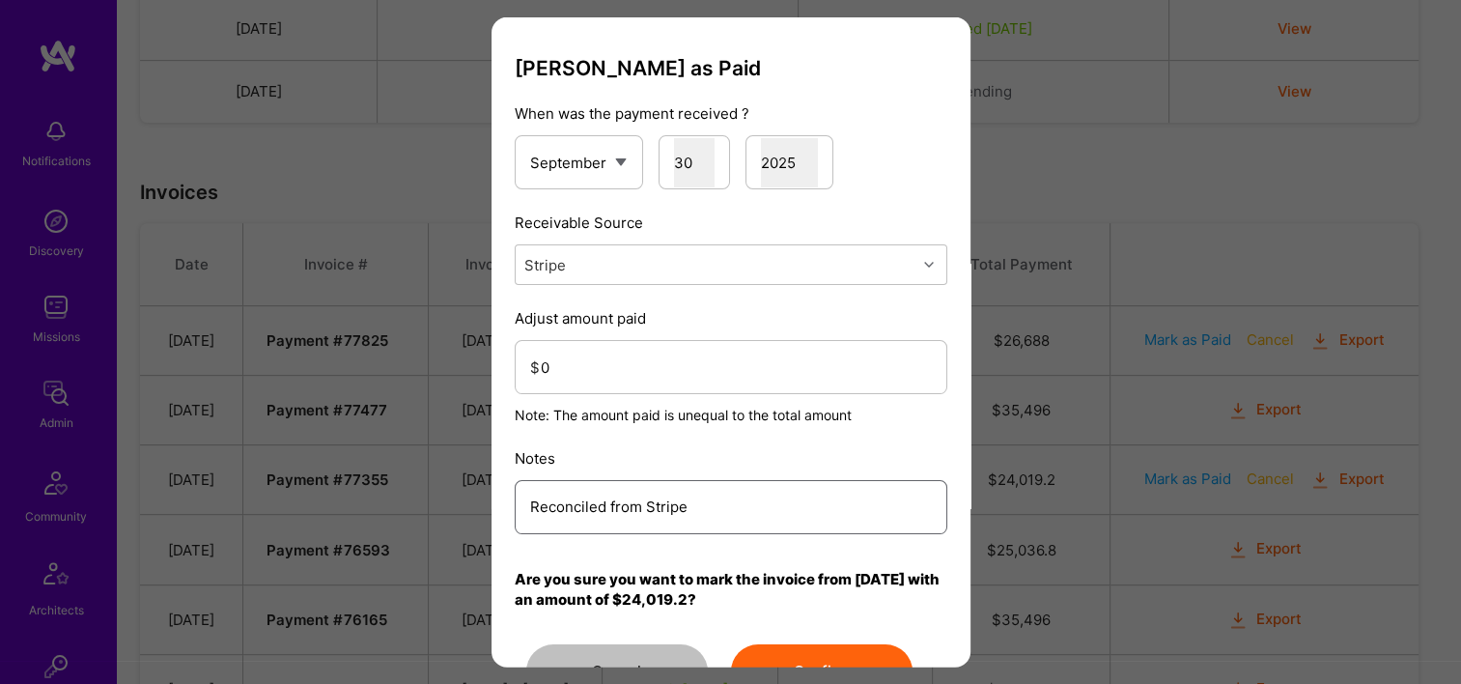
type input "Reconciled from Stripe"
click at [613, 365] on input "0" at bounding box center [736, 366] width 391 height 49
type input "24019.2"
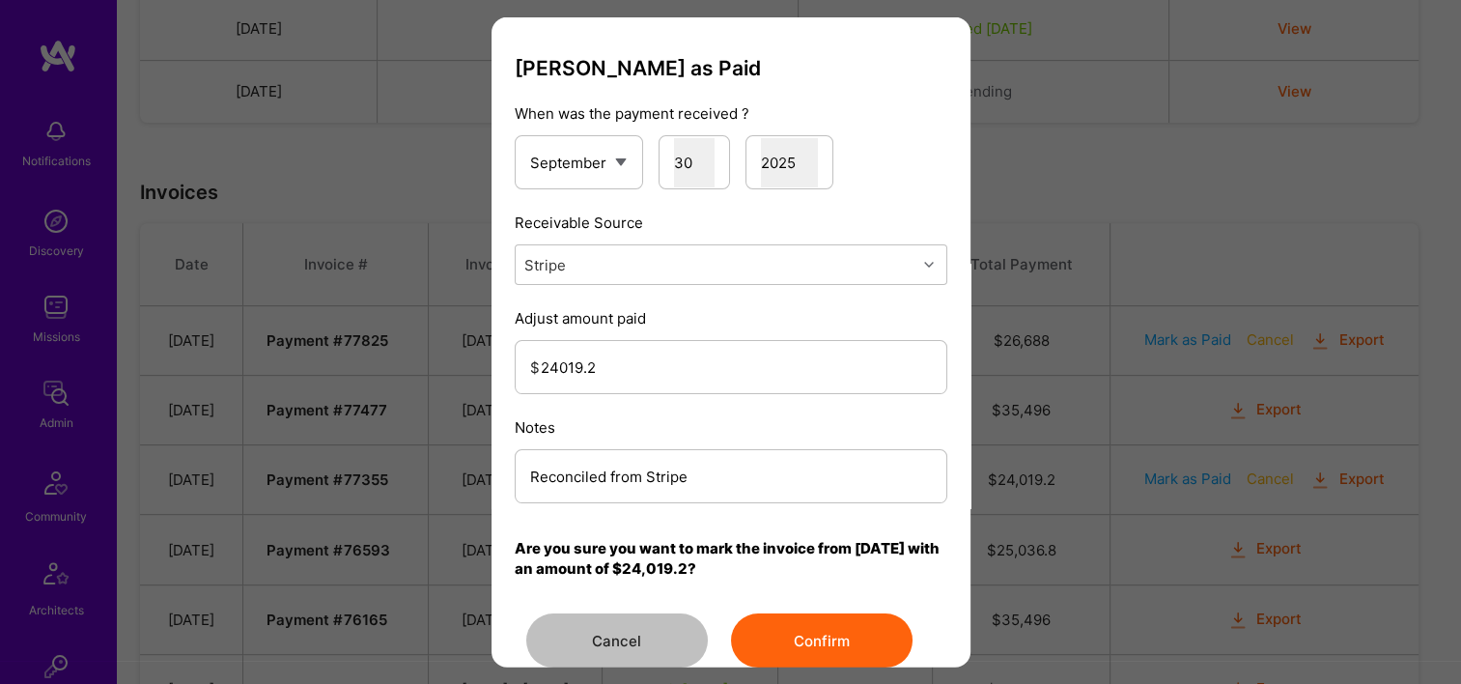
click at [838, 656] on button "Confirm" at bounding box center [822, 640] width 182 height 54
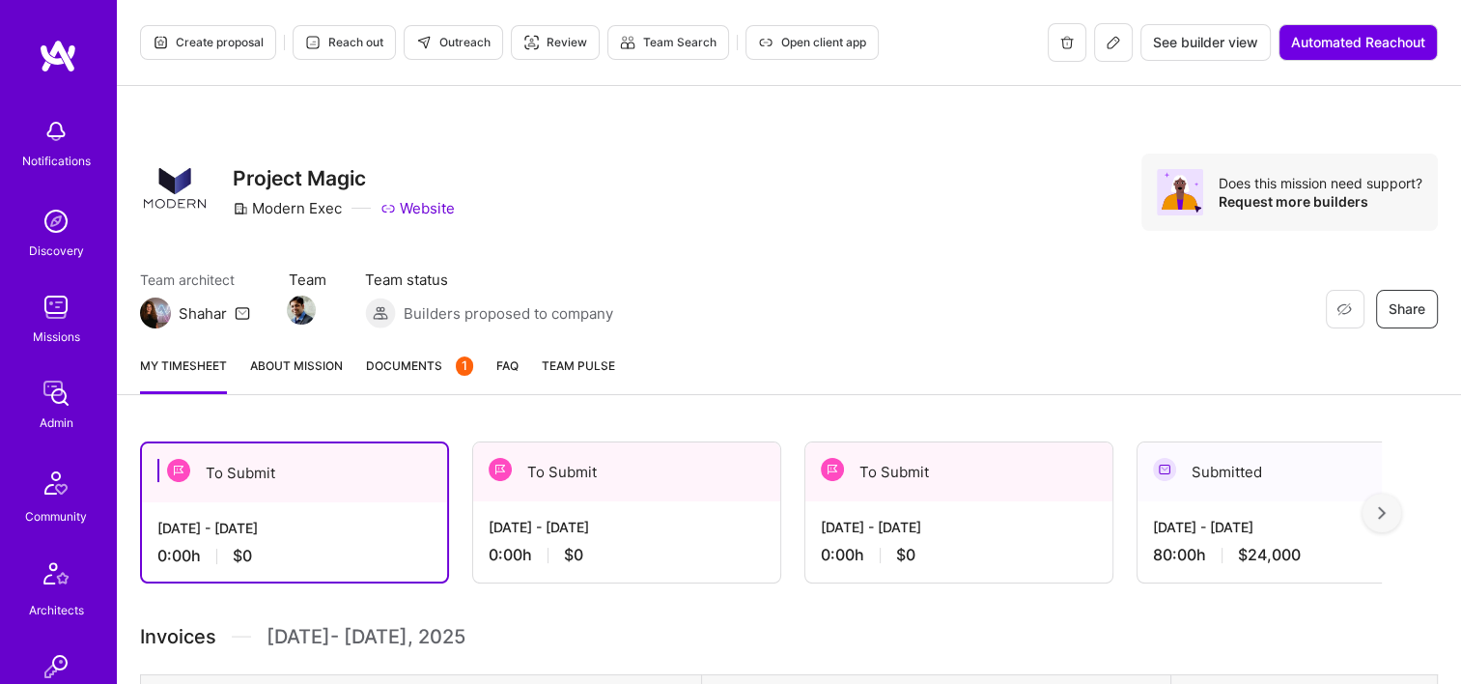
click at [419, 364] on span "Documents 1" at bounding box center [419, 365] width 107 height 20
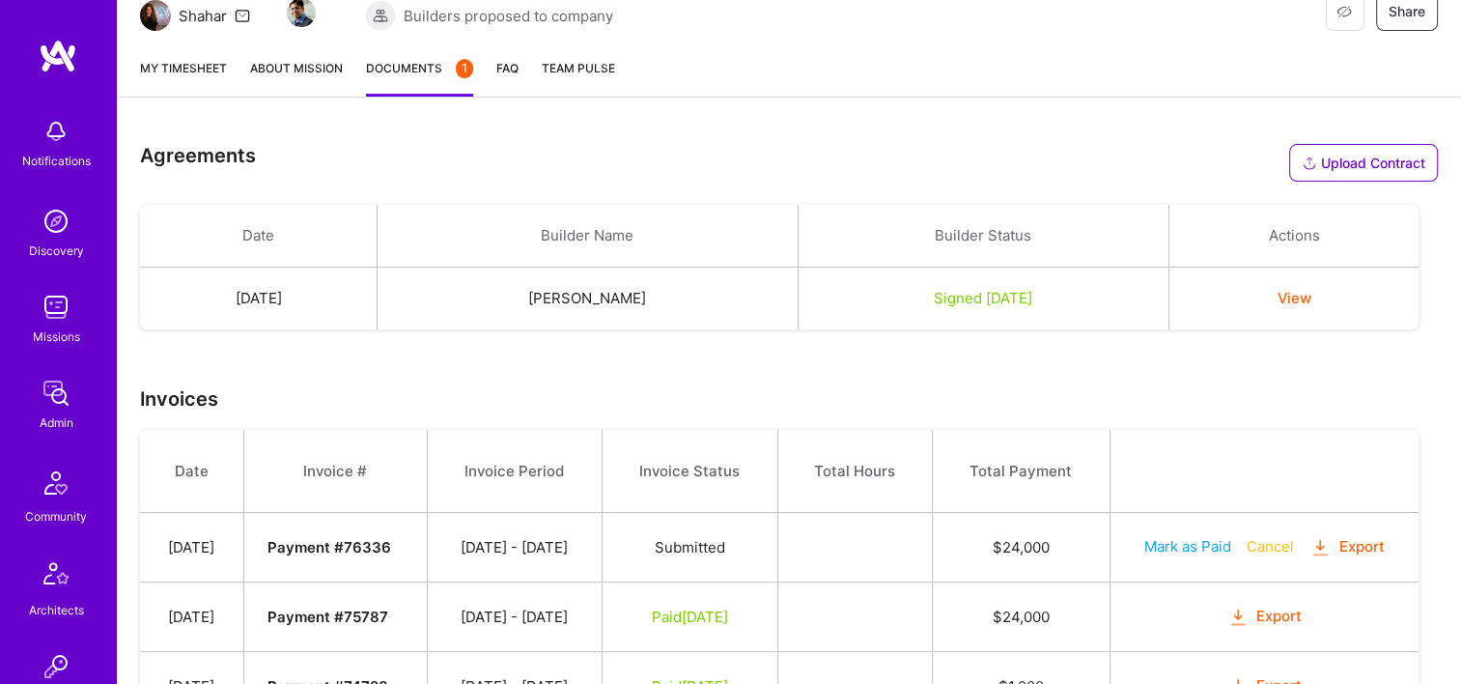
scroll to position [397, 0]
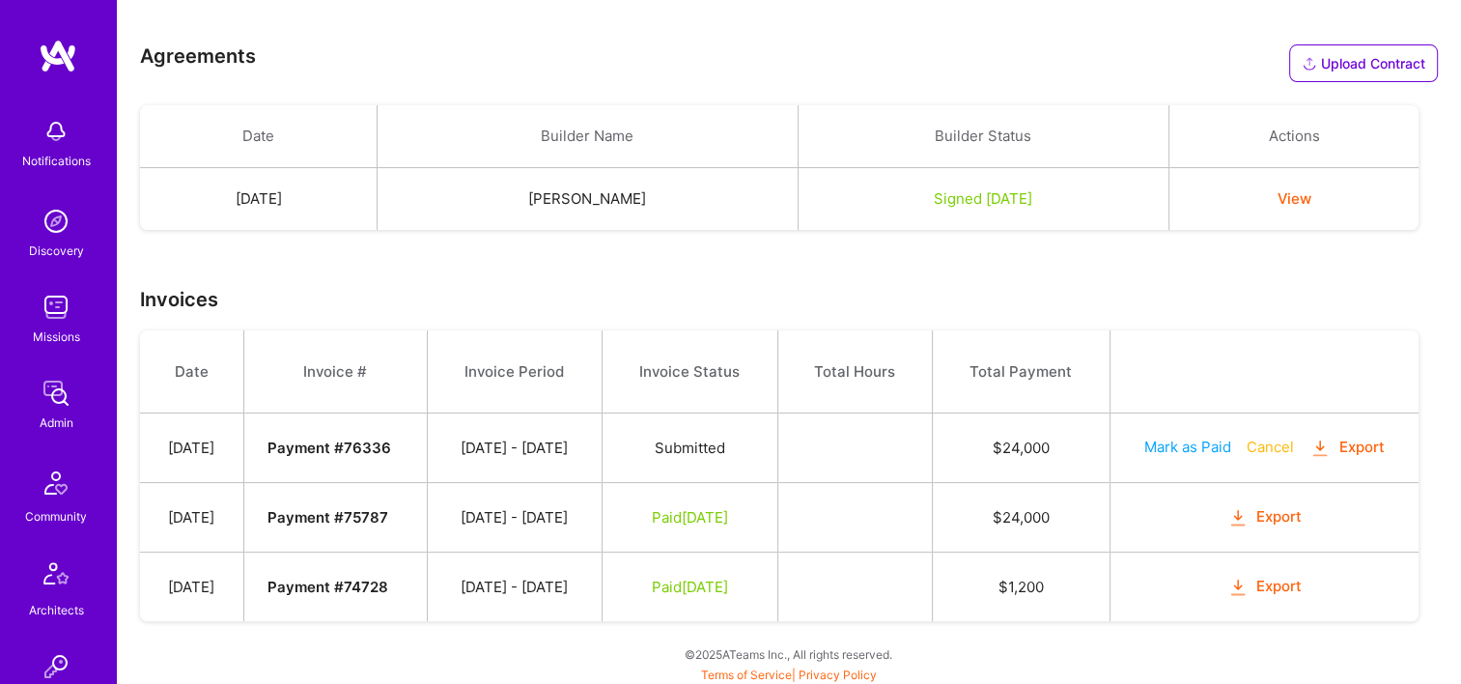
click at [1178, 444] on button "Mark as Paid" at bounding box center [1187, 446] width 87 height 20
select select "8"
select select "30"
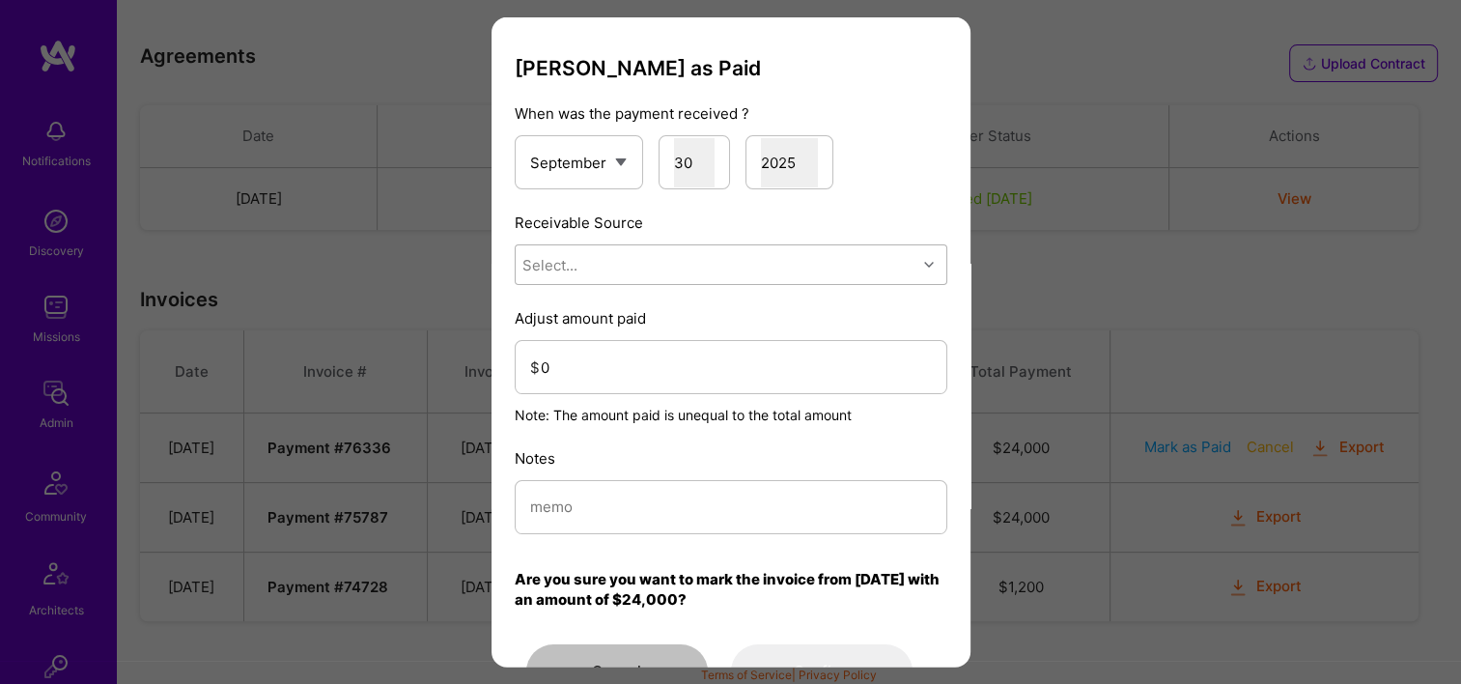
click at [565, 251] on div "Select..." at bounding box center [716, 264] width 401 height 39
click at [581, 379] on div "Stripe" at bounding box center [731, 386] width 433 height 36
click at [591, 379] on input "0" at bounding box center [736, 366] width 391 height 49
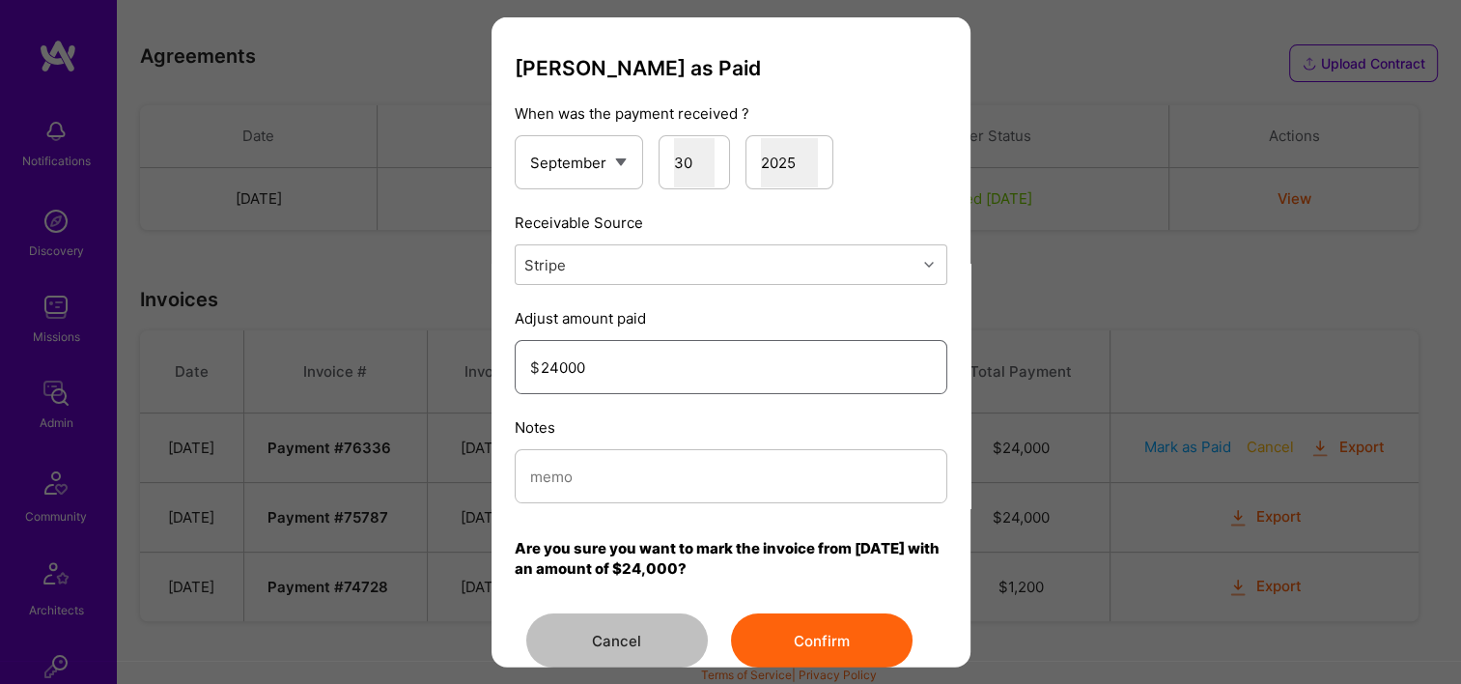
type input "24000"
click at [616, 470] on input "modal" at bounding box center [731, 475] width 402 height 49
type input "Reconciled from Stripe"
click at [829, 650] on button "Confirm" at bounding box center [822, 640] width 182 height 54
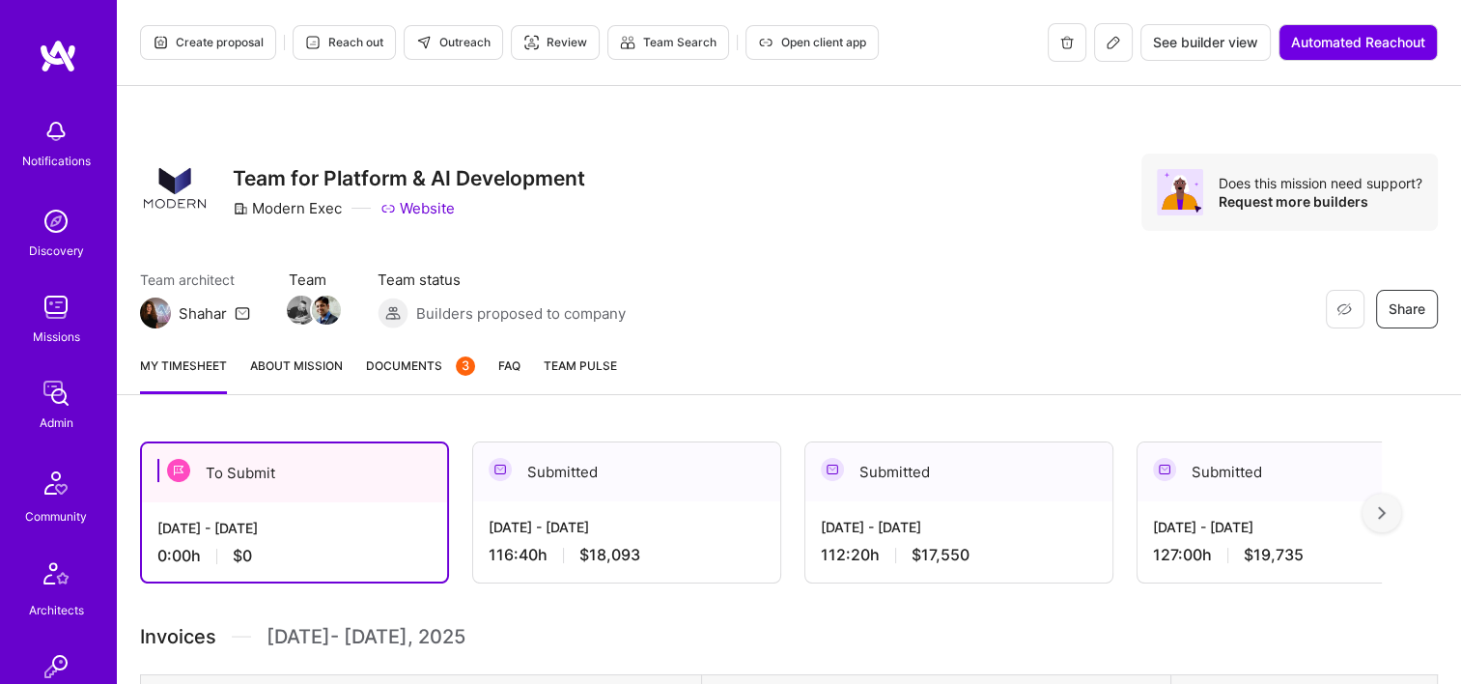
click at [404, 375] on span "Documents 3" at bounding box center [420, 365] width 109 height 20
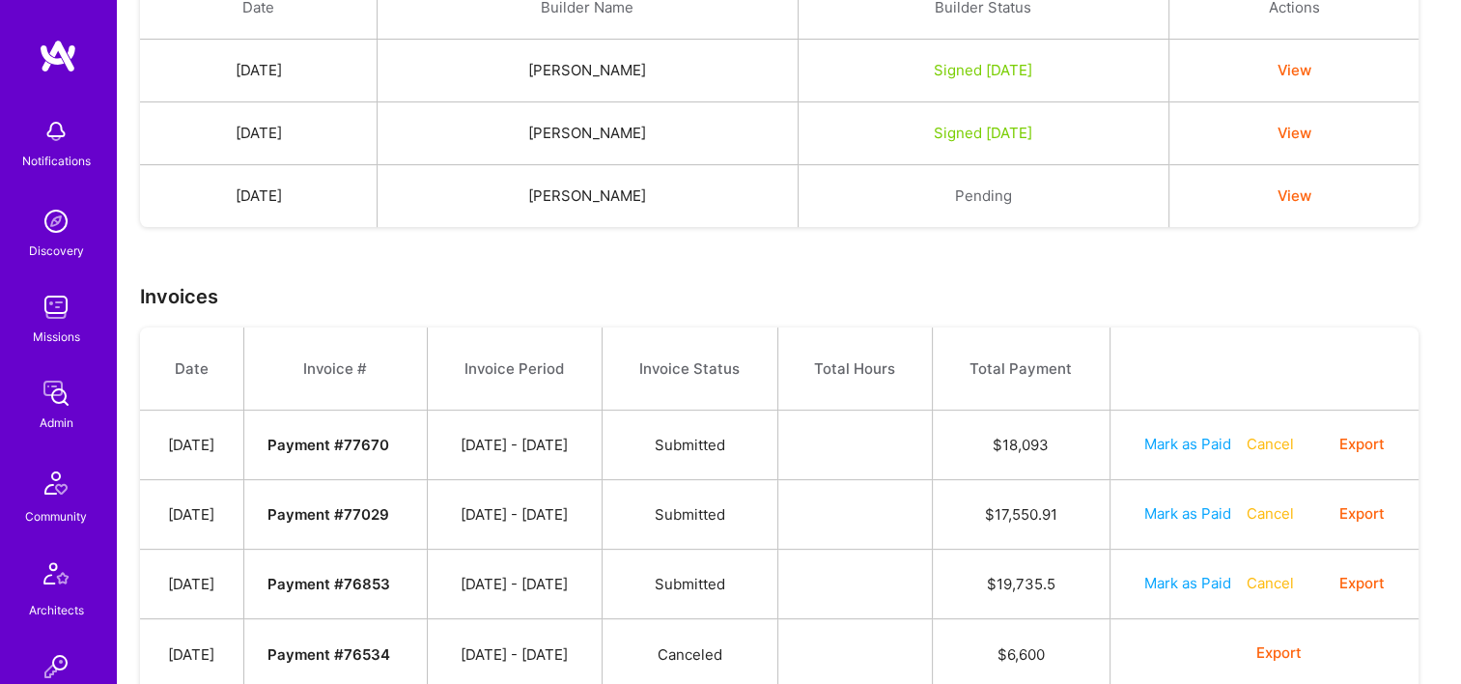
scroll to position [823, 0]
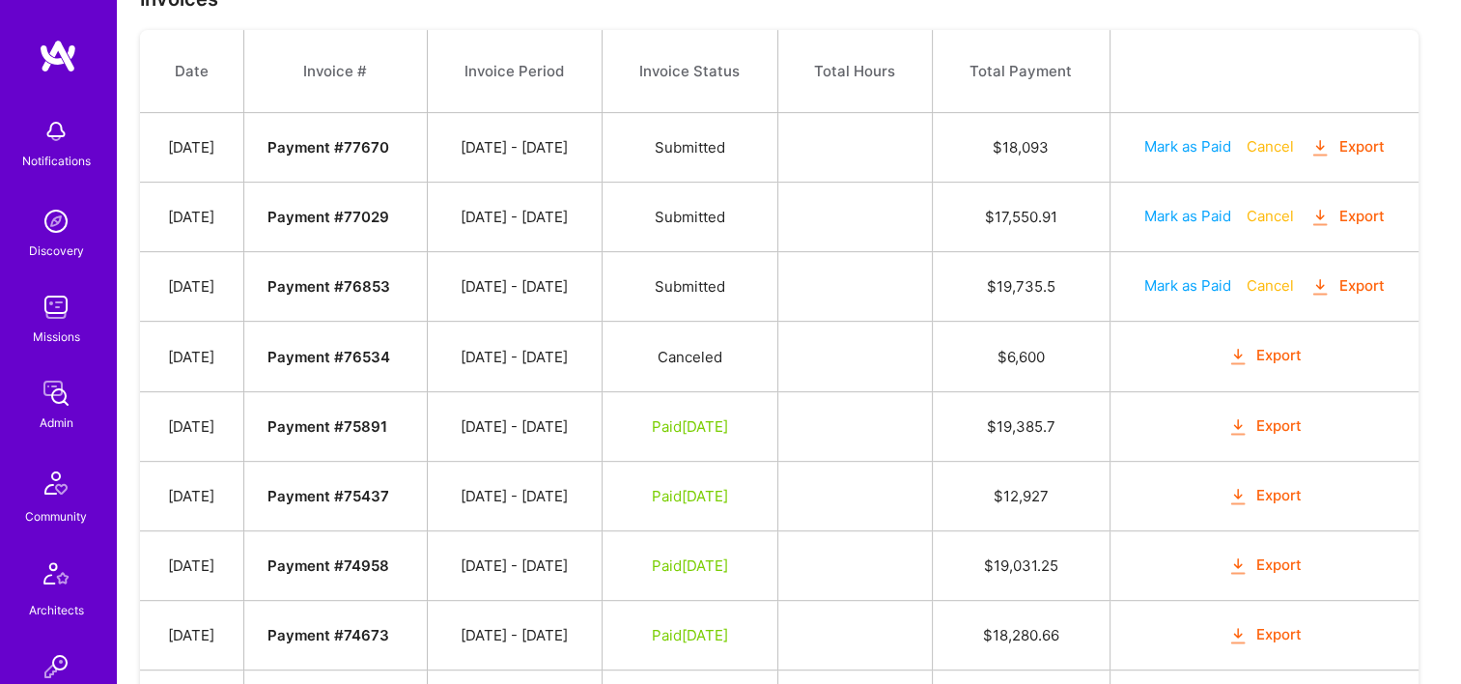
click at [1190, 283] on button "Mark as Paid" at bounding box center [1187, 285] width 87 height 20
select select "8"
select select "30"
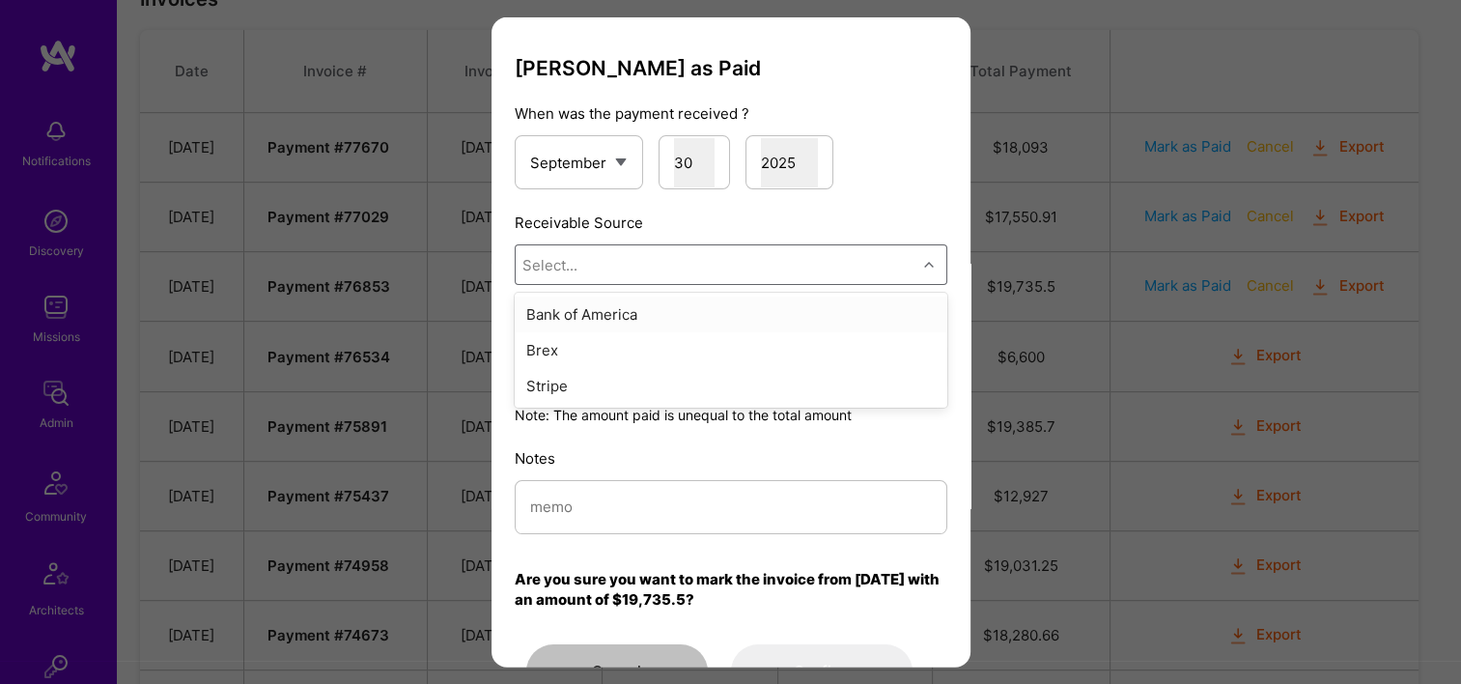
click at [642, 277] on div "Select..." at bounding box center [716, 264] width 401 height 39
click at [634, 379] on div "Stripe" at bounding box center [731, 386] width 433 height 36
click at [620, 498] on input "modal" at bounding box center [731, 506] width 402 height 49
paste input "Reconciled from Stripe"
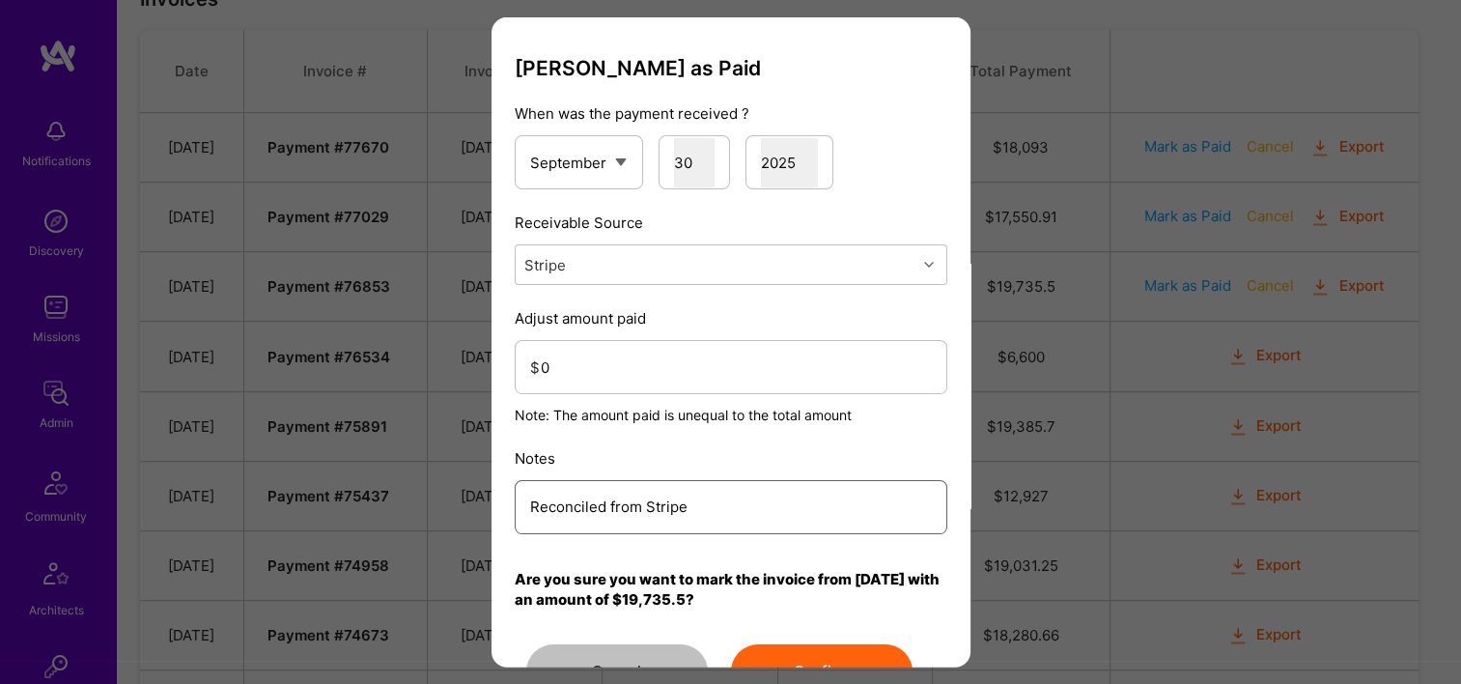
type input "Reconciled from Stripe"
click at [625, 334] on div "Adjust amount paid $ 0 Note: The amount paid is unequal to the total amount" at bounding box center [731, 366] width 433 height 117
click at [614, 350] on input "0" at bounding box center [736, 366] width 391 height 49
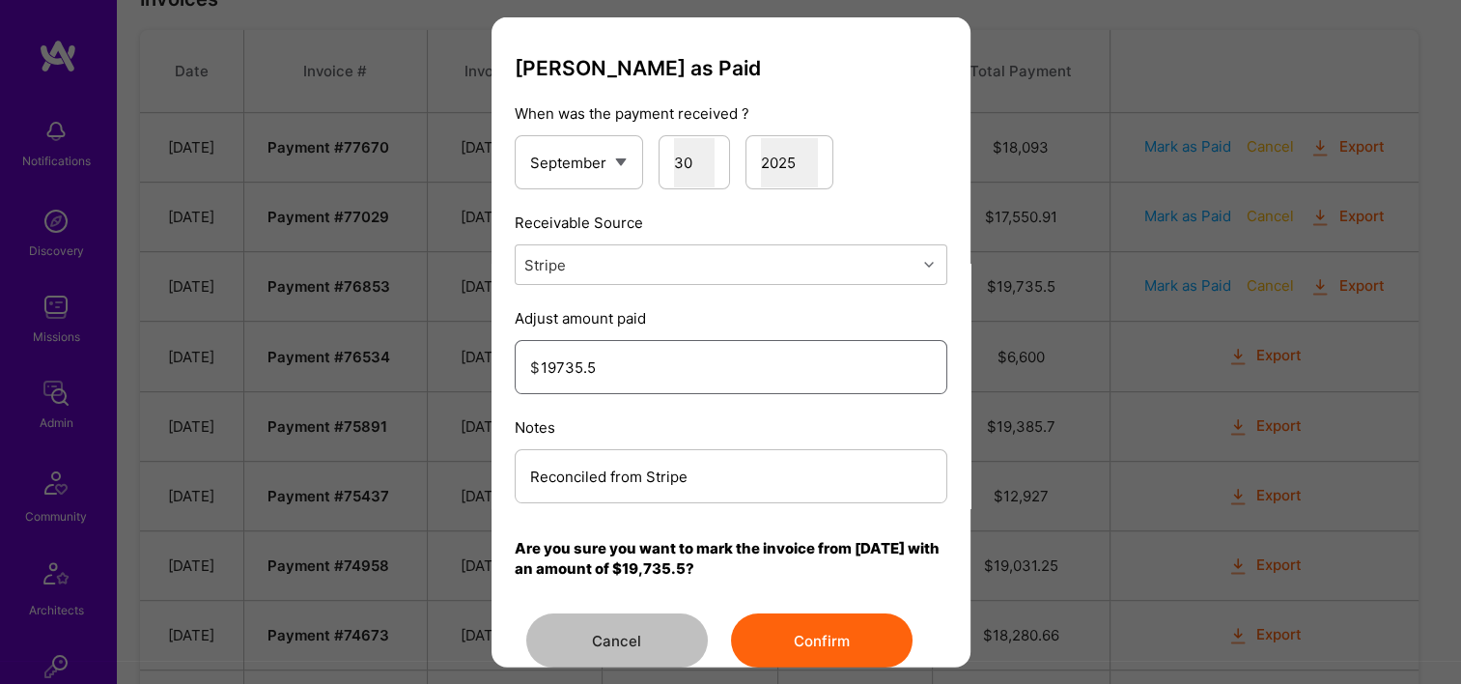
type input "19735.5"
click at [803, 636] on button "Confirm" at bounding box center [822, 640] width 182 height 54
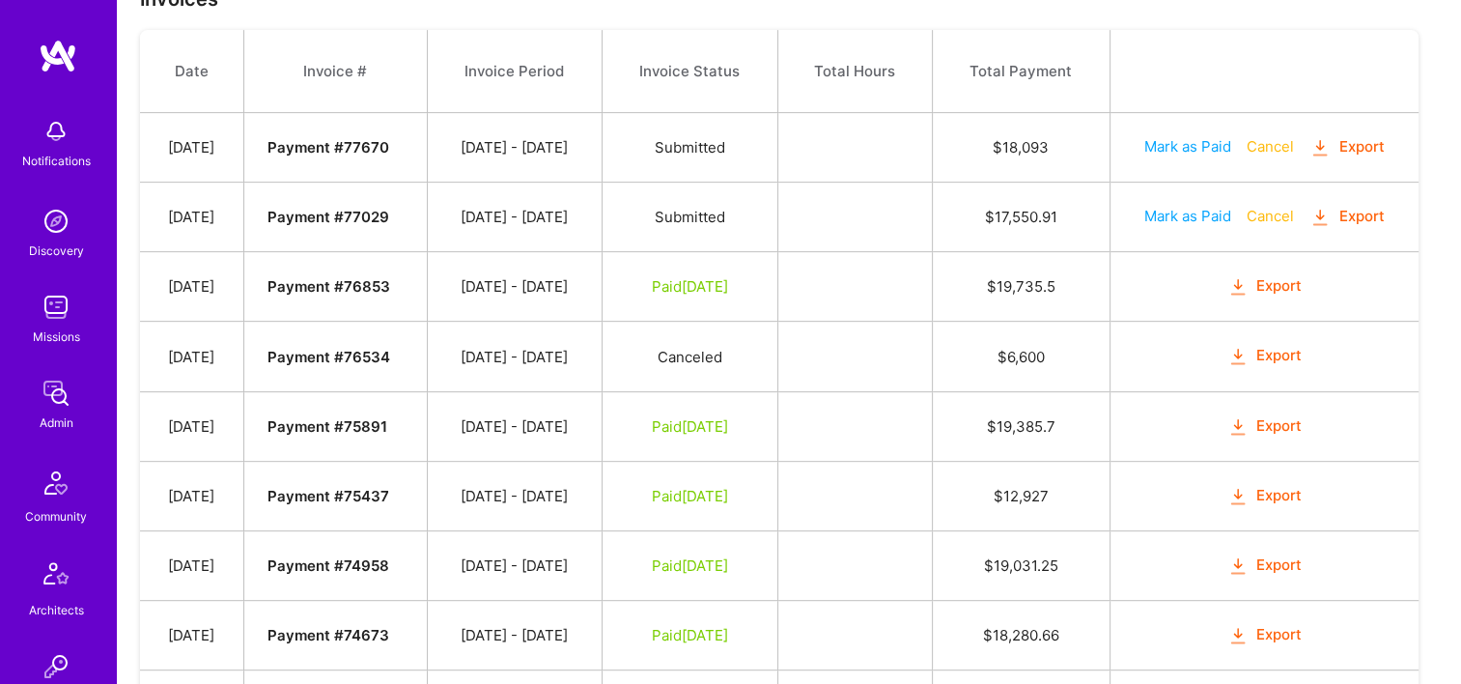
click at [1192, 213] on button "Mark as Paid" at bounding box center [1187, 216] width 87 height 20
select select "8"
select select "30"
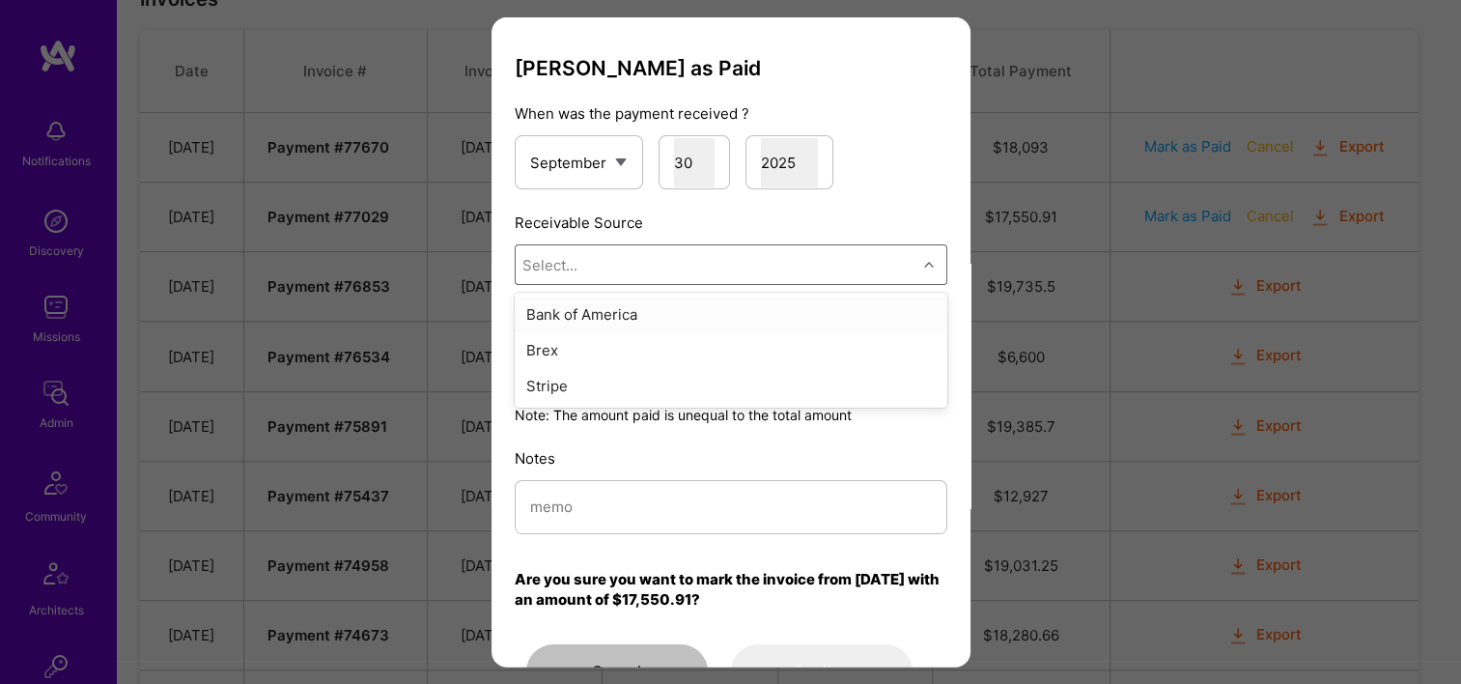
drag, startPoint x: 680, startPoint y: 275, endPoint x: 660, endPoint y: 295, distance: 27.3
click at [679, 275] on div "Select..." at bounding box center [716, 264] width 401 height 39
click at [633, 383] on div "Stripe" at bounding box center [731, 386] width 433 height 36
click at [603, 516] on input "modal" at bounding box center [731, 506] width 402 height 49
paste input "Reconciled from Stripe"
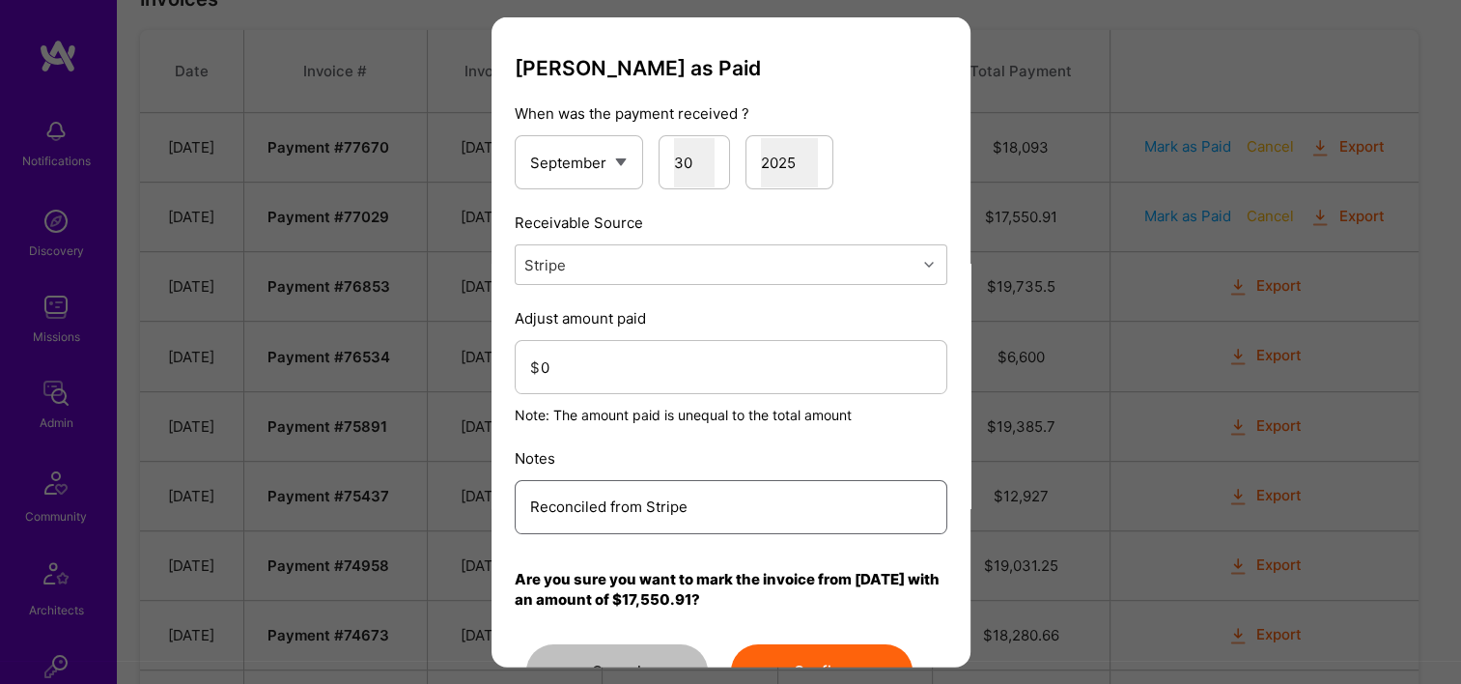
type input "Reconciled from Stripe"
click at [616, 382] on input "0" at bounding box center [736, 366] width 391 height 49
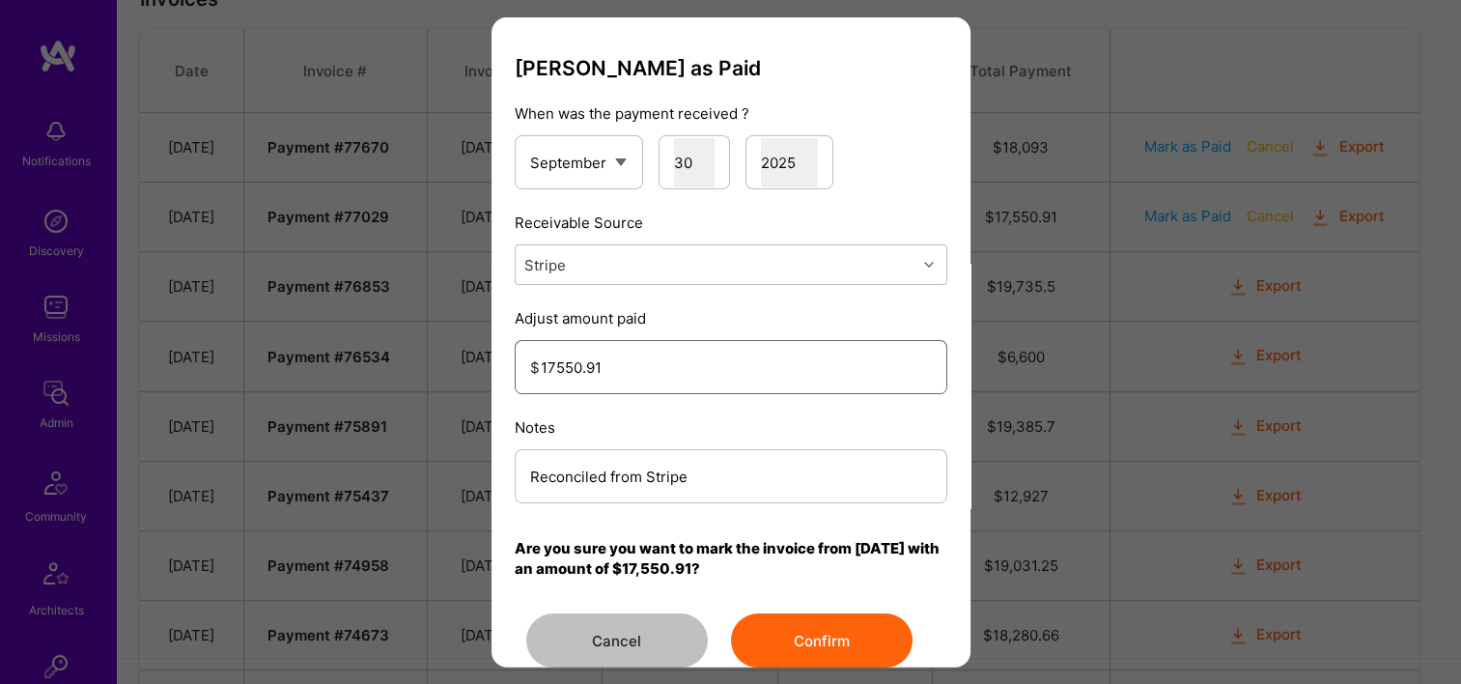
type input "17550.91"
click at [873, 645] on button "Confirm" at bounding box center [822, 640] width 182 height 54
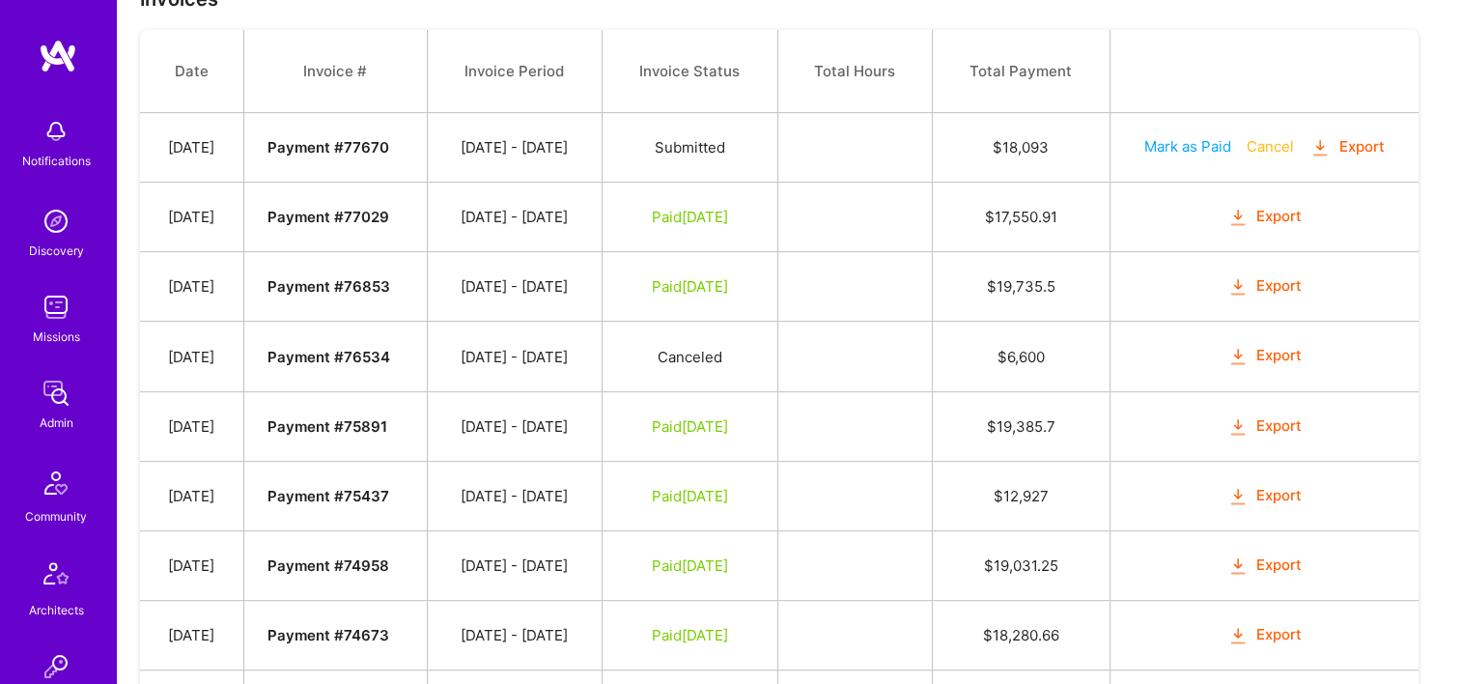
click at [58, 398] on img at bounding box center [56, 393] width 39 height 39
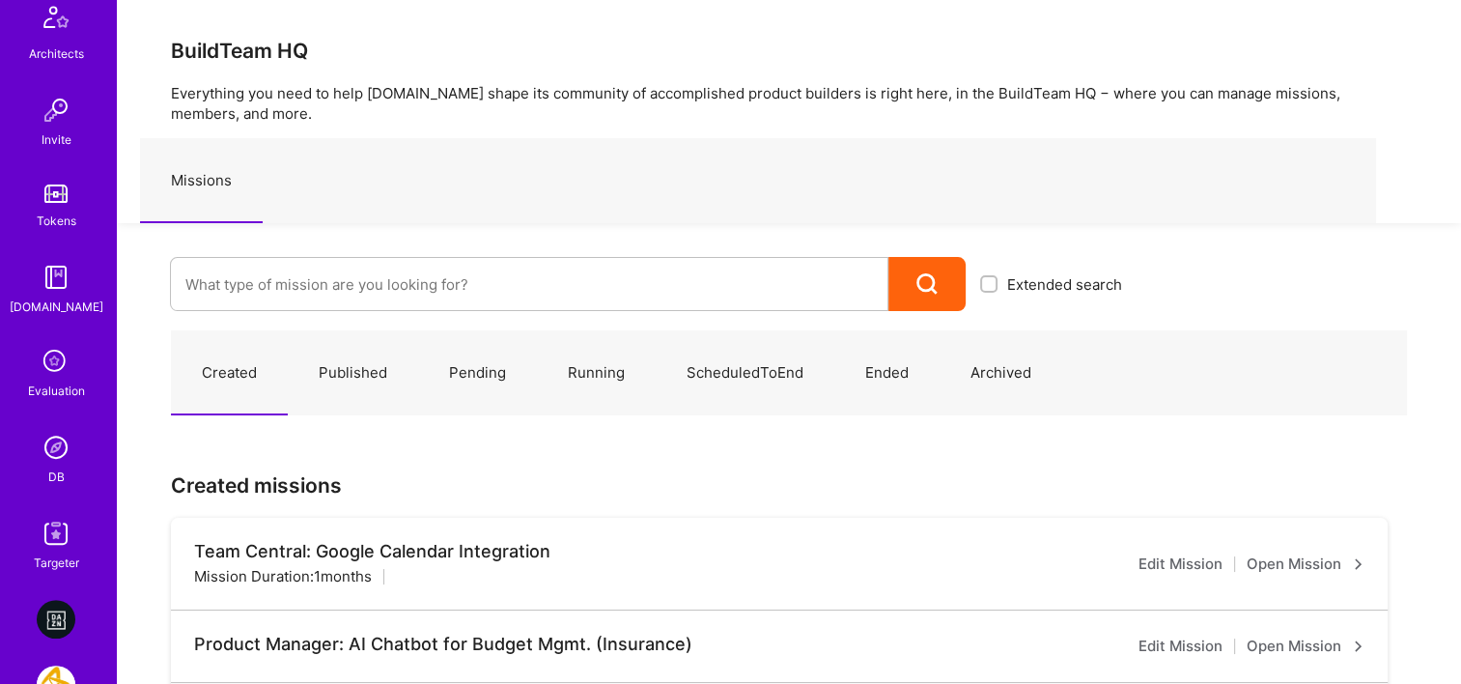
scroll to position [676, 0]
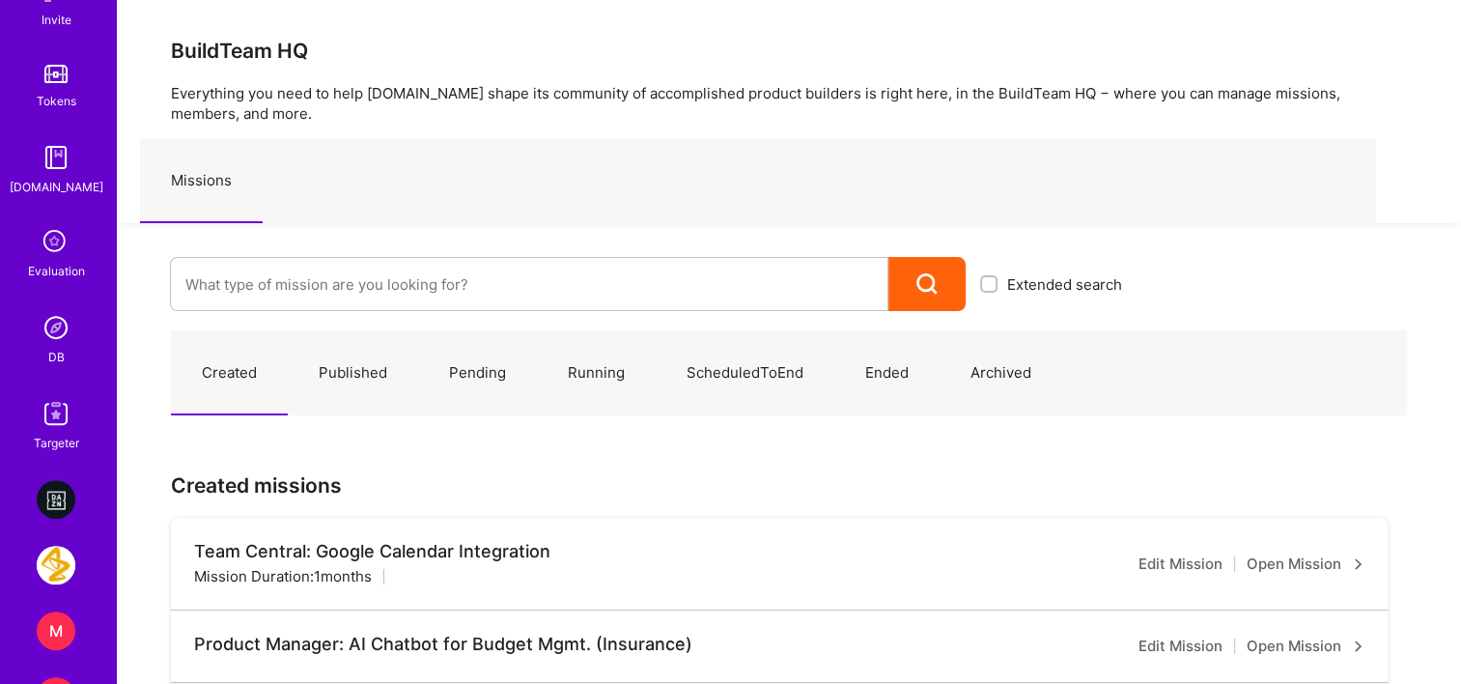
click at [58, 348] on link "DB" at bounding box center [56, 337] width 120 height 59
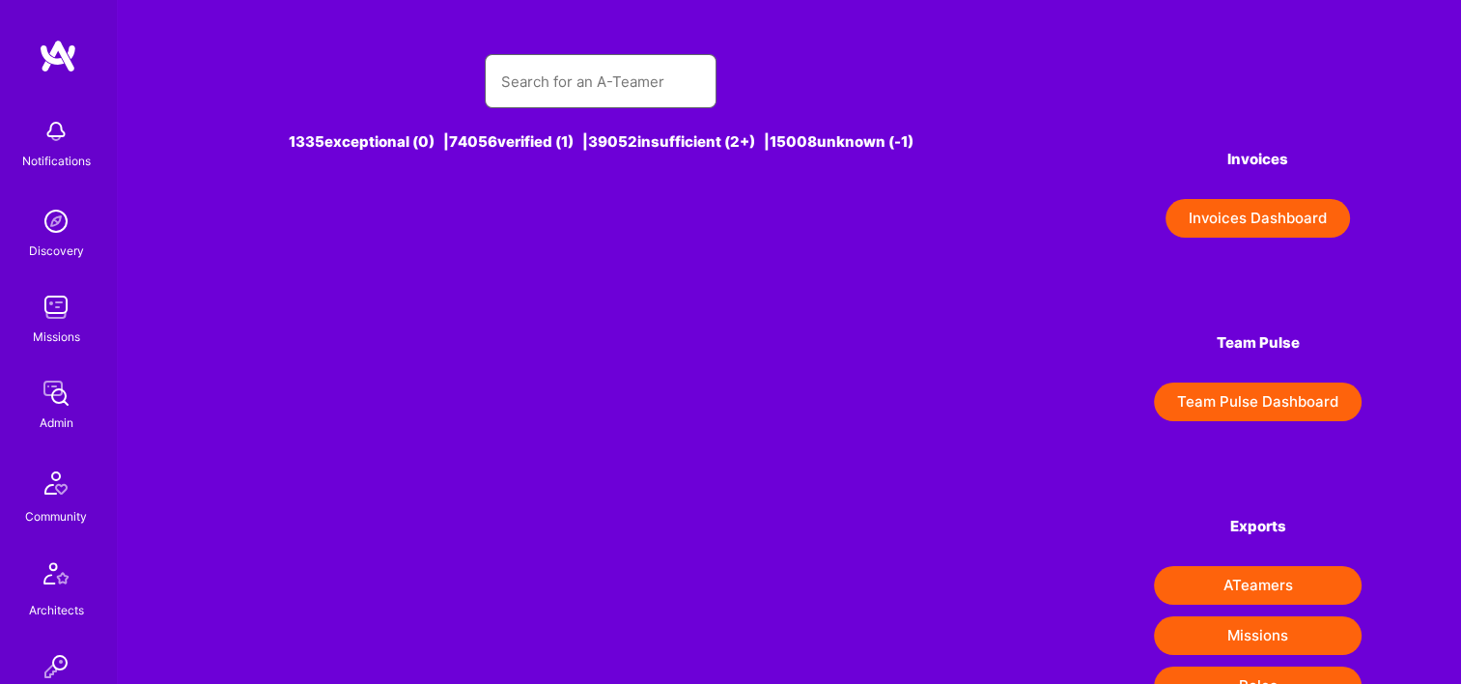
click at [566, 93] on input "text" at bounding box center [600, 81] width 201 height 49
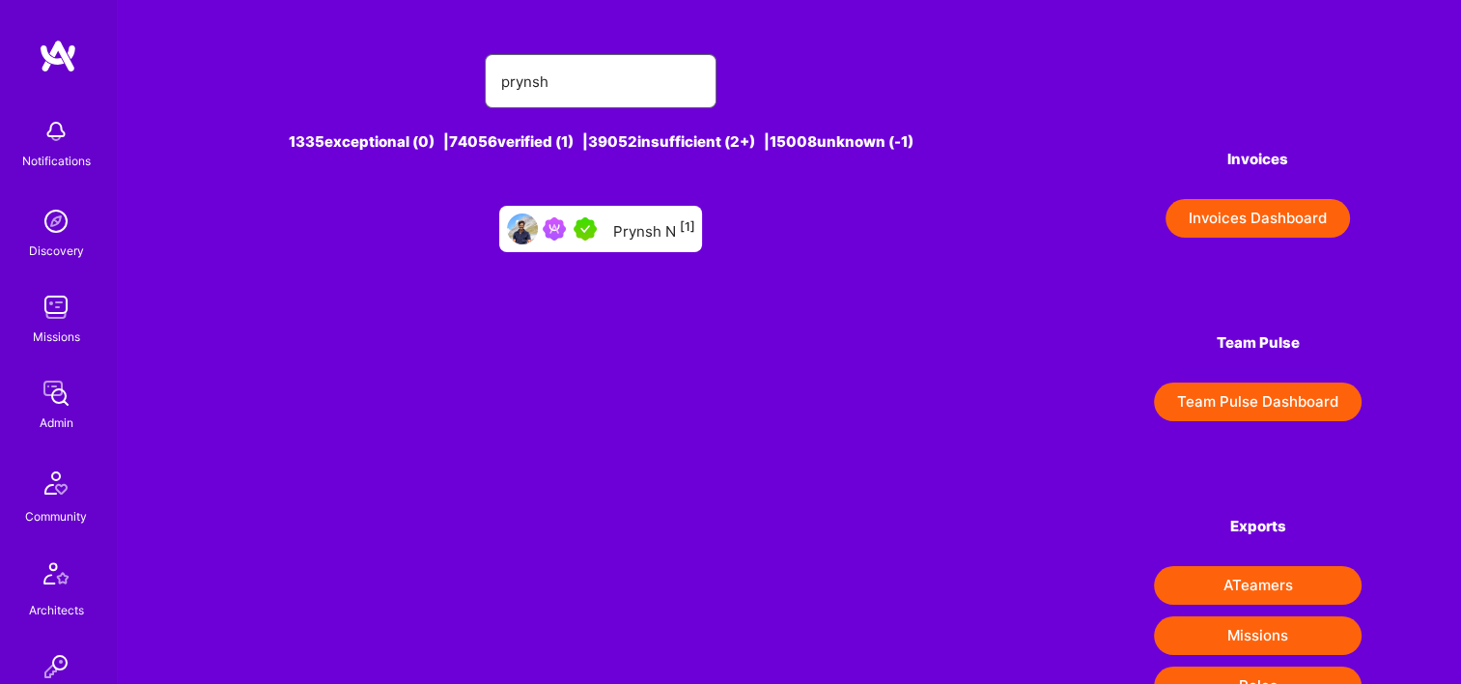
type input "prynsh"
click at [647, 248] on div "Prynsh N [1]" at bounding box center [600, 229] width 203 height 46
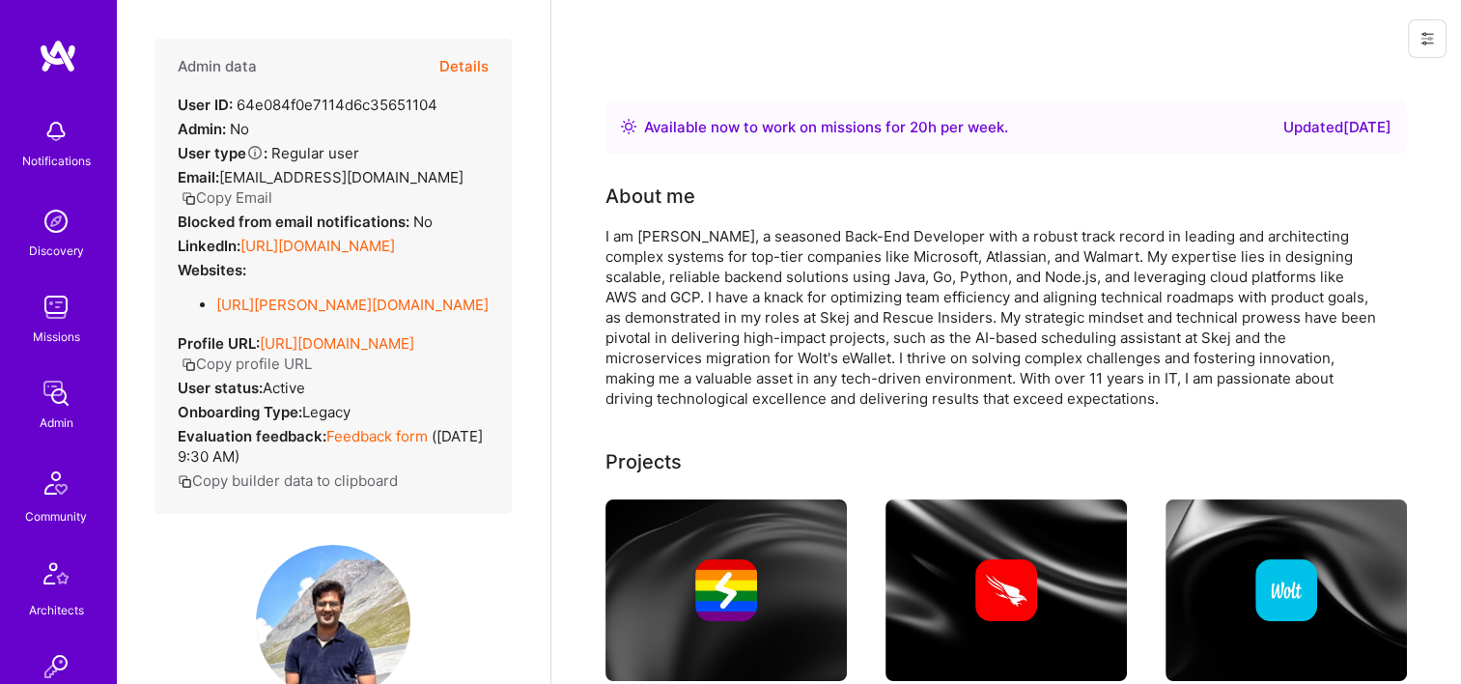
click at [447, 62] on button "Details" at bounding box center [463, 67] width 49 height 56
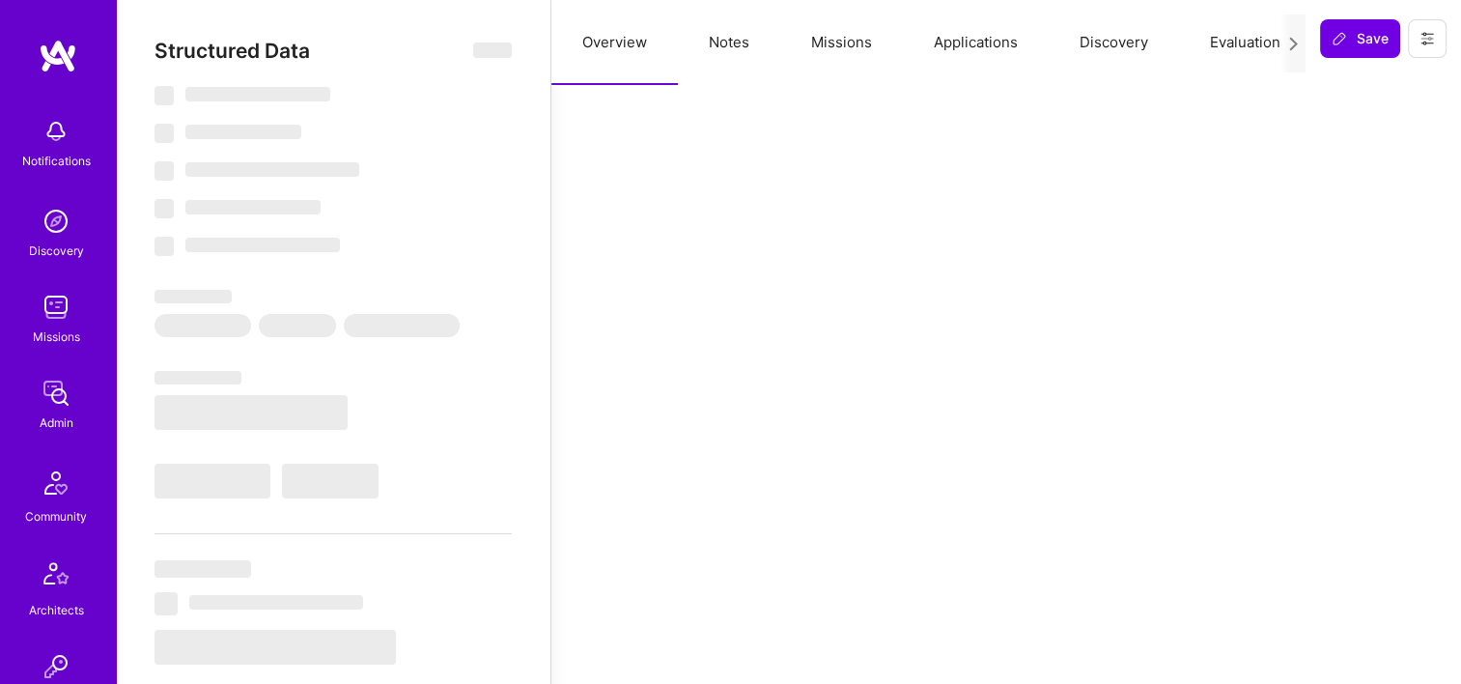
click at [830, 44] on button "Missions" at bounding box center [841, 42] width 123 height 85
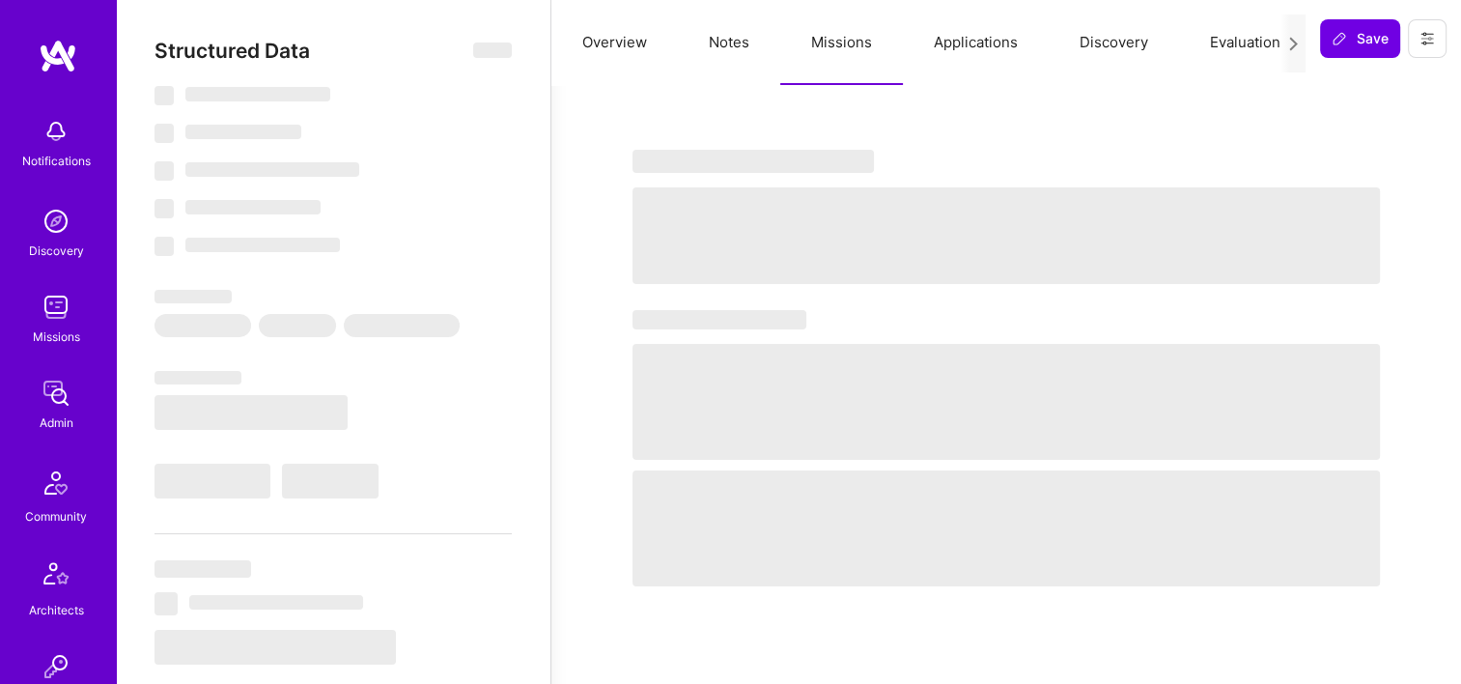
select select "Right Now"
select select "5"
select select "4"
select select "7"
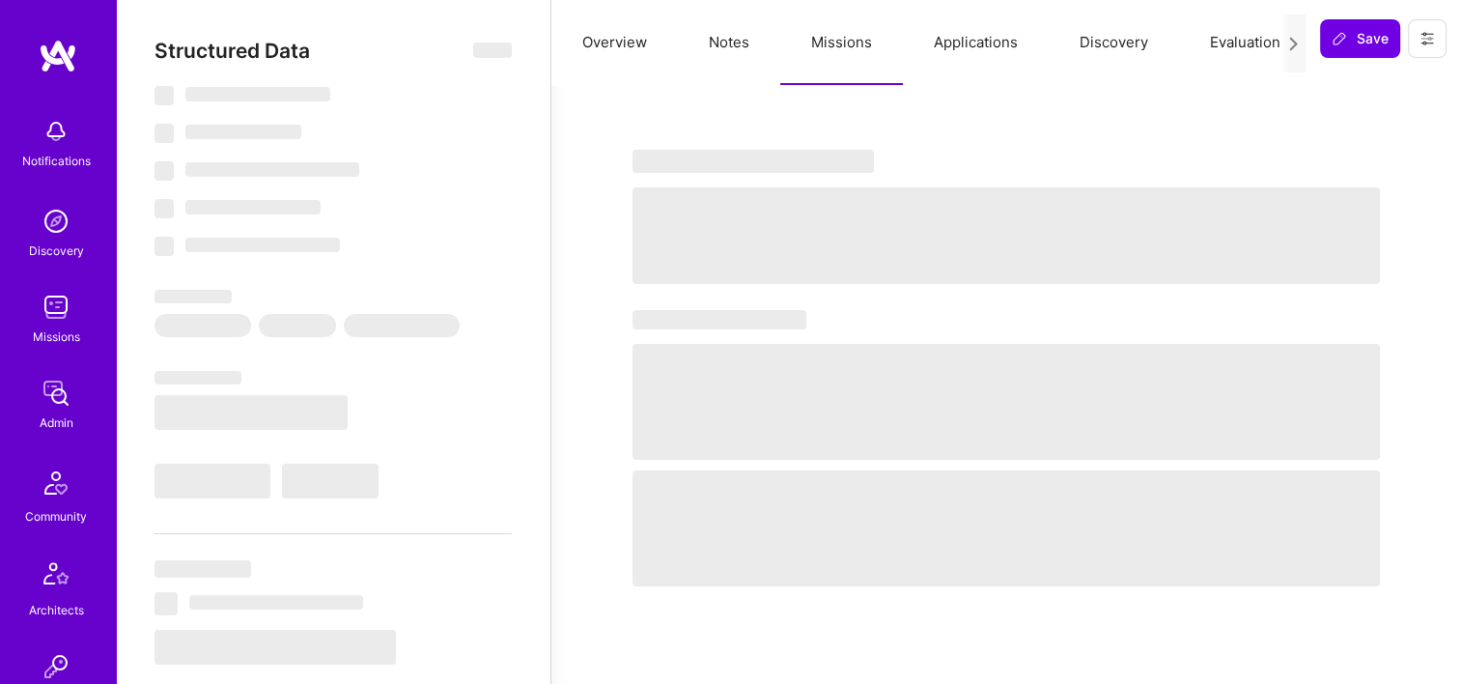
select select "DE"
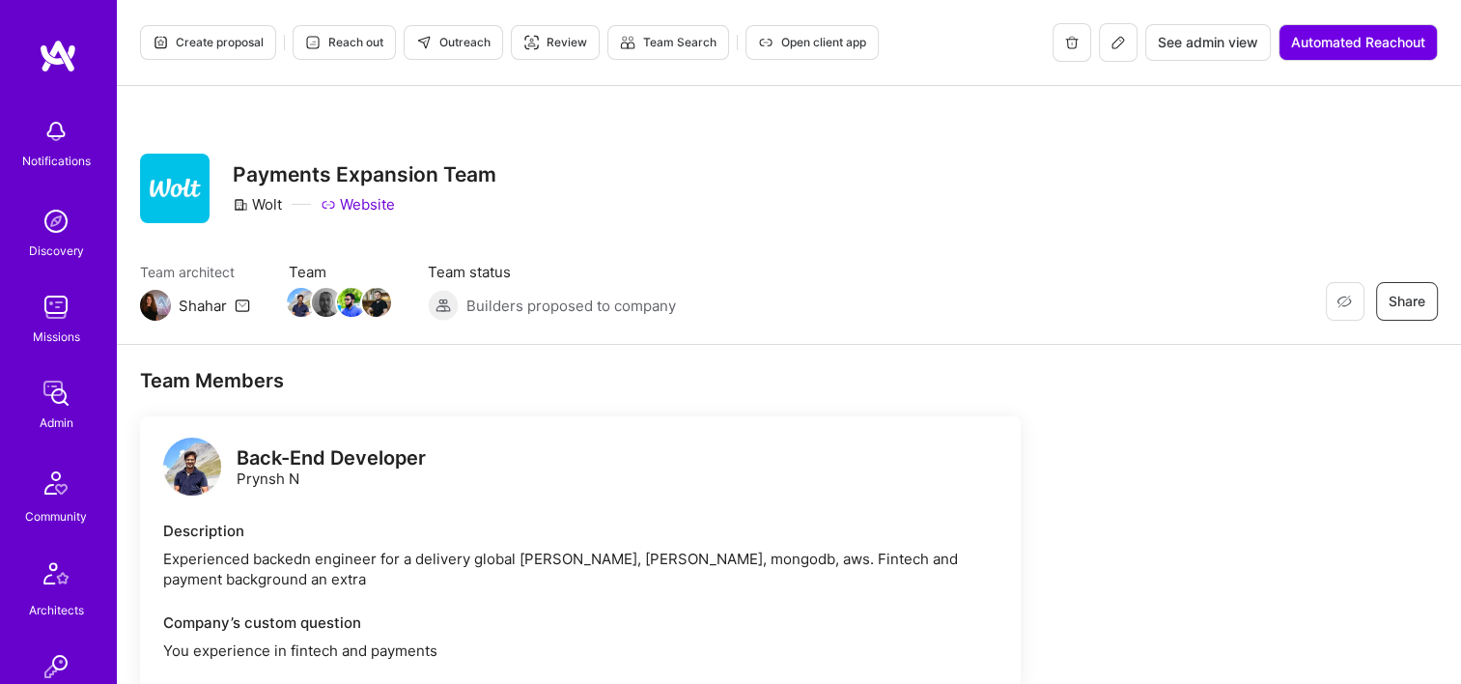
click at [1169, 41] on span "See admin view" at bounding box center [1208, 42] width 100 height 19
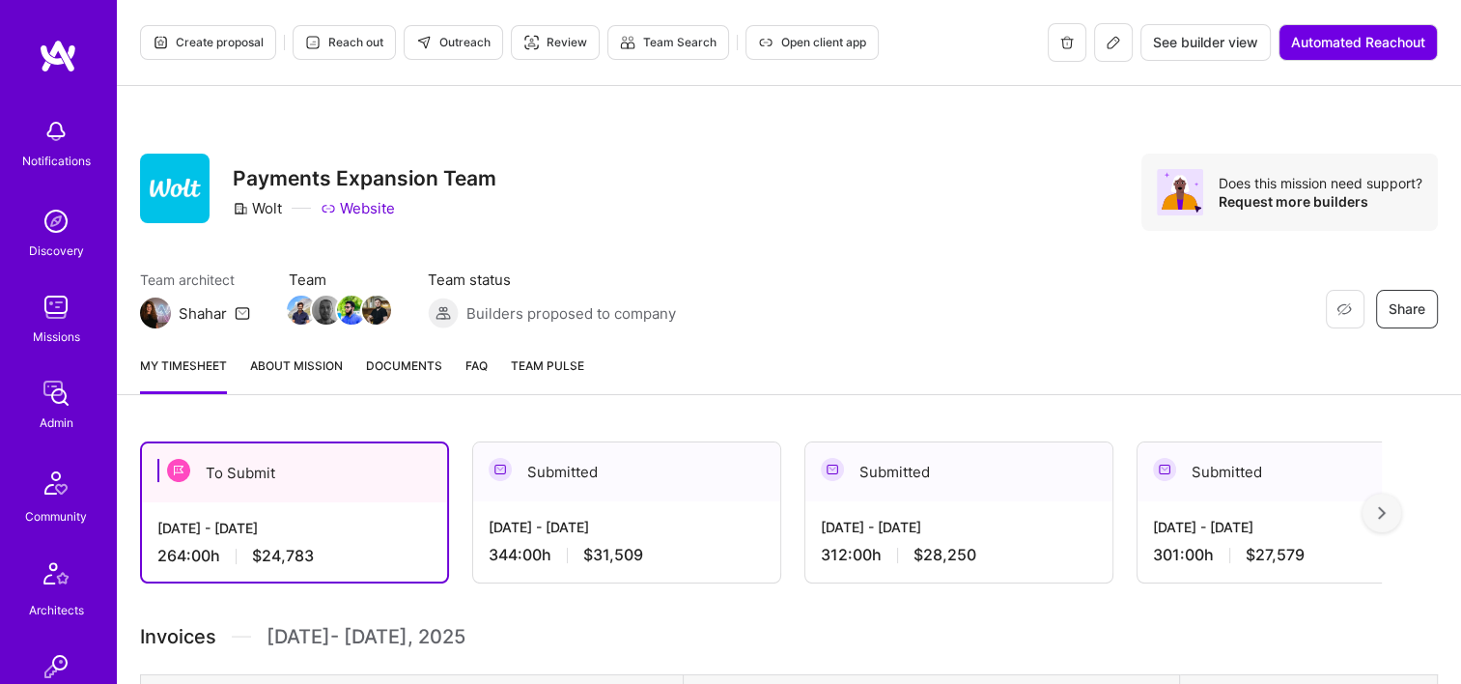
click at [415, 377] on link "Documents" at bounding box center [404, 374] width 76 height 39
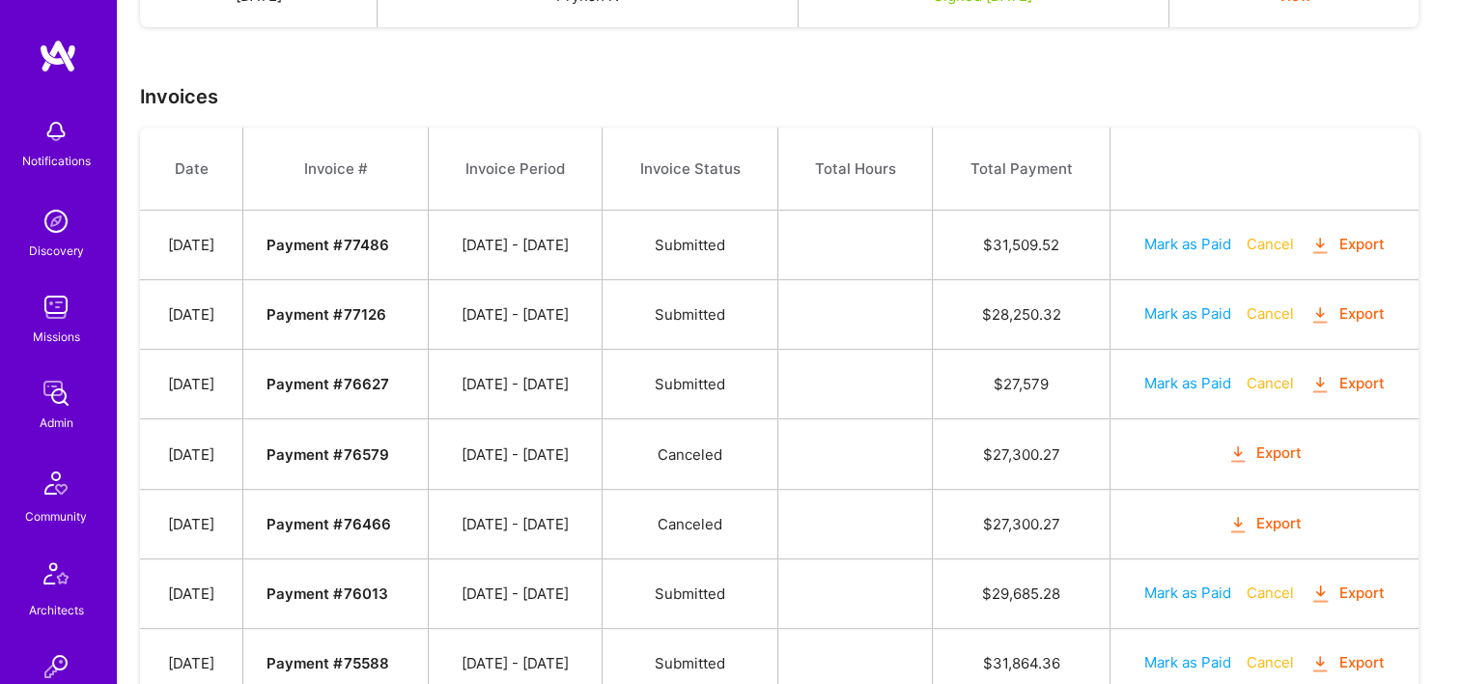
scroll to position [788, 0]
drag, startPoint x: 769, startPoint y: 448, endPoint x: 662, endPoint y: 453, distance: 106.3
click at [662, 453] on td "Canceled" at bounding box center [691, 454] width 176 height 70
drag, startPoint x: 662, startPoint y: 453, endPoint x: 887, endPoint y: 455, distance: 225.0
click at [887, 455] on td at bounding box center [855, 454] width 154 height 70
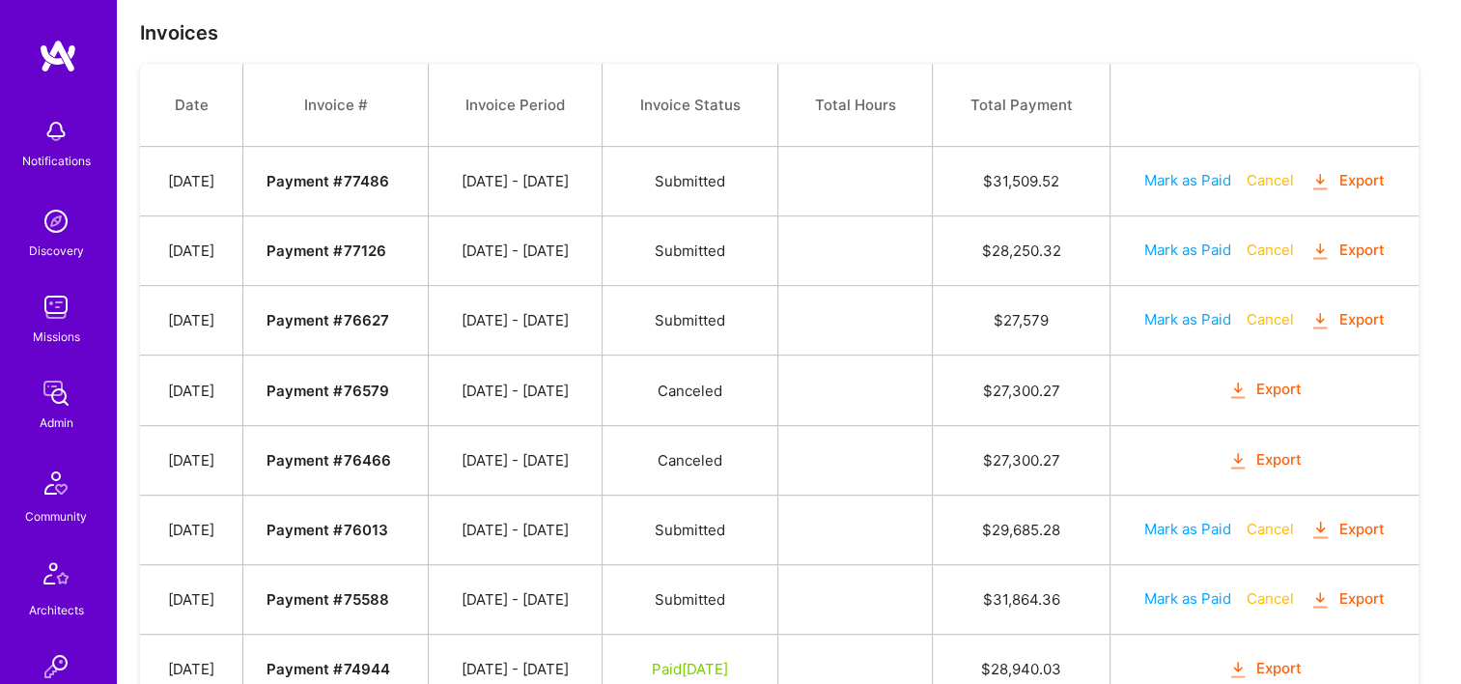
scroll to position [884, 0]
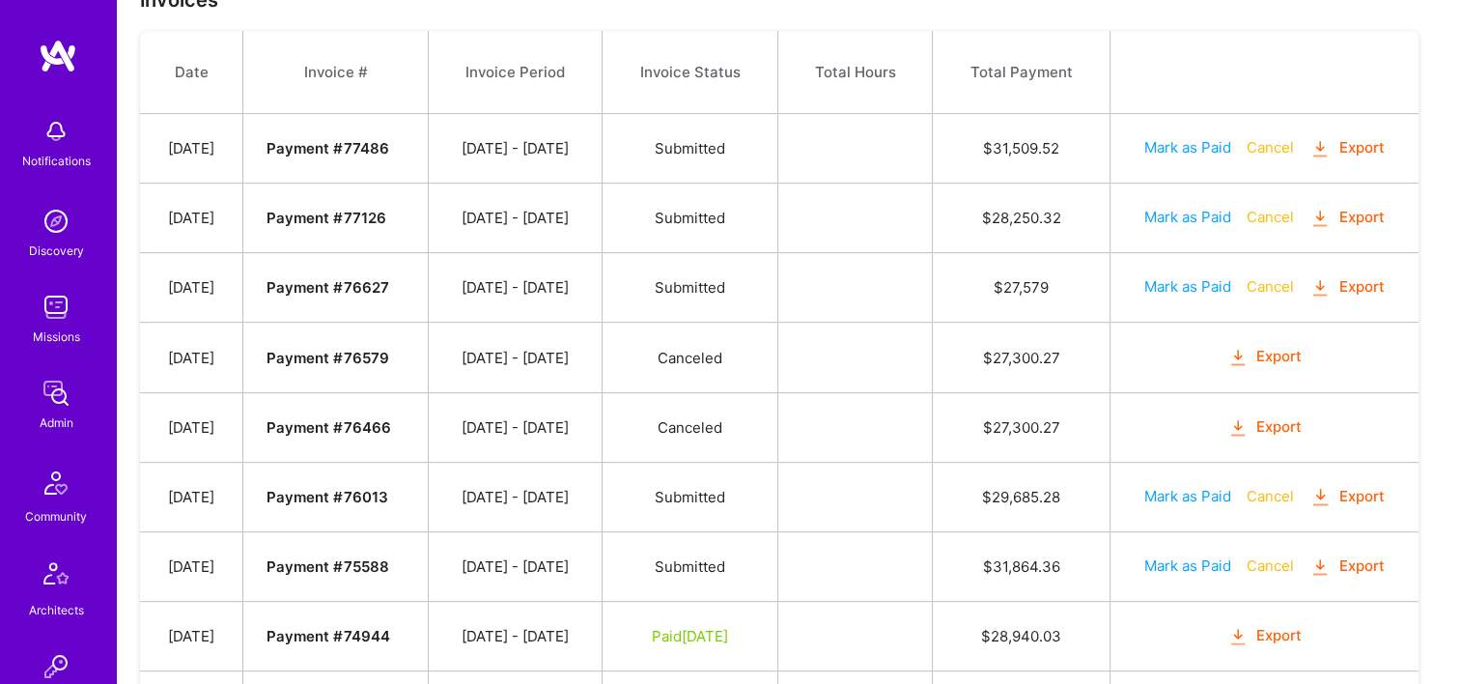
click at [1351, 282] on button "Export" at bounding box center [1346, 287] width 75 height 22
click at [1348, 276] on button "Export" at bounding box center [1346, 287] width 75 height 22
click at [1263, 359] on button "Export" at bounding box center [1264, 357] width 75 height 22
click at [893, 141] on td at bounding box center [855, 149] width 154 height 70
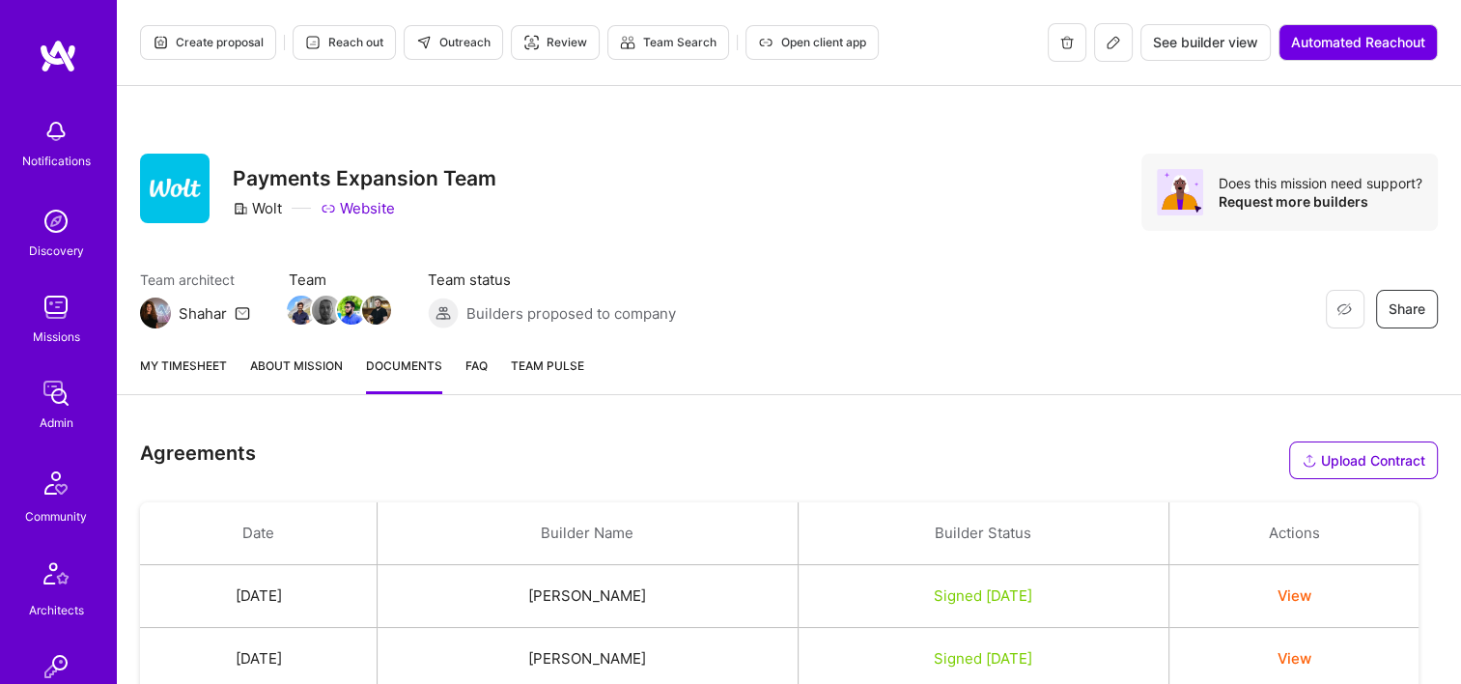
click at [1089, 50] on div "See builder view Automated Reachout" at bounding box center [1243, 42] width 390 height 39
click at [1097, 48] on button at bounding box center [1113, 42] width 39 height 39
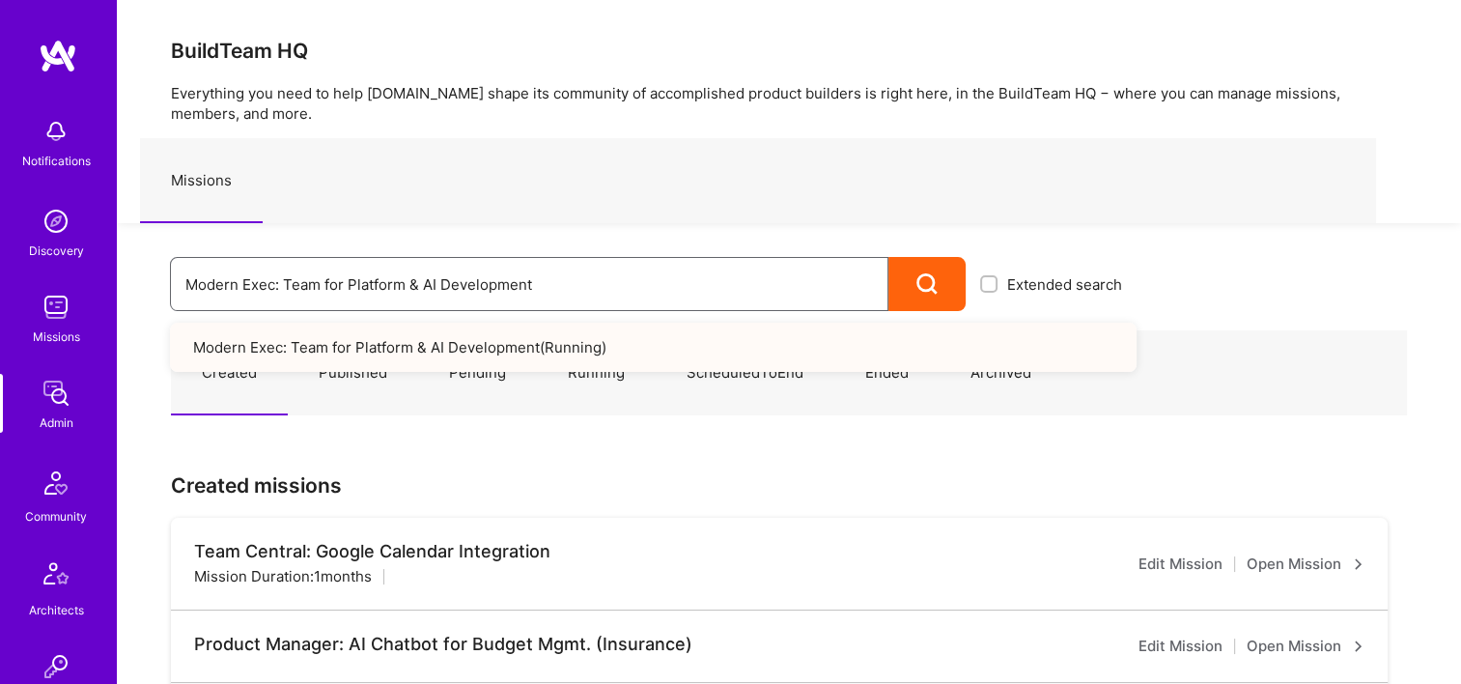
drag, startPoint x: 695, startPoint y: 269, endPoint x: 209, endPoint y: 218, distance: 489.3
type input "M"
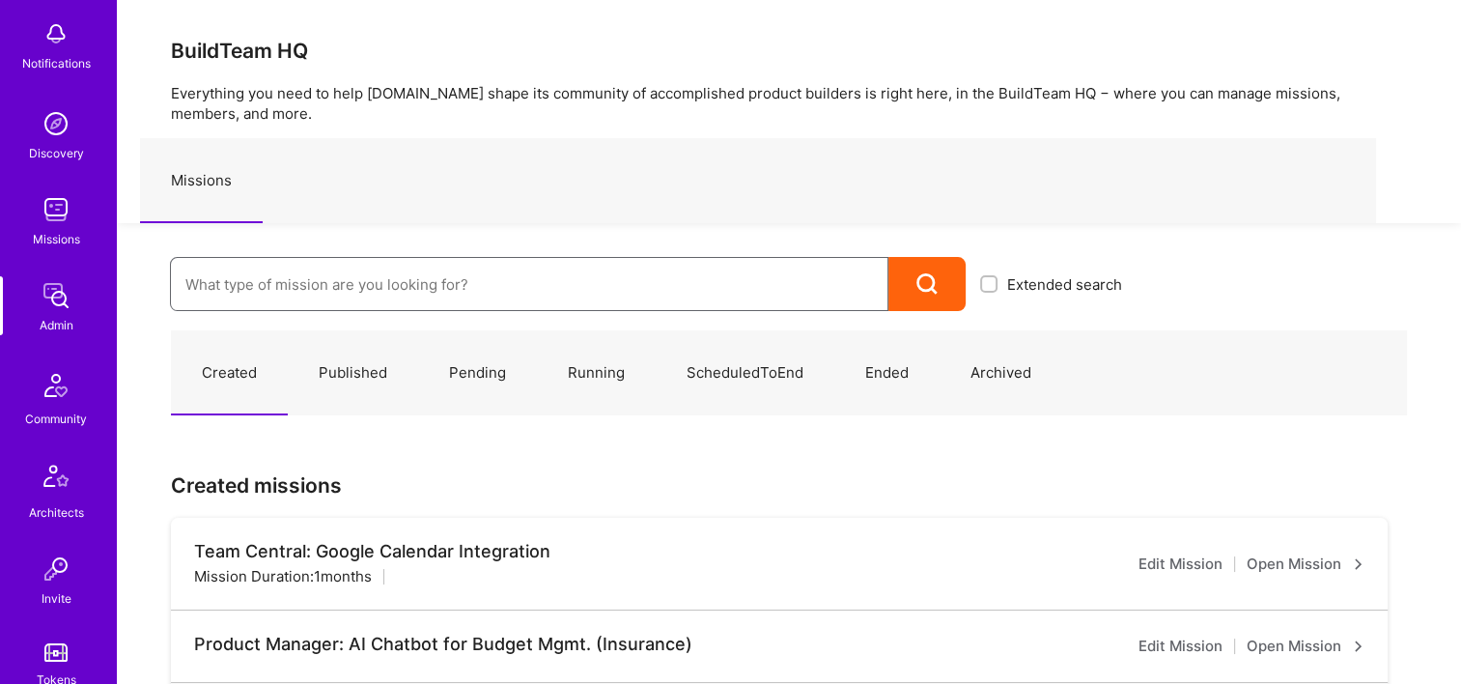
scroll to position [97, 0]
click at [317, 294] on input at bounding box center [528, 284] width 687 height 49
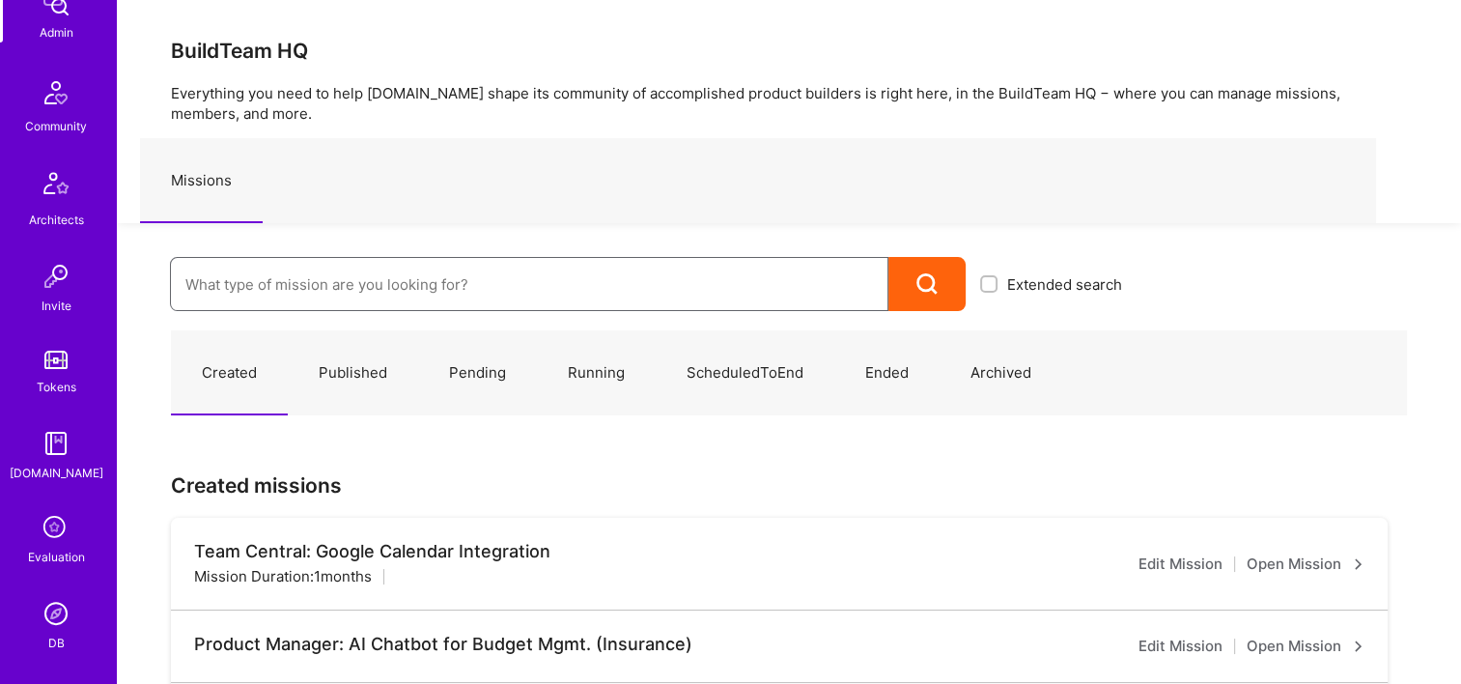
scroll to position [579, 0]
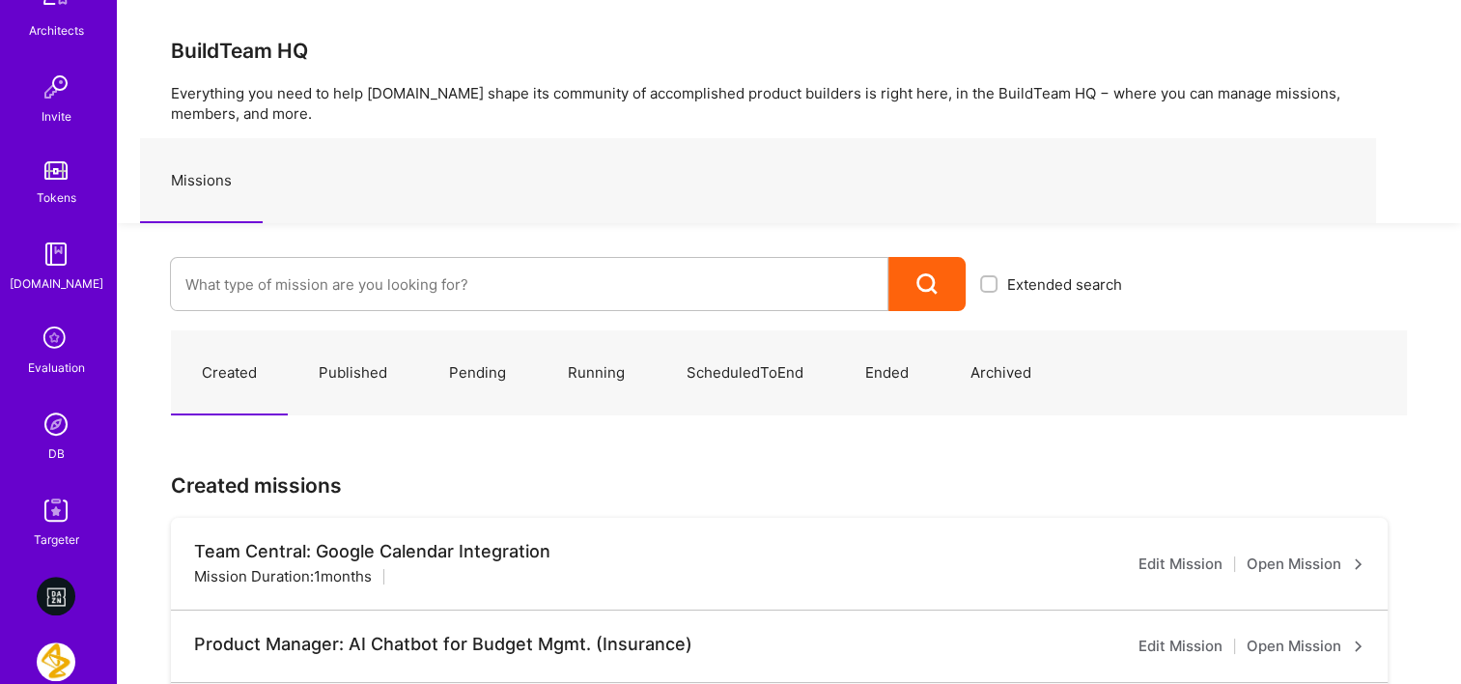
click at [62, 440] on img at bounding box center [56, 424] width 39 height 39
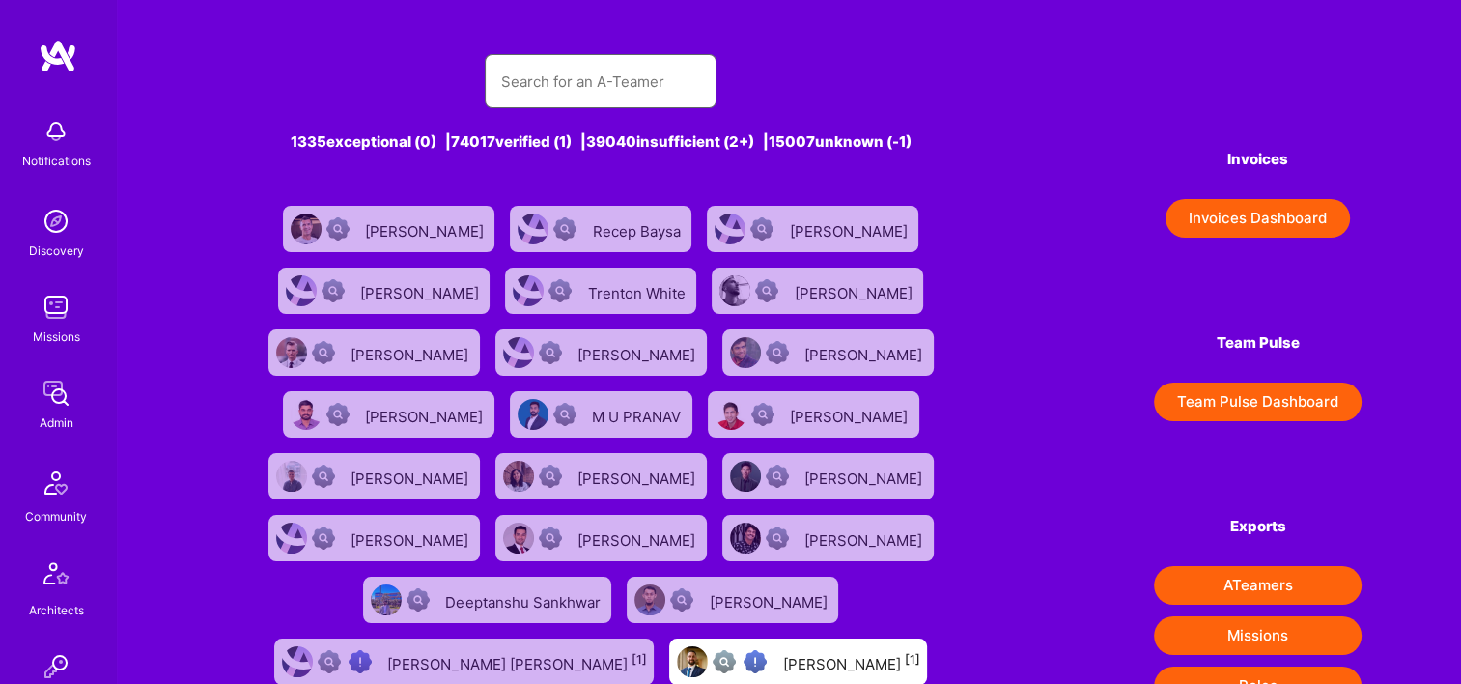
click at [591, 96] on input "text" at bounding box center [600, 81] width 201 height 49
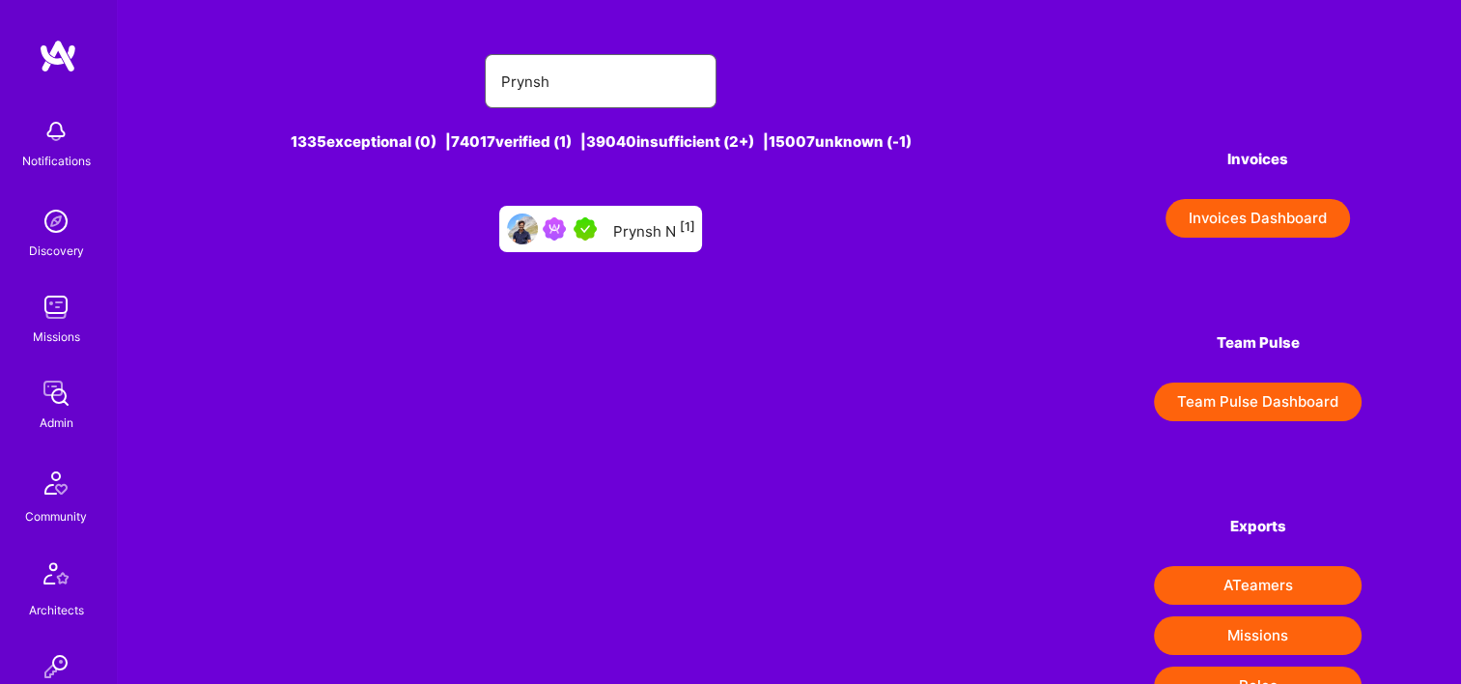
type input "Prynsh"
click at [660, 226] on div "Prynsh N [1]" at bounding box center [653, 228] width 82 height 25
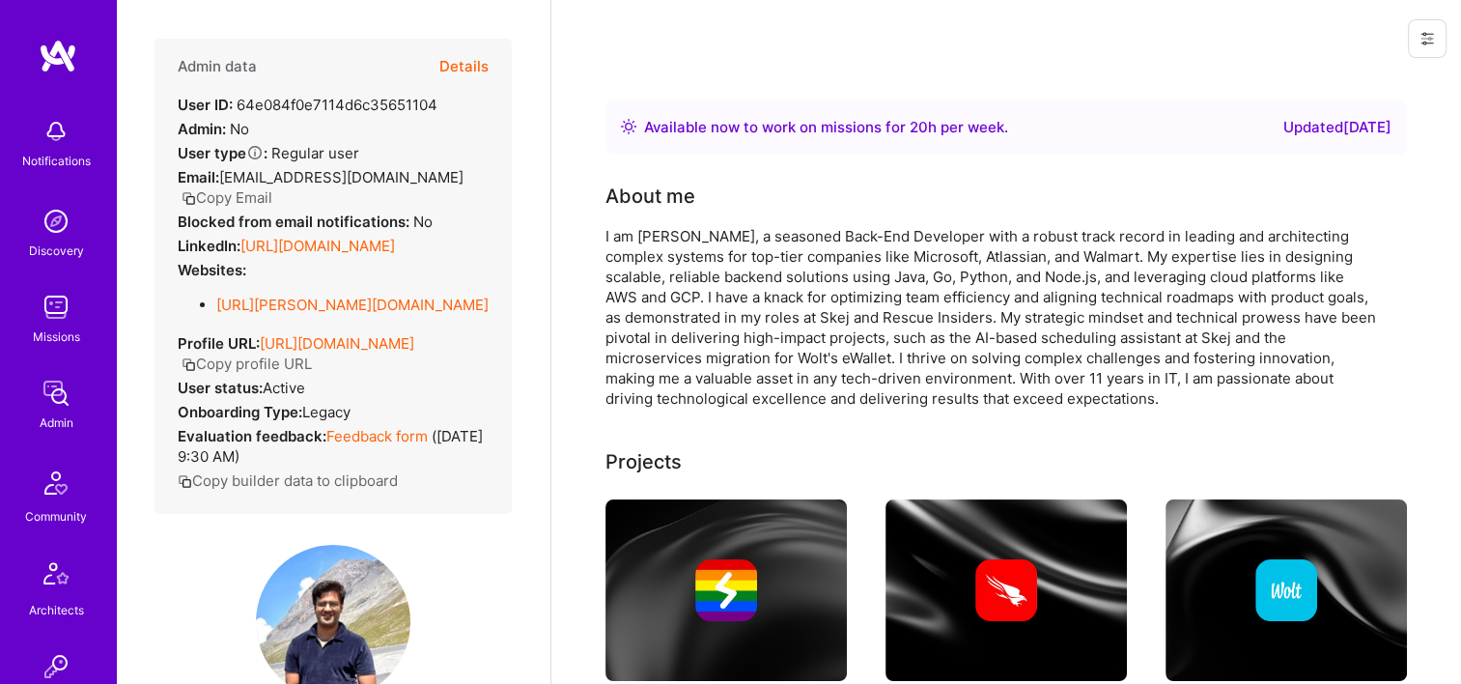
click at [449, 65] on button "Details" at bounding box center [463, 67] width 49 height 56
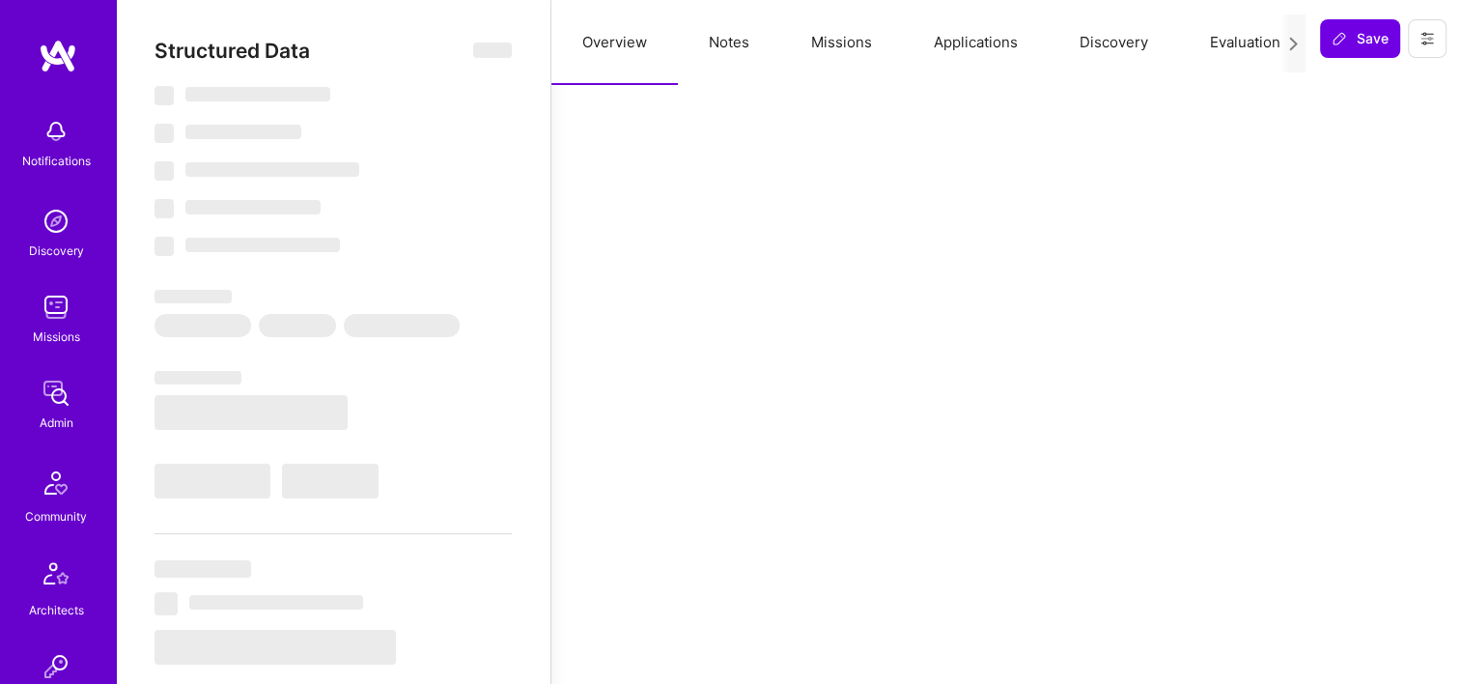
select select "Right Now"
select select "5"
select select "4"
select select "7"
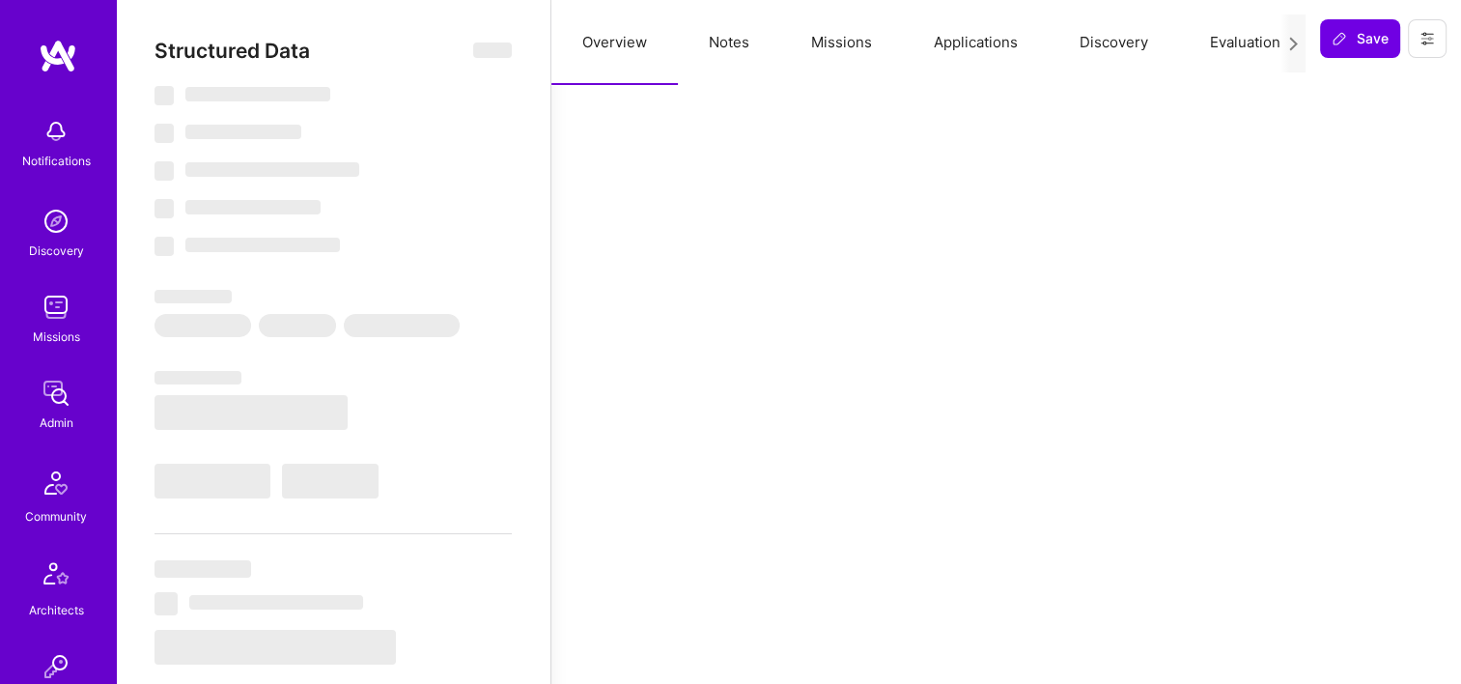
select select "DE"
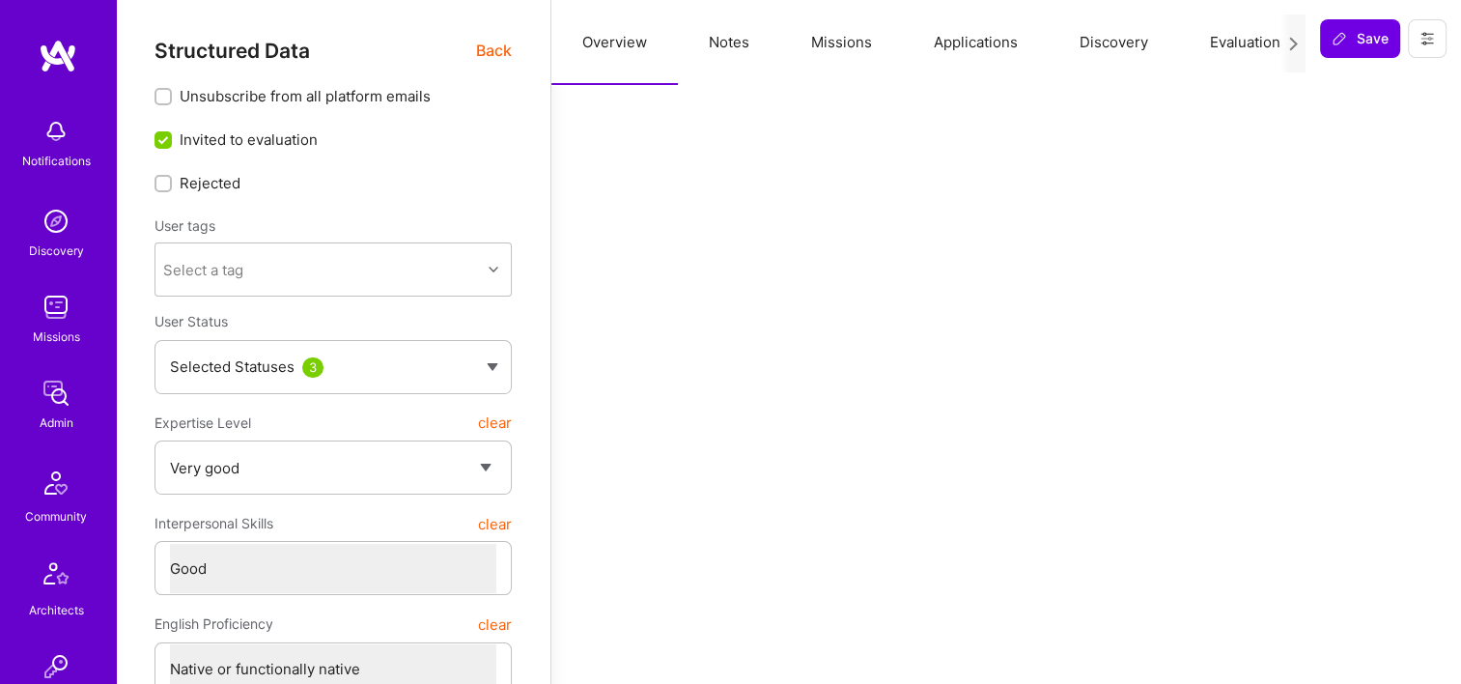
click at [819, 42] on button "Missions" at bounding box center [841, 42] width 123 height 85
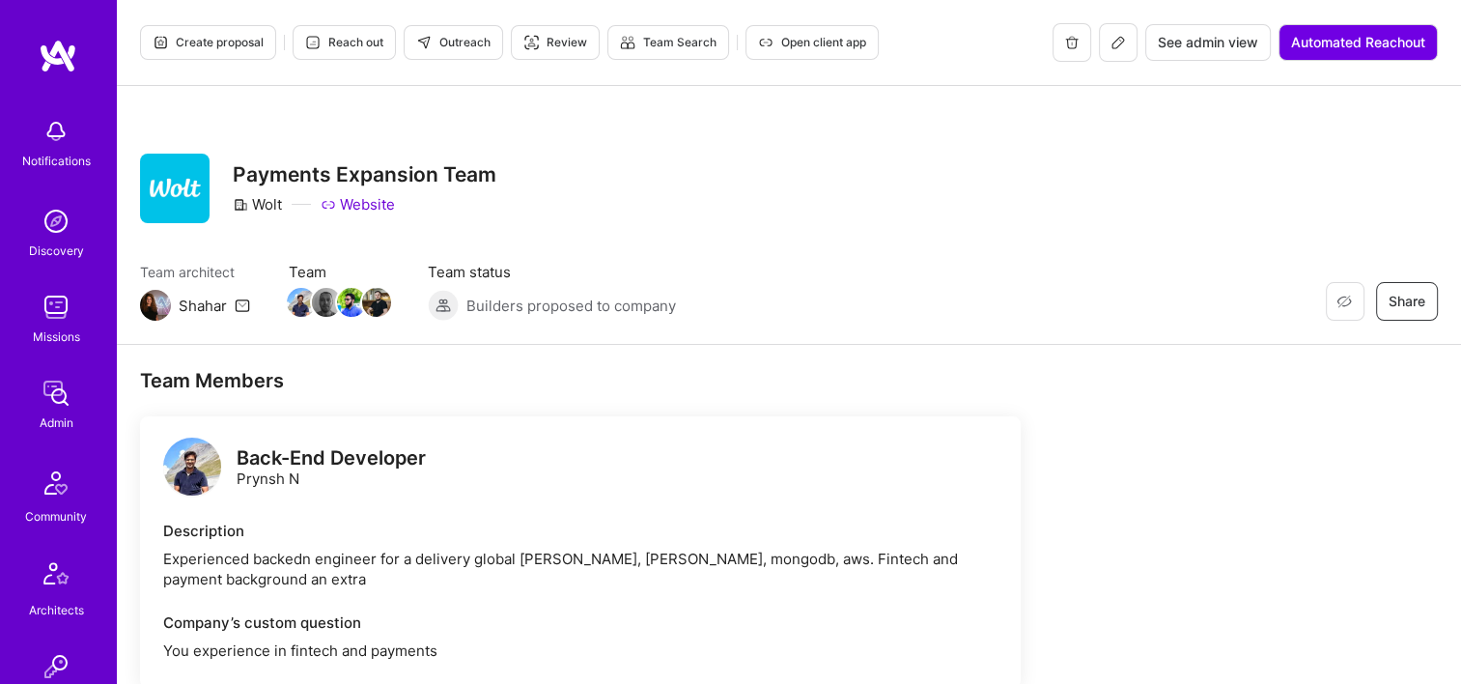
click at [1211, 48] on span "See admin view" at bounding box center [1208, 42] width 100 height 19
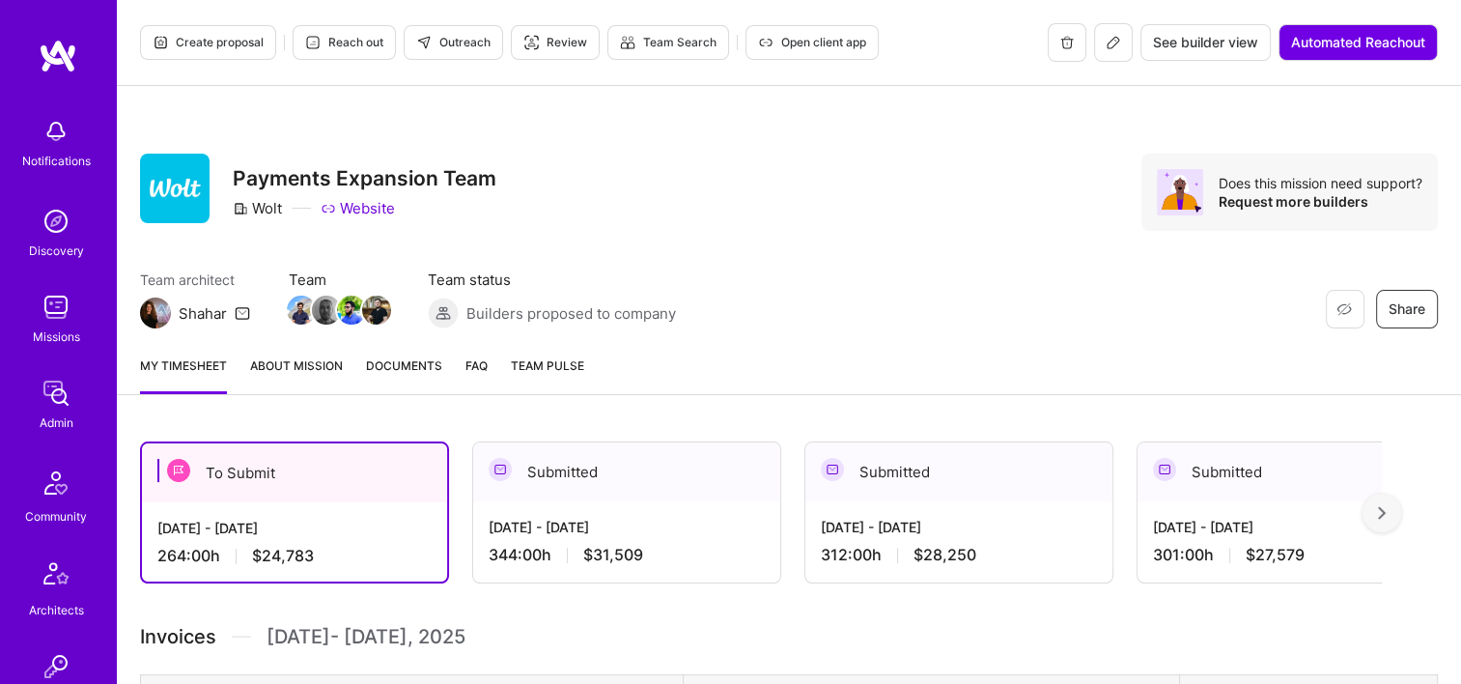
click at [414, 365] on span "Documents" at bounding box center [404, 365] width 76 height 20
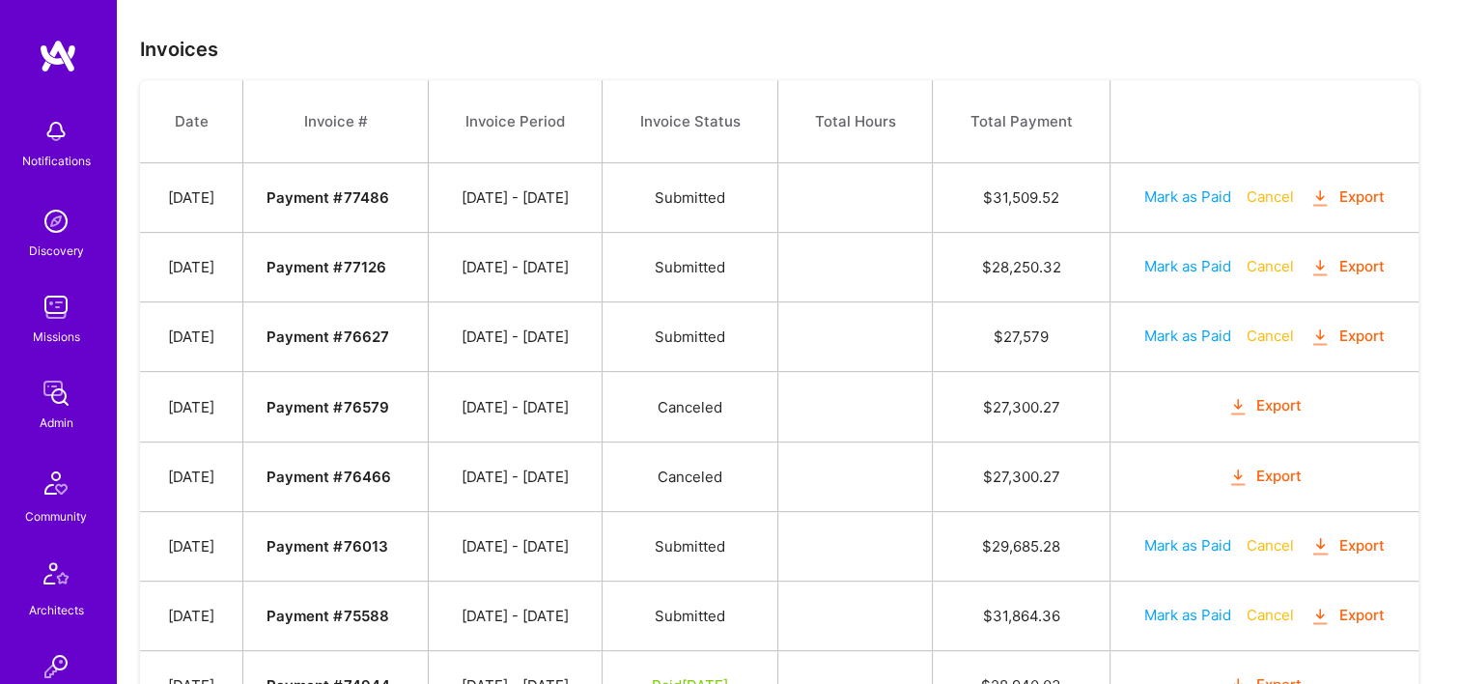
scroll to position [869, 0]
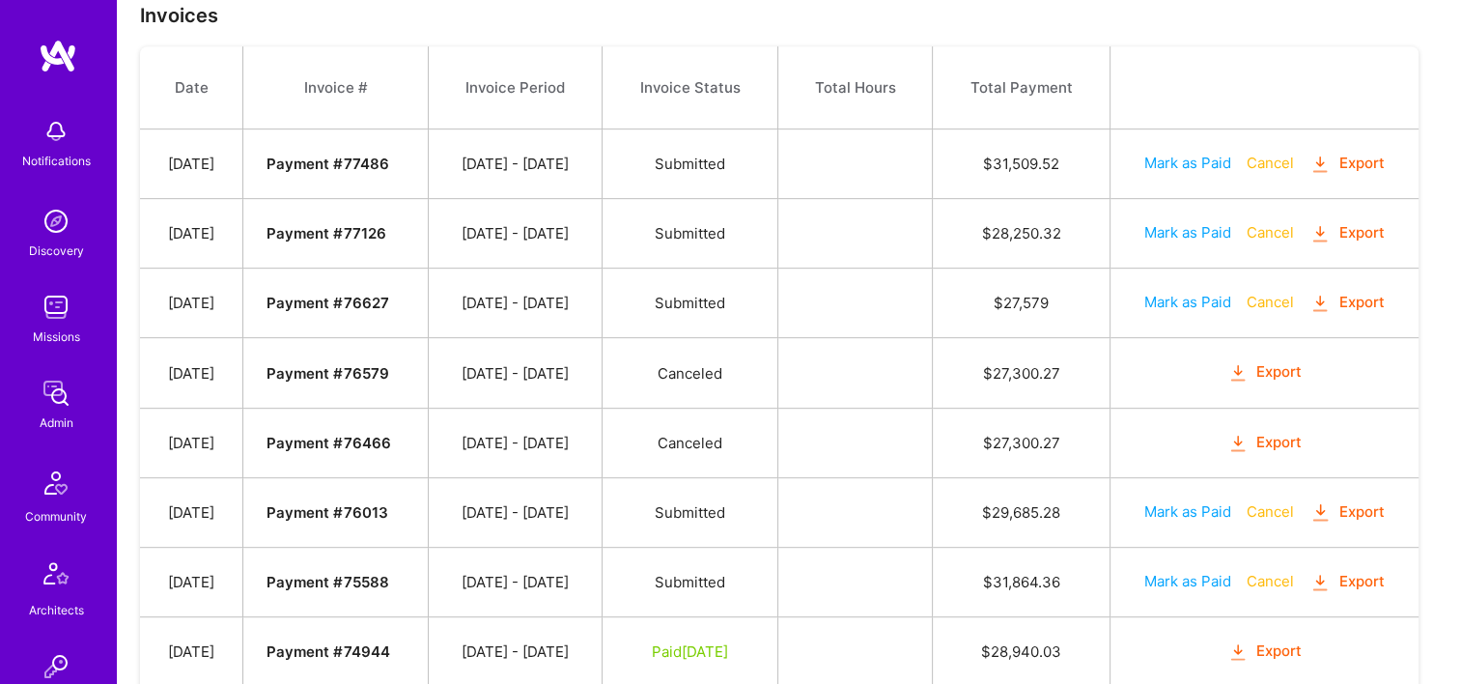
click at [923, 152] on td at bounding box center [855, 164] width 154 height 70
click at [985, 24] on div "Agreements Upload Contract Drop a file here Choose a file Cancel Remove Date Bu…" at bounding box center [789, 601] width 1344 height 2105
drag, startPoint x: 985, startPoint y: 24, endPoint x: 893, endPoint y: 189, distance: 188.9
click at [893, 189] on td at bounding box center [855, 164] width 154 height 70
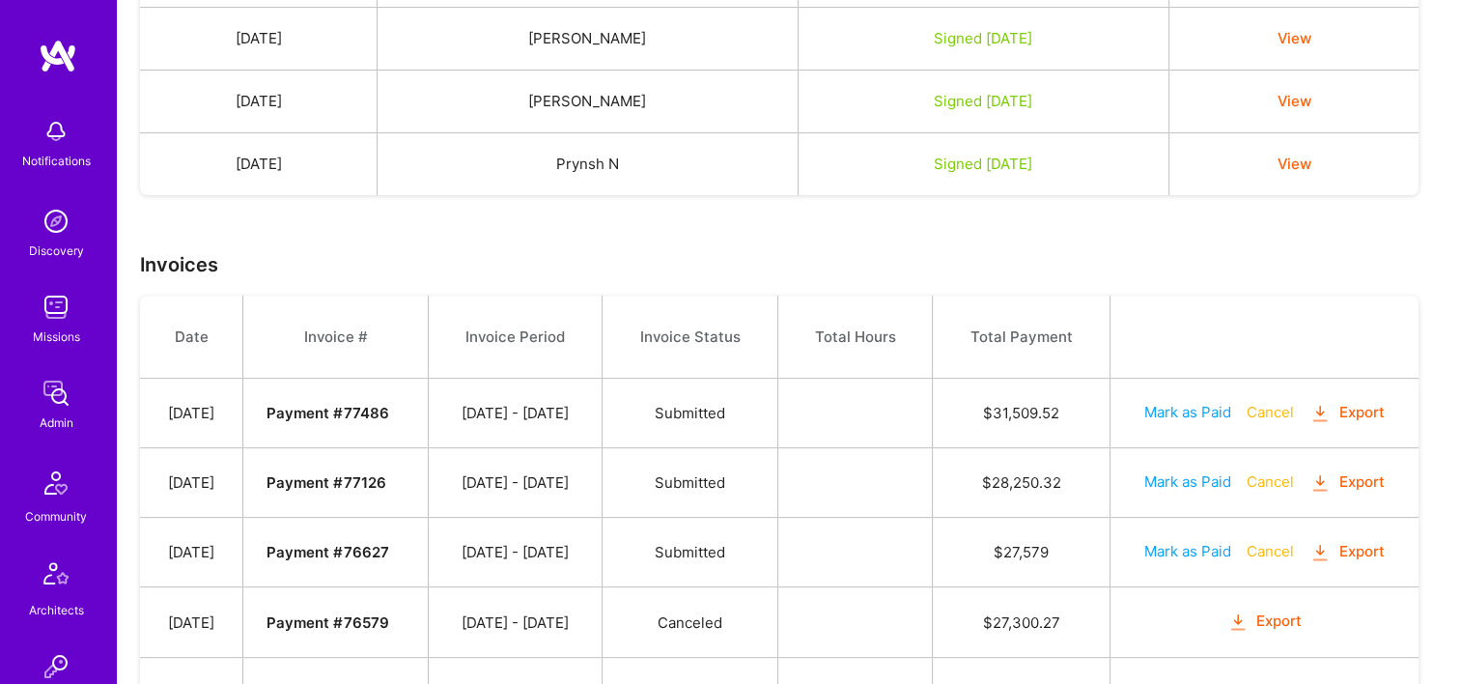
scroll to position [386, 0]
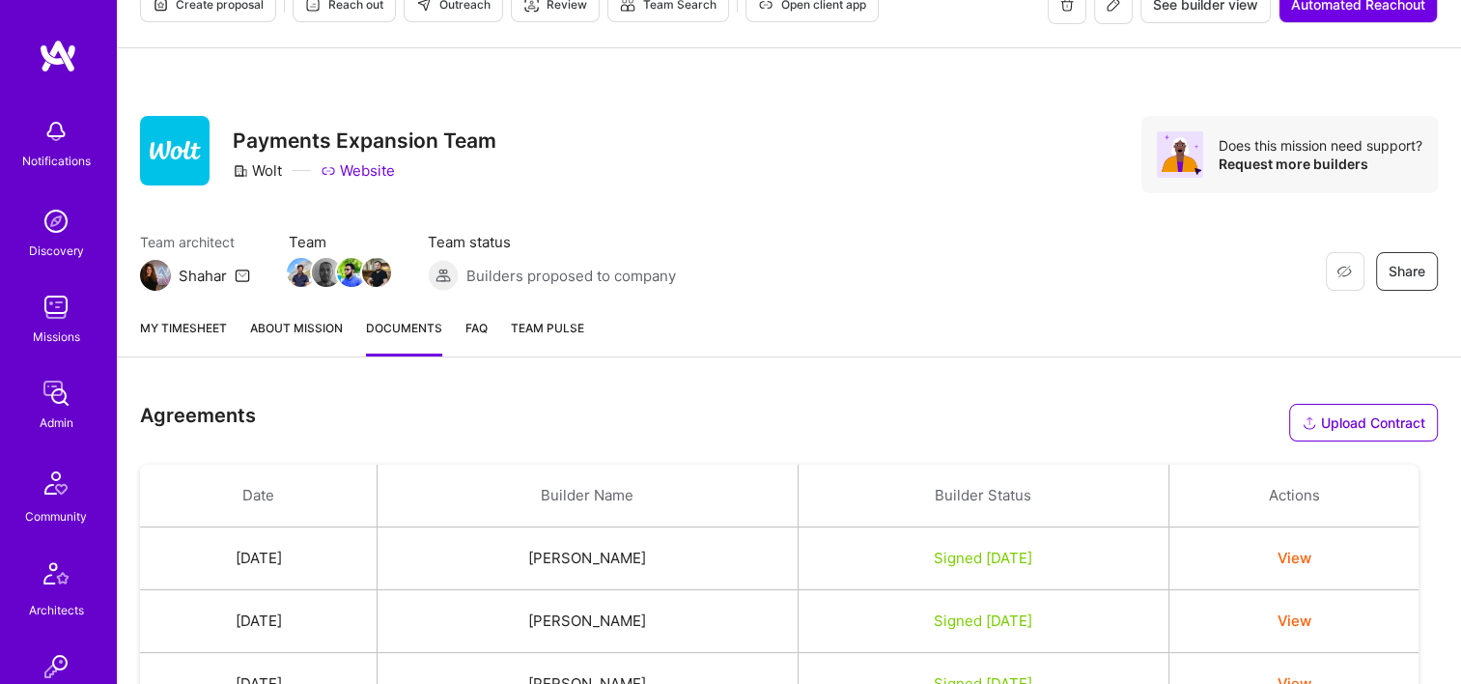
scroll to position [0, 0]
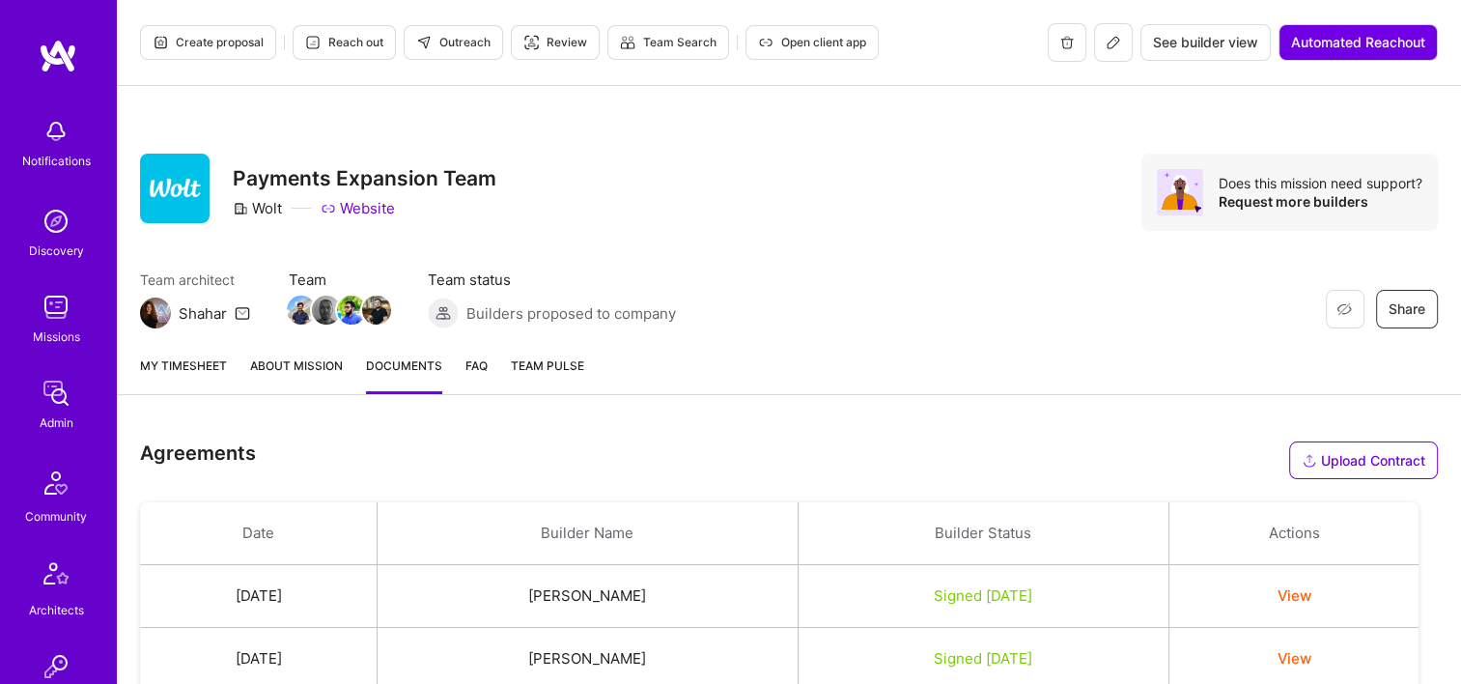
click at [821, 192] on div "Restore Not Interested Share Payments Expansion Team Wolt Website Does this mis…" at bounding box center [789, 192] width 1298 height 77
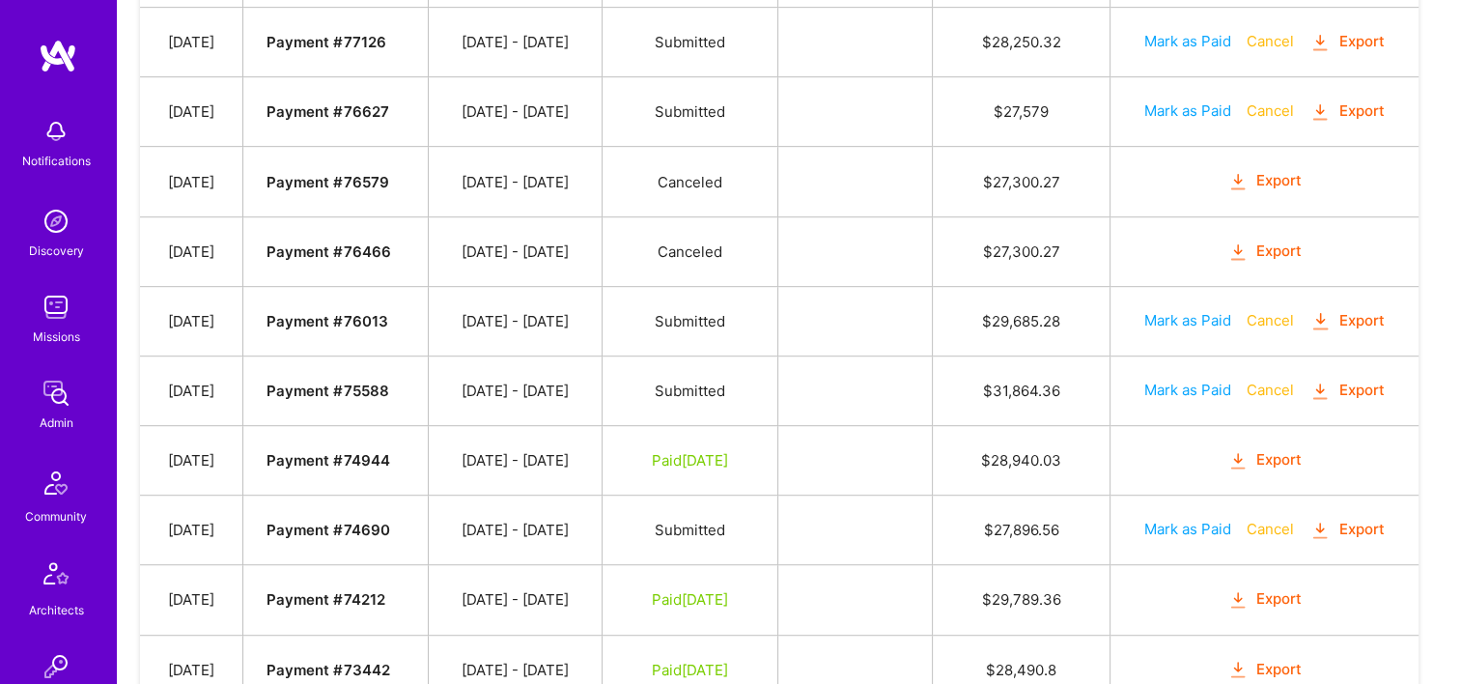
scroll to position [966, 0]
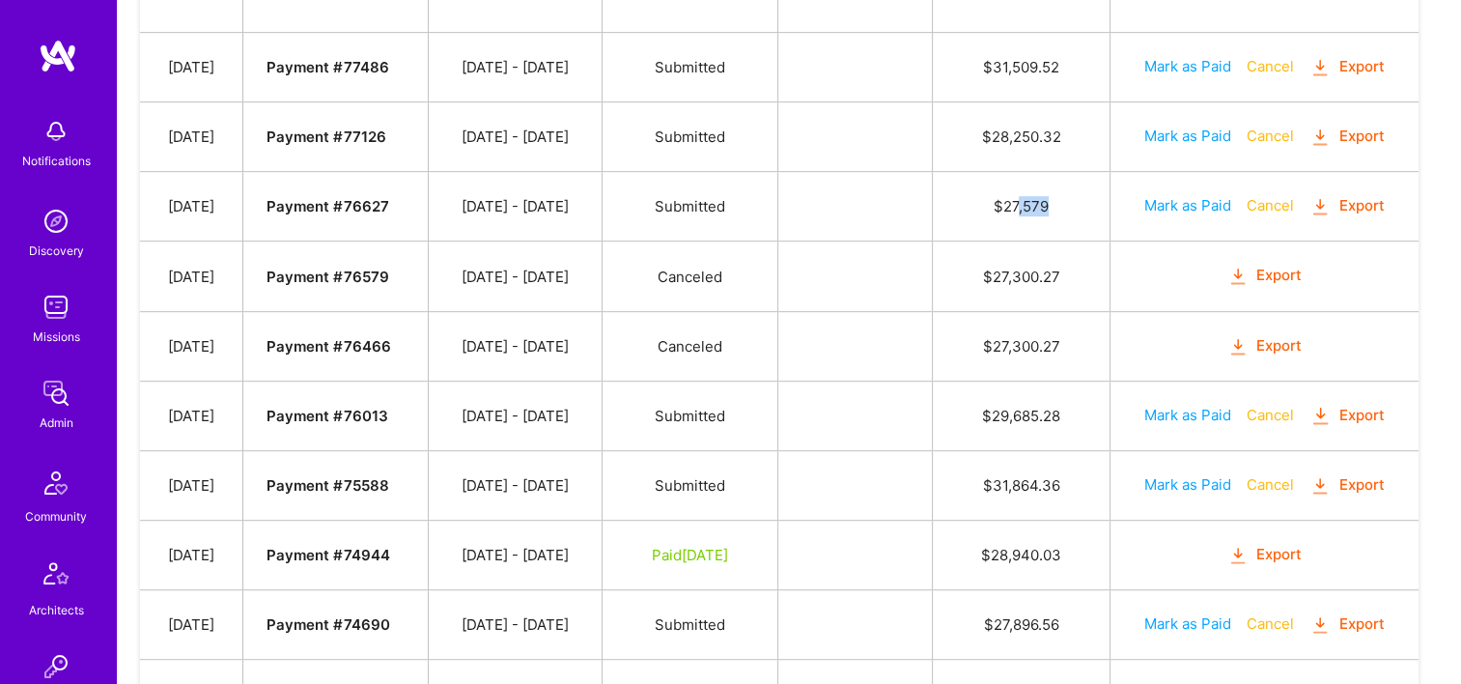
drag, startPoint x: 1065, startPoint y: 204, endPoint x: 1040, endPoint y: 205, distance: 25.1
click at [1040, 205] on td "$ 27,579" at bounding box center [1022, 207] width 178 height 70
drag, startPoint x: 774, startPoint y: 210, endPoint x: 637, endPoint y: 202, distance: 137.4
click at [637, 202] on tr "[DATE] Payment # 76627 [DATE] - [DATE] Submitted $ 27,579 Mark as Paid Cancel E…" at bounding box center [779, 207] width 1278 height 70
drag, startPoint x: 637, startPoint y: 202, endPoint x: 379, endPoint y: 204, distance: 258.8
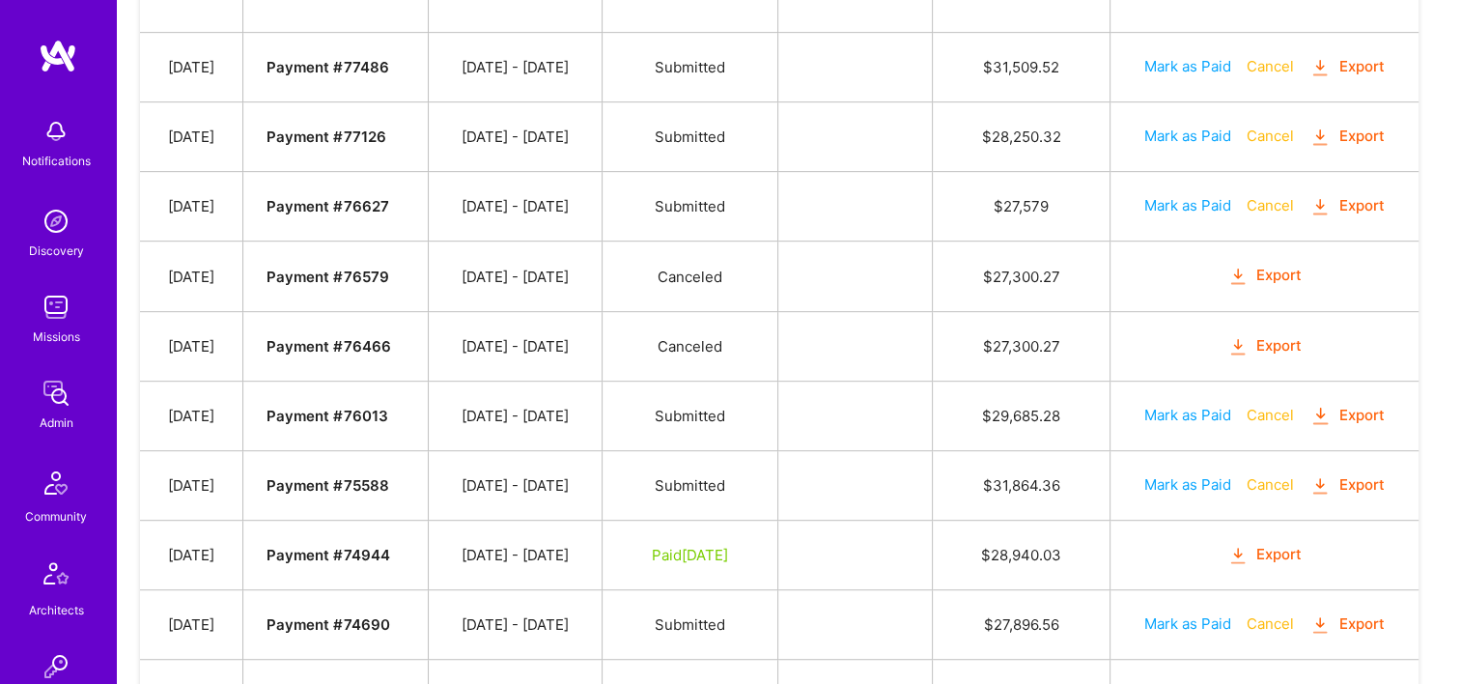
click at [378, 202] on strong "Payment # 76627" at bounding box center [328, 206] width 122 height 18
drag, startPoint x: 423, startPoint y: 272, endPoint x: 384, endPoint y: 281, distance: 39.6
click at [384, 281] on td "Payment # 76579" at bounding box center [335, 276] width 184 height 70
click at [887, 162] on td at bounding box center [855, 137] width 154 height 70
